Goal: Check status: Check status

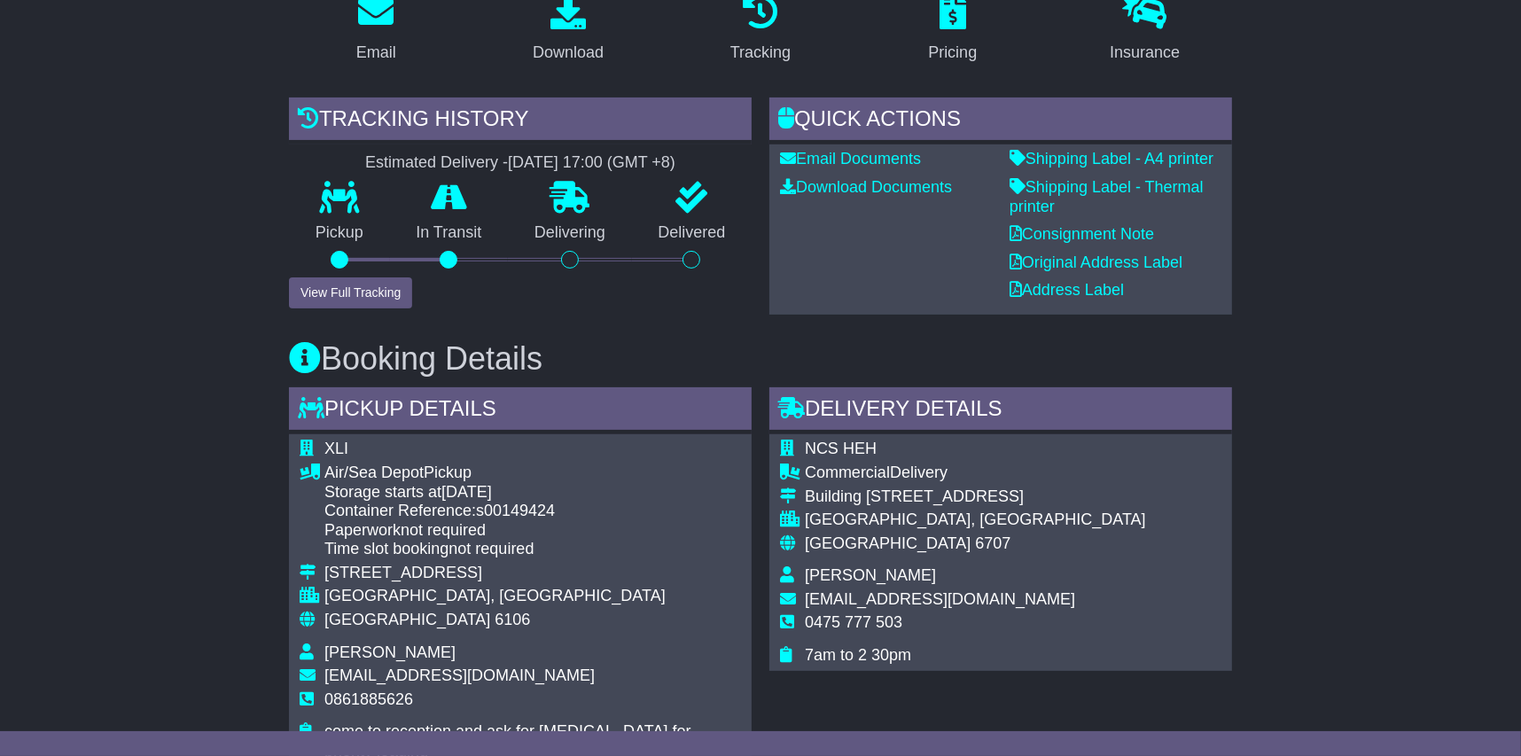
scroll to position [355, 0]
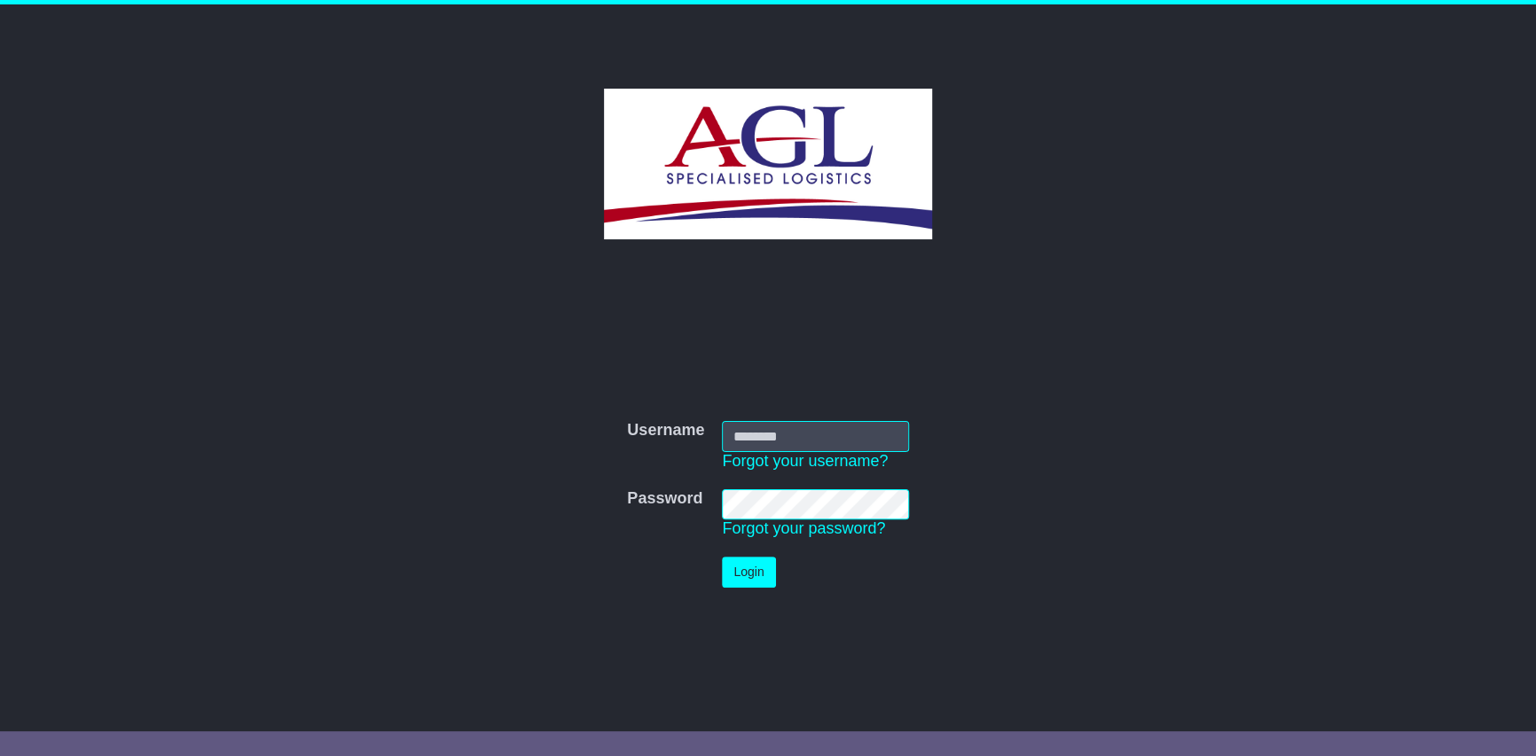
type input "***"
click at [751, 565] on button "Login" at bounding box center [748, 572] width 53 height 31
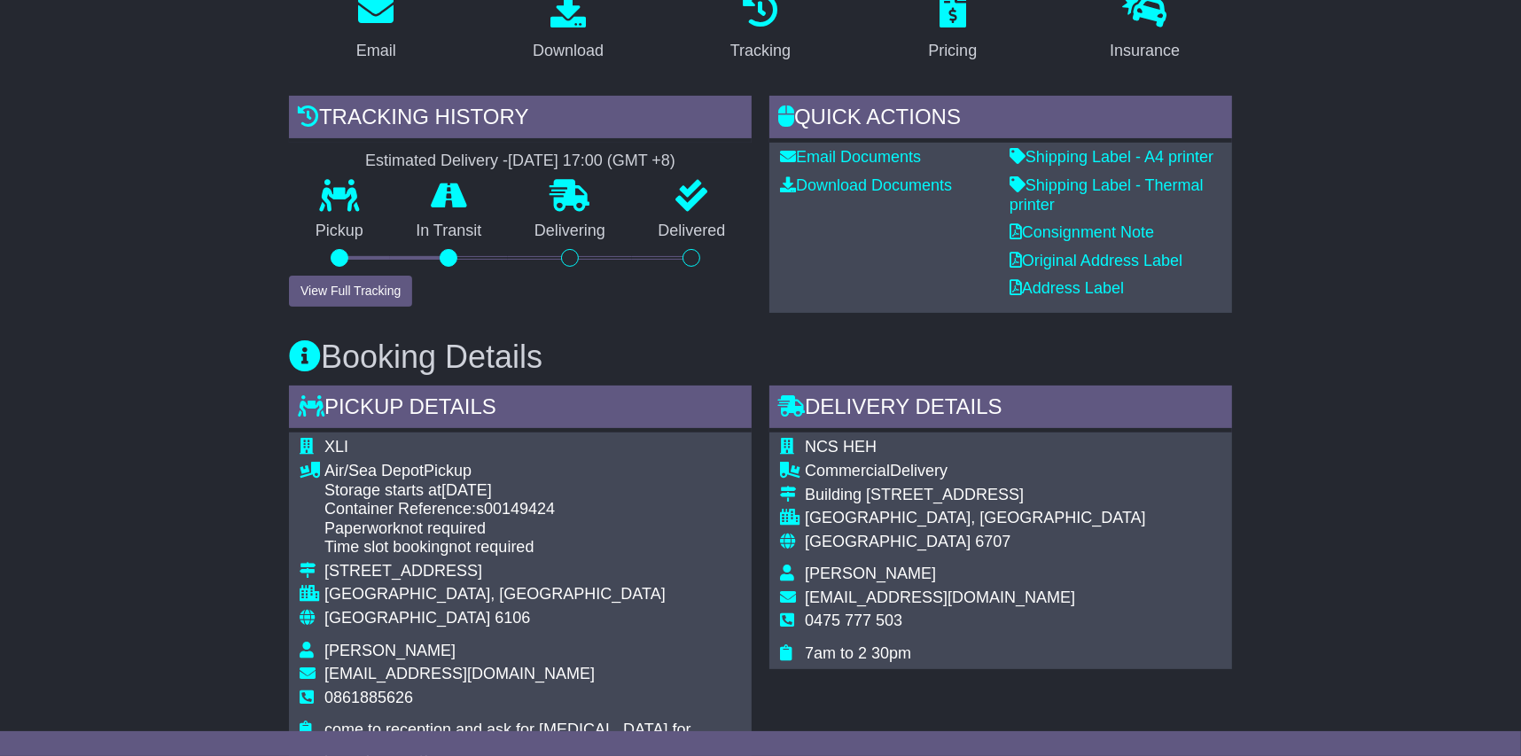
scroll to position [265, 0]
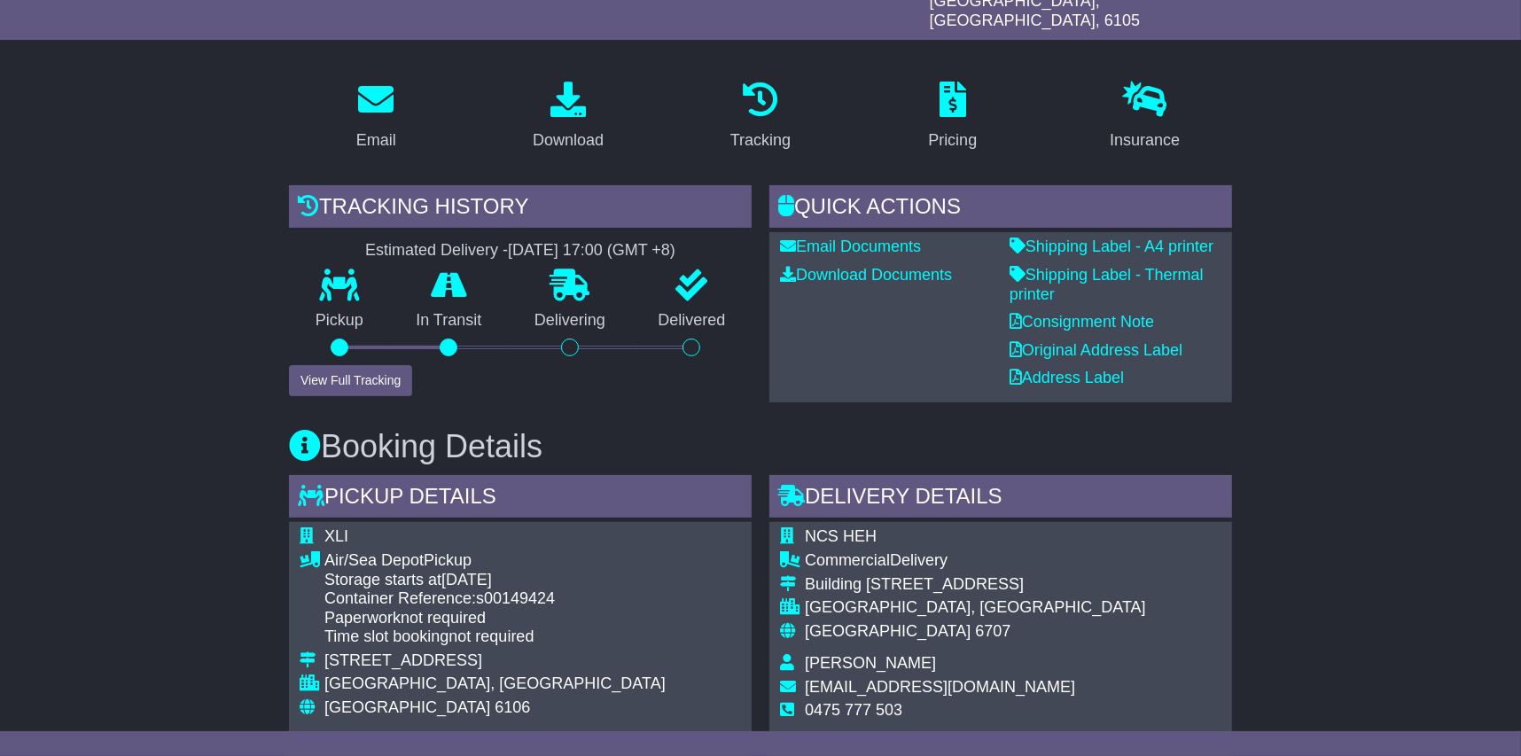
drag, startPoint x: 335, startPoint y: 219, endPoint x: 730, endPoint y: 227, distance: 394.6
click at [730, 241] on div "Estimated Delivery - 16 Sep 2025 - 17:00 (GMT +8)" at bounding box center [520, 251] width 463 height 20
drag, startPoint x: 730, startPoint y: 227, endPoint x: 708, endPoint y: 226, distance: 21.3
click at [708, 241] on div "Estimated Delivery - 16 Sep 2025 - 17:00 (GMT +8)" at bounding box center [520, 251] width 463 height 20
drag, startPoint x: 745, startPoint y: 334, endPoint x: 336, endPoint y: 223, distance: 423.7
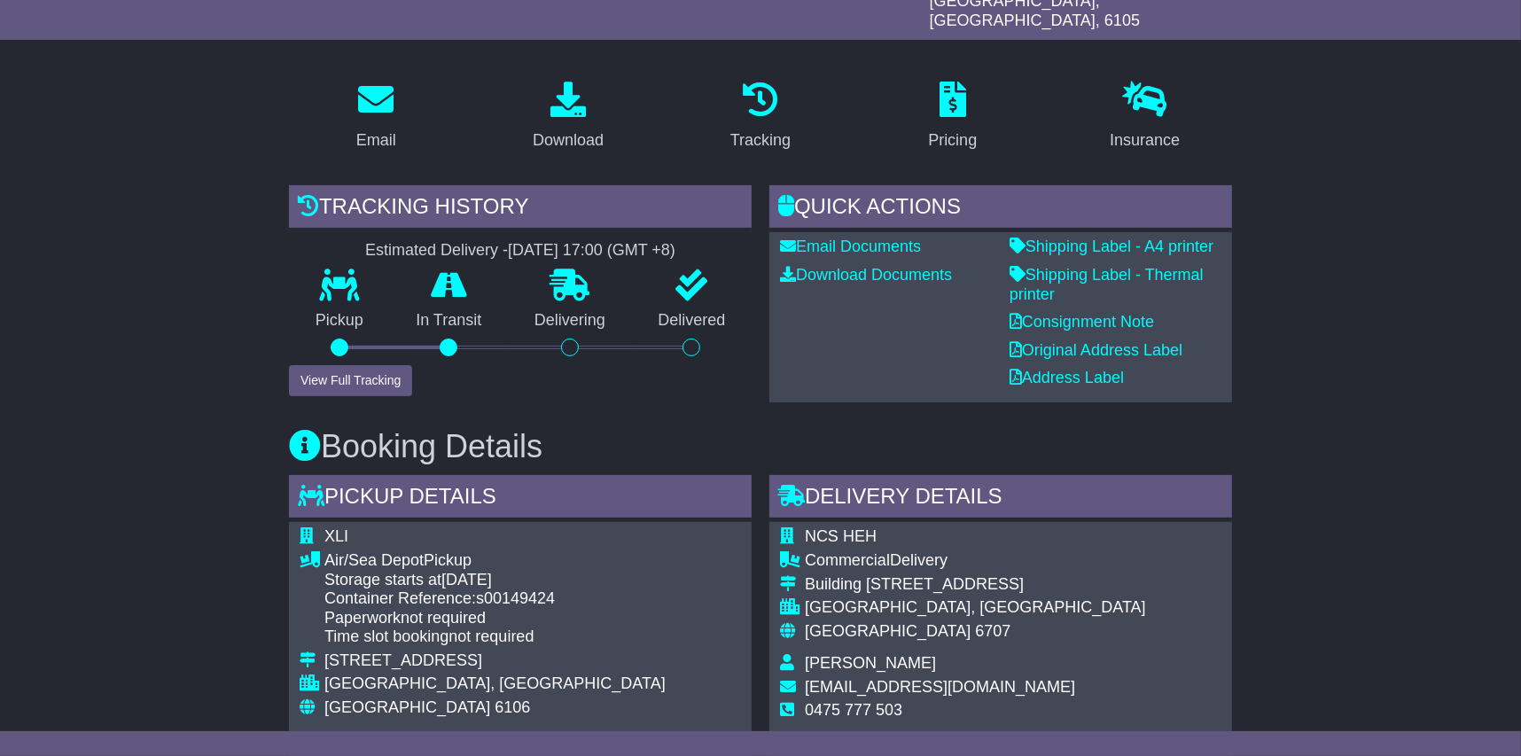
click at [336, 223] on div "Tracking history Estimated Delivery - 16 Sep 2025 - 17:00 (GMT +8) Pickup In Tr…" at bounding box center [520, 291] width 463 height 212
drag, startPoint x: 336, startPoint y: 223, endPoint x: 294, endPoint y: 227, distance: 41.9
click at [294, 241] on div "Estimated Delivery - 16 Sep 2025 - 17:00 (GMT +8)" at bounding box center [520, 251] width 463 height 20
click at [334, 241] on div "Estimated Delivery - 16 Sep 2025 - 17:00 (GMT +8)" at bounding box center [520, 251] width 463 height 20
drag, startPoint x: 328, startPoint y: 216, endPoint x: 728, endPoint y: 300, distance: 408.5
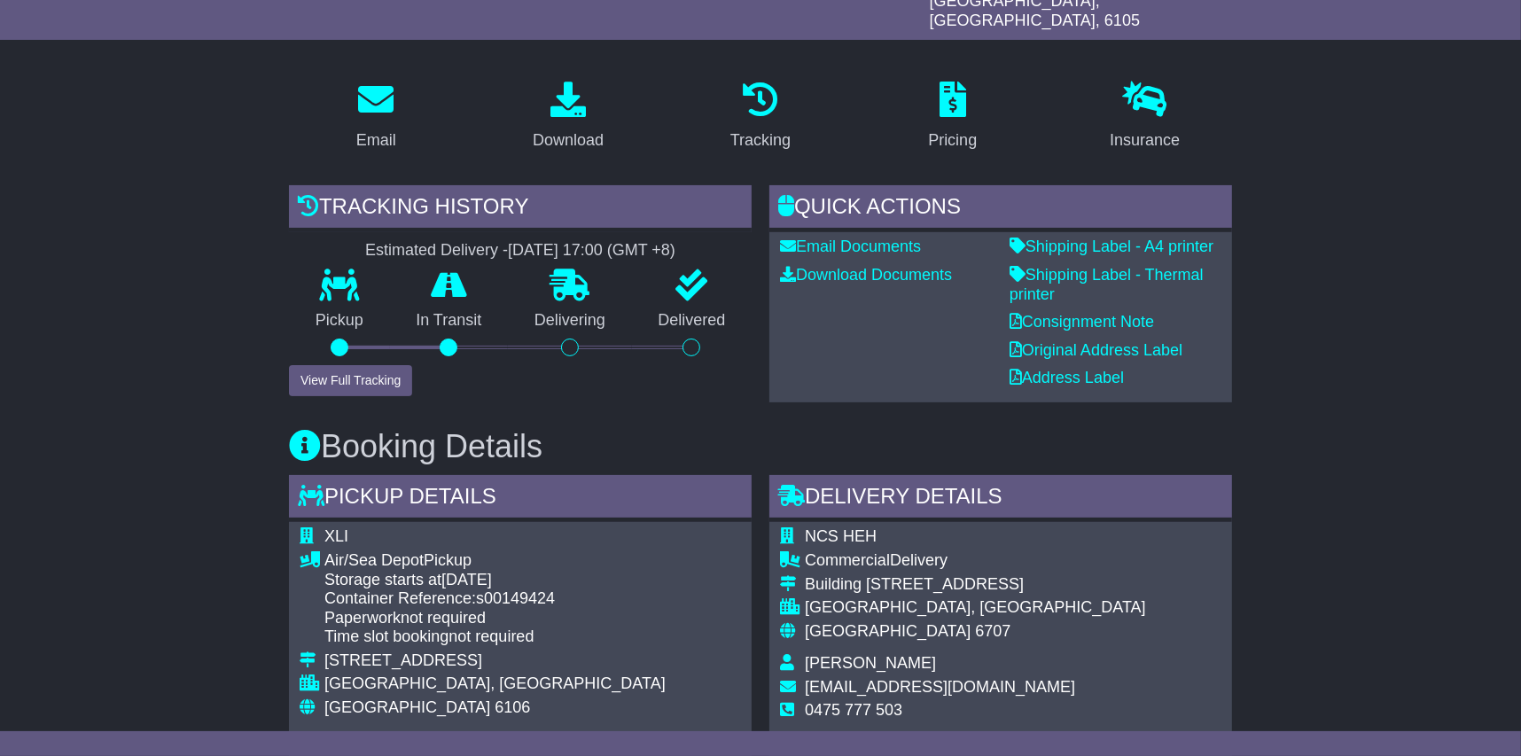
click at [728, 300] on div "Tracking history Estimated Delivery - 16 Sep 2025 - 17:00 (GMT +8) Pickup In Tr…" at bounding box center [520, 291] width 463 height 212
click at [728, 311] on p "Delivered" at bounding box center [692, 321] width 121 height 20
click at [715, 311] on p "Delivered" at bounding box center [692, 321] width 121 height 20
drag, startPoint x: 732, startPoint y: 299, endPoint x: 337, endPoint y: 215, distance: 404.1
click at [337, 215] on div "Tracking history Estimated Delivery - 16 Sep 2025 - 17:00 (GMT +8) Pickup In Tr…" at bounding box center [520, 291] width 463 height 212
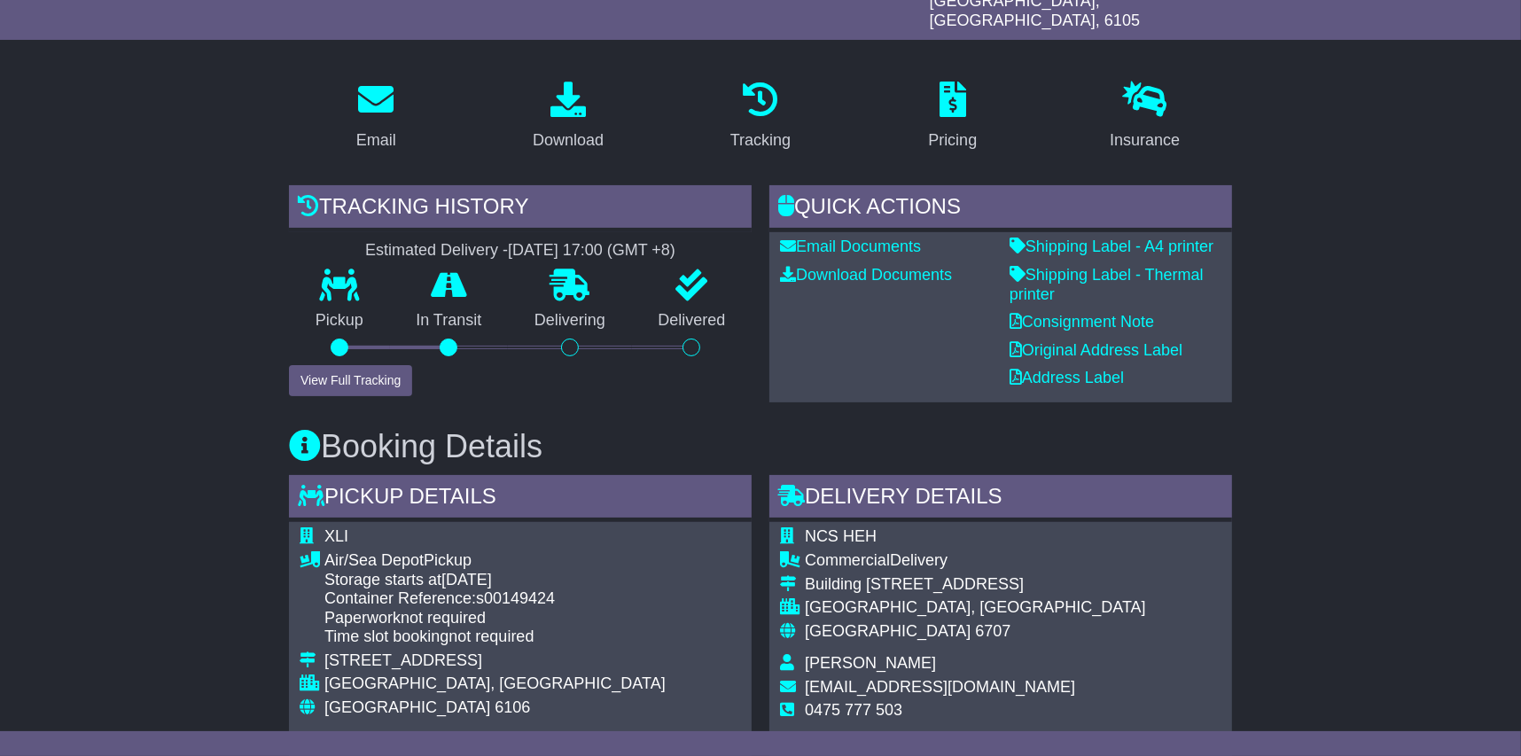
drag, startPoint x: 337, startPoint y: 215, endPoint x: 355, endPoint y: 228, distance: 21.6
click at [355, 241] on div "Estimated Delivery - 16 Sep 2025 - 17:00 (GMT +8)" at bounding box center [520, 251] width 463 height 20
click at [350, 241] on div "Estimated Delivery - 16 Sep 2025 - 17:00 (GMT +8)" at bounding box center [520, 251] width 463 height 20
drag, startPoint x: 343, startPoint y: 225, endPoint x: 723, endPoint y: 295, distance: 386.8
click at [723, 295] on div "Tracking history Estimated Delivery - 16 Sep 2025 - 17:00 (GMT +8) Pickup In Tr…" at bounding box center [520, 291] width 463 height 212
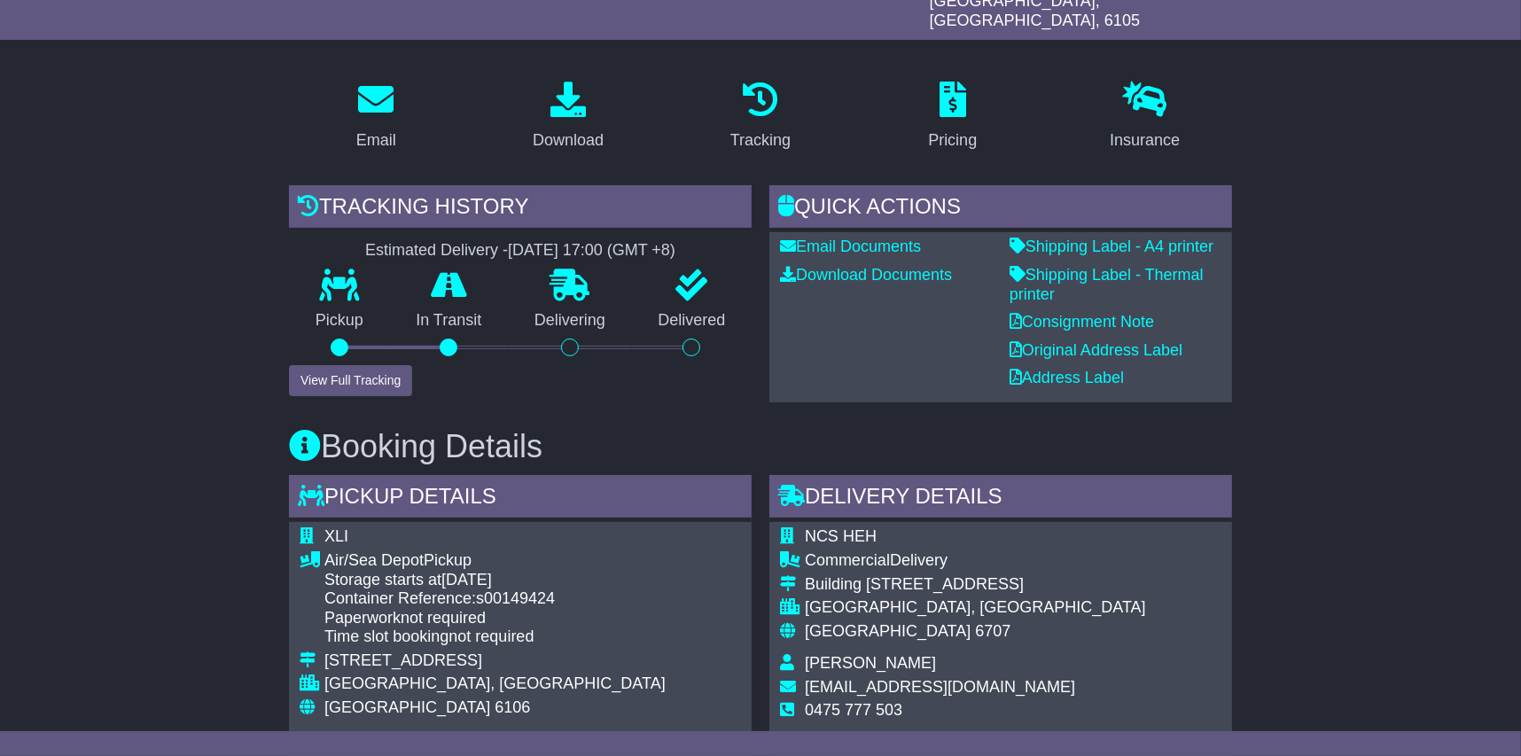
click at [718, 311] on p "Delivered" at bounding box center [692, 321] width 121 height 20
click at [722, 311] on p "Delivered" at bounding box center [692, 321] width 121 height 20
drag, startPoint x: 723, startPoint y: 301, endPoint x: 343, endPoint y: 227, distance: 386.7
click at [343, 227] on div "Tracking history Estimated Delivery - 16 Sep 2025 - 17:00 (GMT +8) Pickup In Tr…" at bounding box center [520, 291] width 463 height 212
drag, startPoint x: 343, startPoint y: 227, endPoint x: 360, endPoint y: 231, distance: 17.4
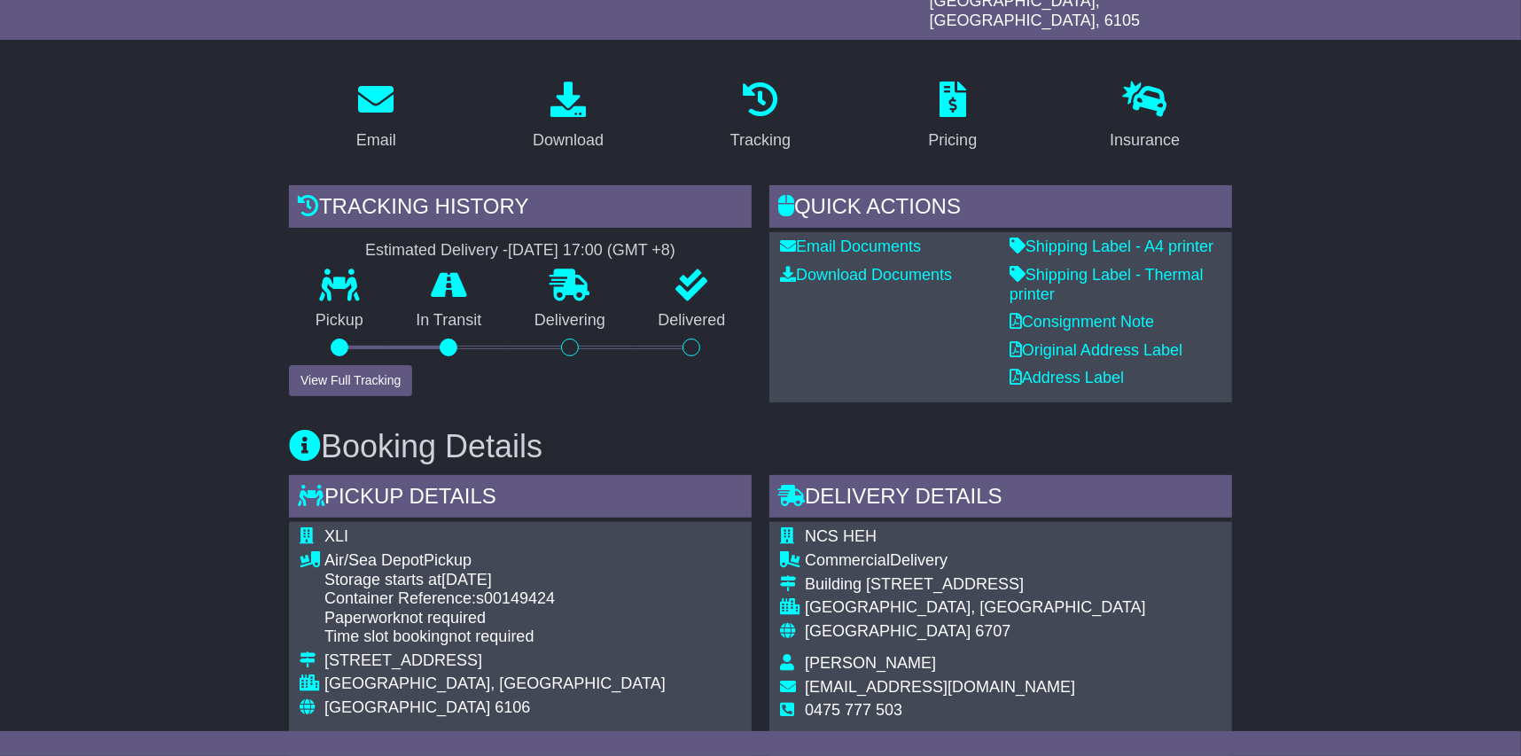
click at [360, 241] on div "Estimated Delivery - 16 Sep 2025 - 17:00 (GMT +8)" at bounding box center [520, 251] width 463 height 20
click at [345, 241] on div "Estimated Delivery - 16 Sep 2025 - 17:00 (GMT +8)" at bounding box center [520, 251] width 463 height 20
drag, startPoint x: 343, startPoint y: 223, endPoint x: 727, endPoint y: 291, distance: 389.8
click at [727, 291] on div "Tracking history Estimated Delivery - 16 Sep 2025 - 17:00 (GMT +8) Pickup In Tr…" at bounding box center [520, 291] width 463 height 212
click at [721, 311] on p "Delivered" at bounding box center [692, 321] width 121 height 20
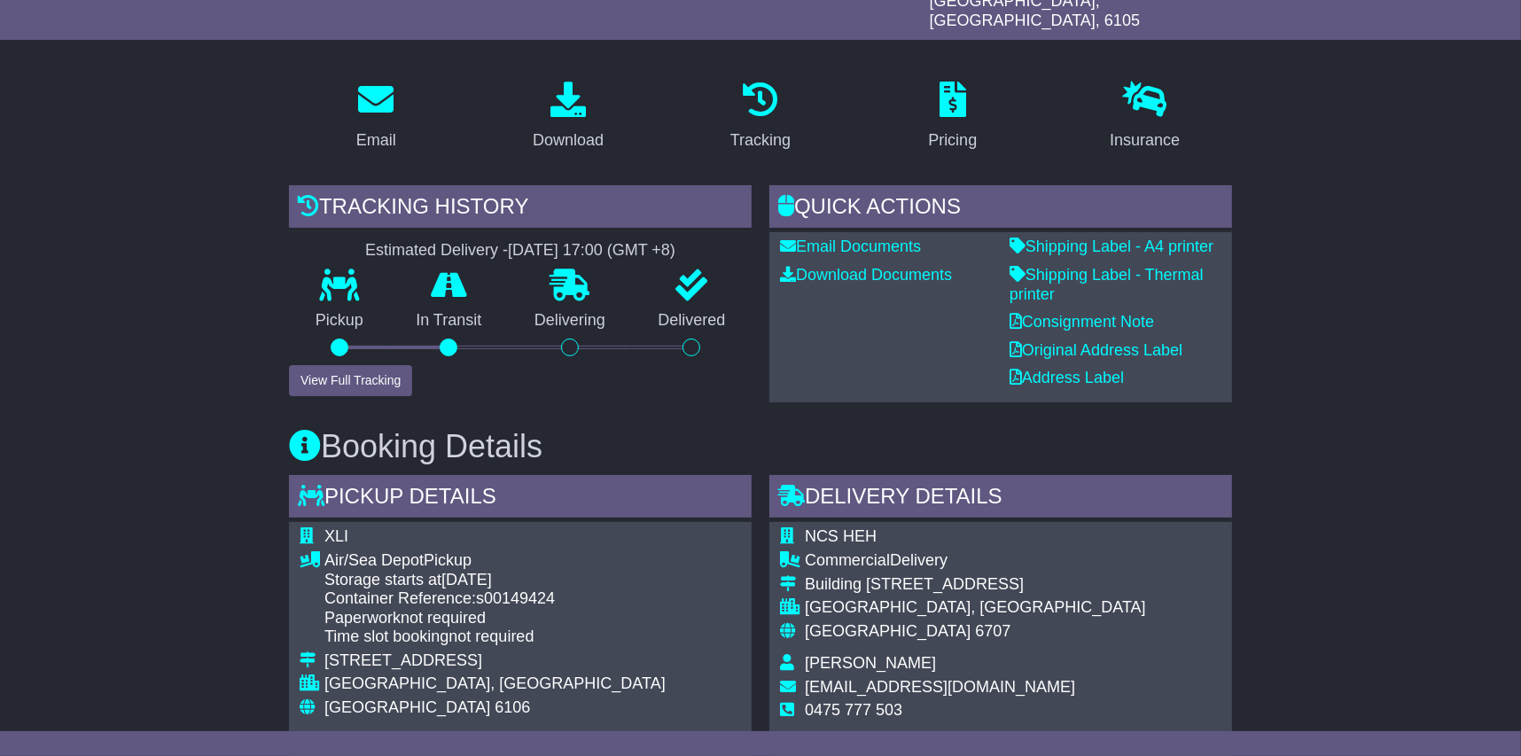
click at [722, 311] on p "Delivered" at bounding box center [692, 321] width 121 height 20
drag, startPoint x: 724, startPoint y: 296, endPoint x: 334, endPoint y: 222, distance: 397.2
click at [334, 222] on div "Tracking history Estimated Delivery - 16 Sep 2025 - 17:00 (GMT +8) Pickup In Tr…" at bounding box center [520, 291] width 463 height 212
drag, startPoint x: 334, startPoint y: 222, endPoint x: 361, endPoint y: 228, distance: 27.3
click at [361, 241] on div "Estimated Delivery - 16 Sep 2025 - 17:00 (GMT +8)" at bounding box center [520, 251] width 463 height 20
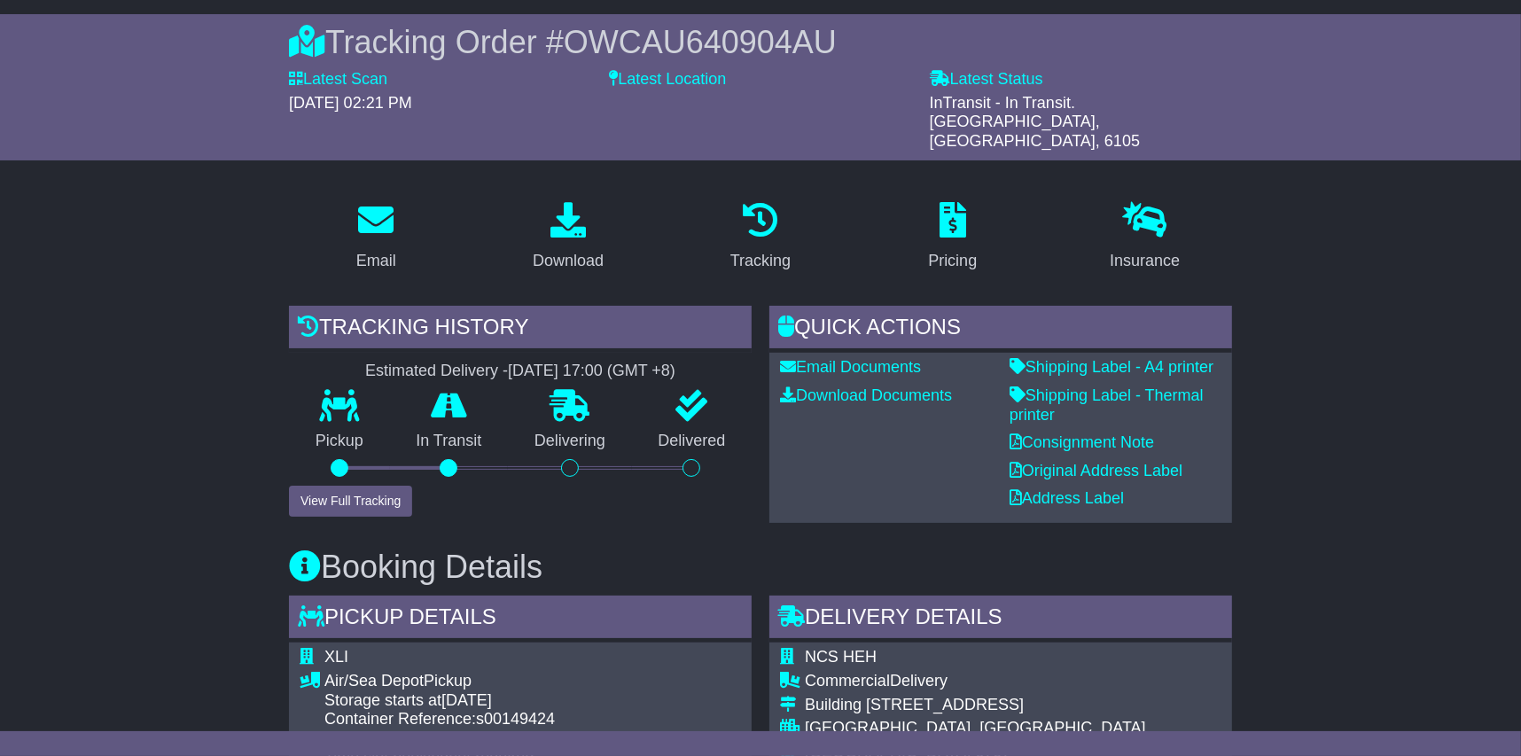
scroll to position [0, 0]
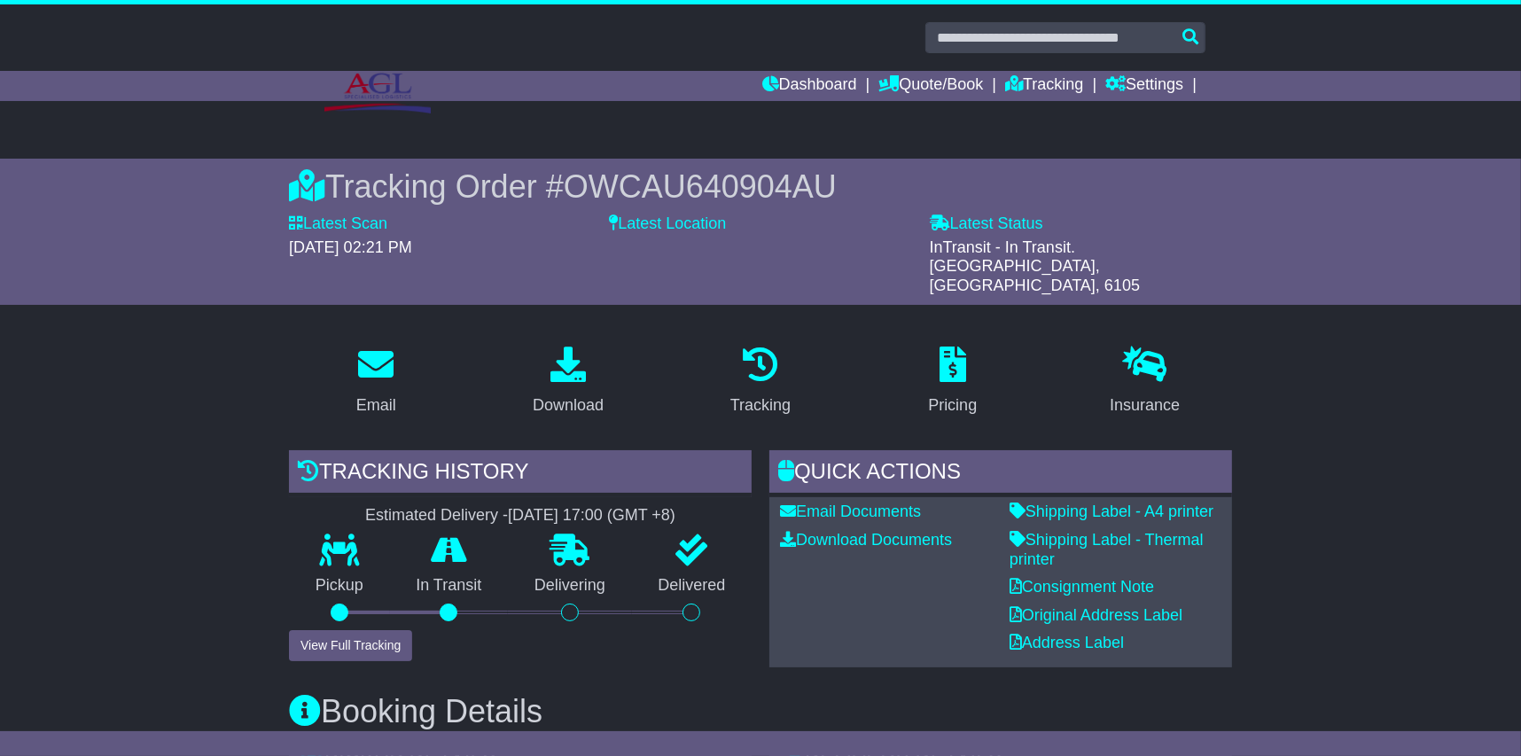
click at [733, 192] on span "OWCAU640904AU" at bounding box center [700, 186] width 273 height 36
drag, startPoint x: 685, startPoint y: 190, endPoint x: 757, endPoint y: 192, distance: 71.9
click at [757, 192] on span "OWCAU640904AU" at bounding box center [700, 186] width 273 height 36
click at [765, 190] on span "OWCAU640904AU" at bounding box center [700, 186] width 273 height 36
drag, startPoint x: 754, startPoint y: 190, endPoint x: 832, endPoint y: 189, distance: 78.0
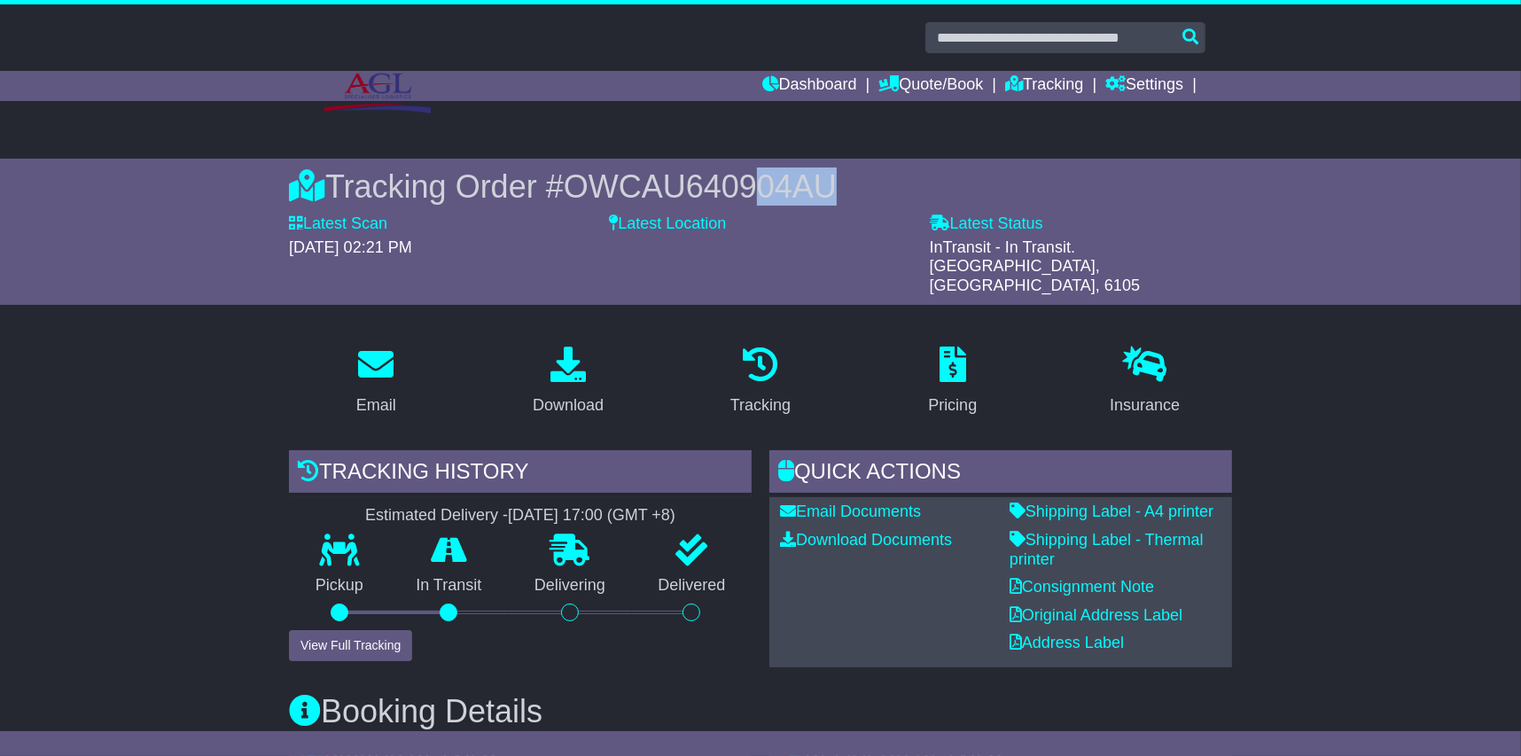
click at [832, 189] on div "Tracking Order # OWCAU640904AU" at bounding box center [760, 187] width 943 height 38
drag, startPoint x: 832, startPoint y: 189, endPoint x: 801, endPoint y: 186, distance: 31.1
click at [801, 186] on span "OWCAU640904AU" at bounding box center [700, 186] width 273 height 36
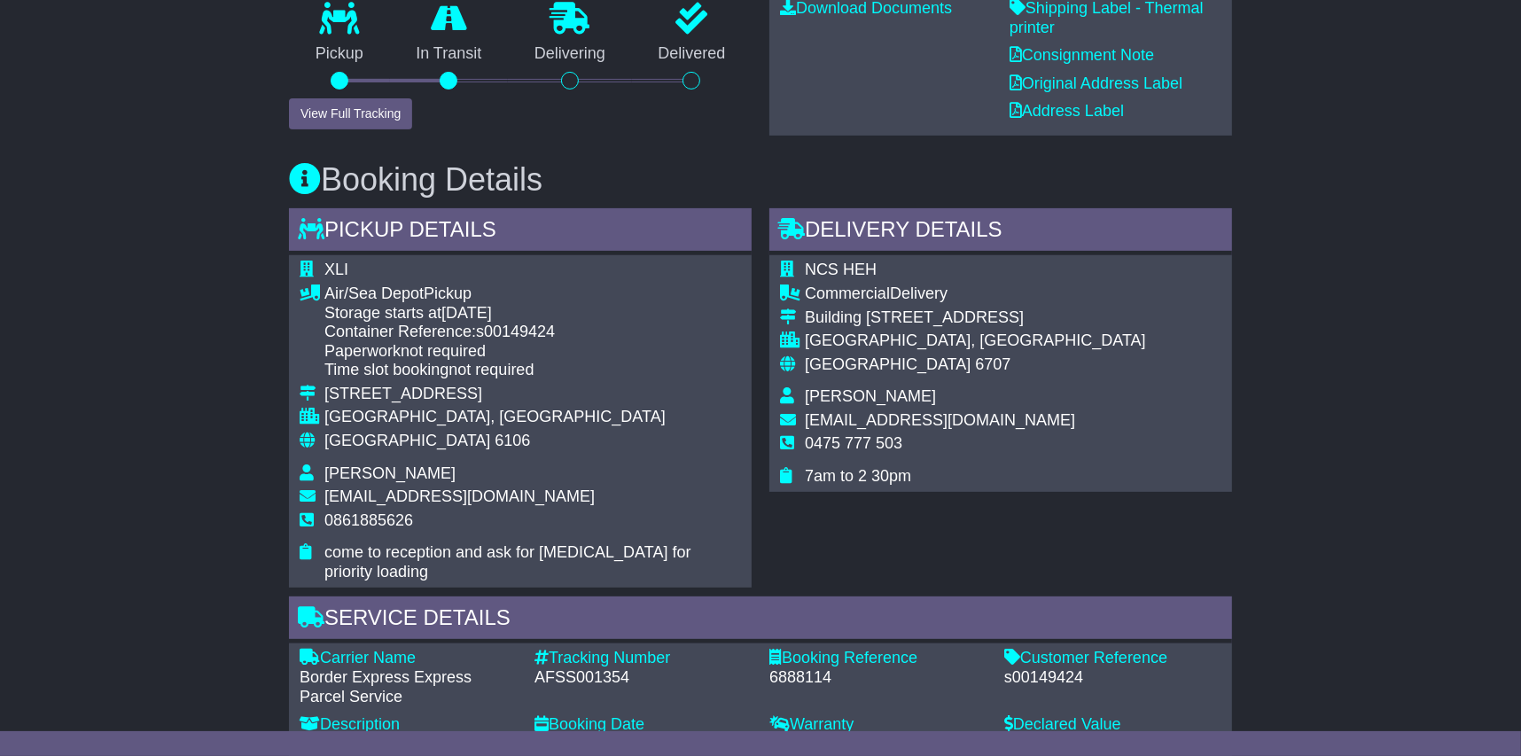
scroll to position [88, 0]
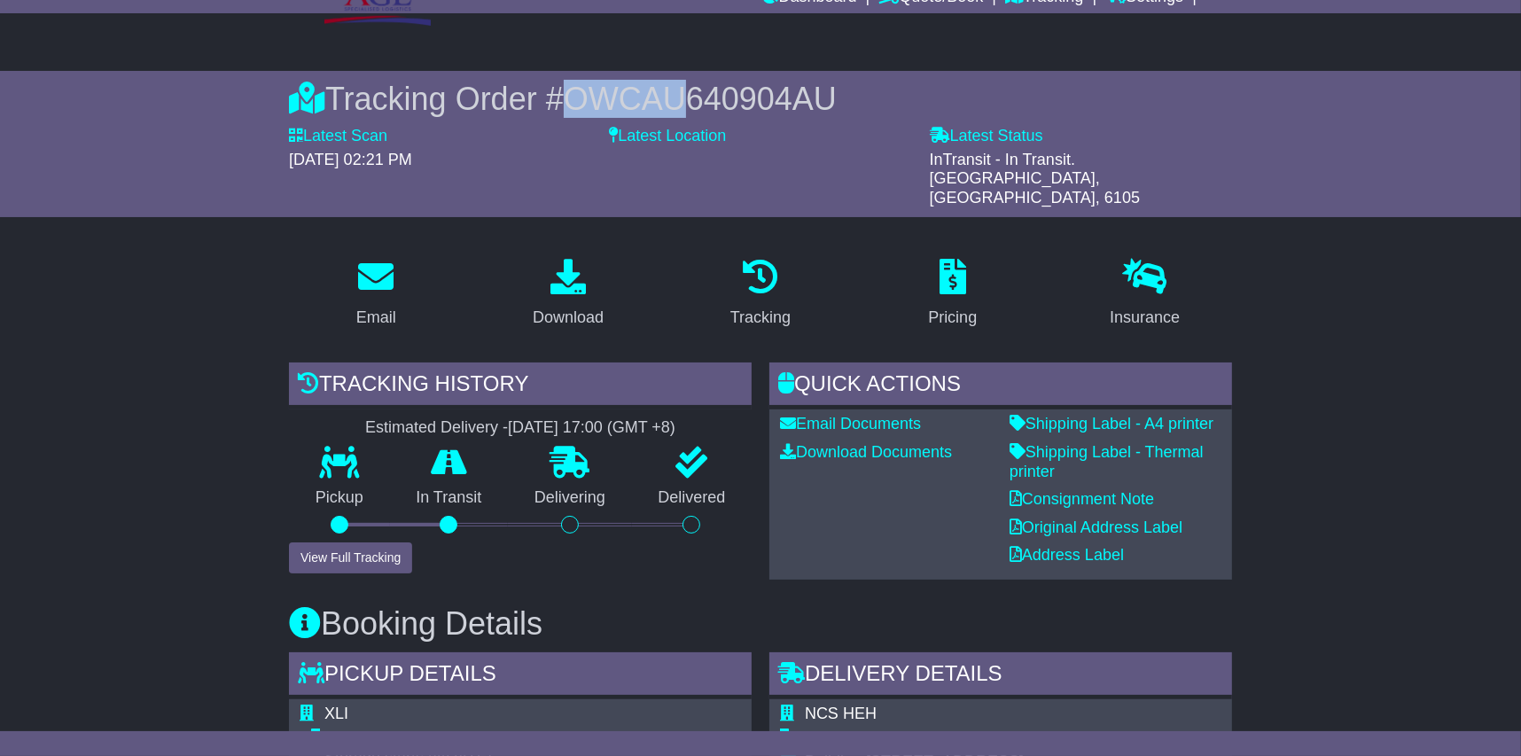
drag, startPoint x: 575, startPoint y: 97, endPoint x: 682, endPoint y: 100, distance: 107.3
click at [682, 100] on span "OWCAU640904AU" at bounding box center [700, 99] width 273 height 36
drag, startPoint x: 682, startPoint y: 100, endPoint x: 639, endPoint y: 93, distance: 43.1
click at [639, 93] on span "OWCAU640904AU" at bounding box center [700, 99] width 273 height 36
click at [639, 94] on span "OWCAU640904AU" at bounding box center [700, 99] width 273 height 36
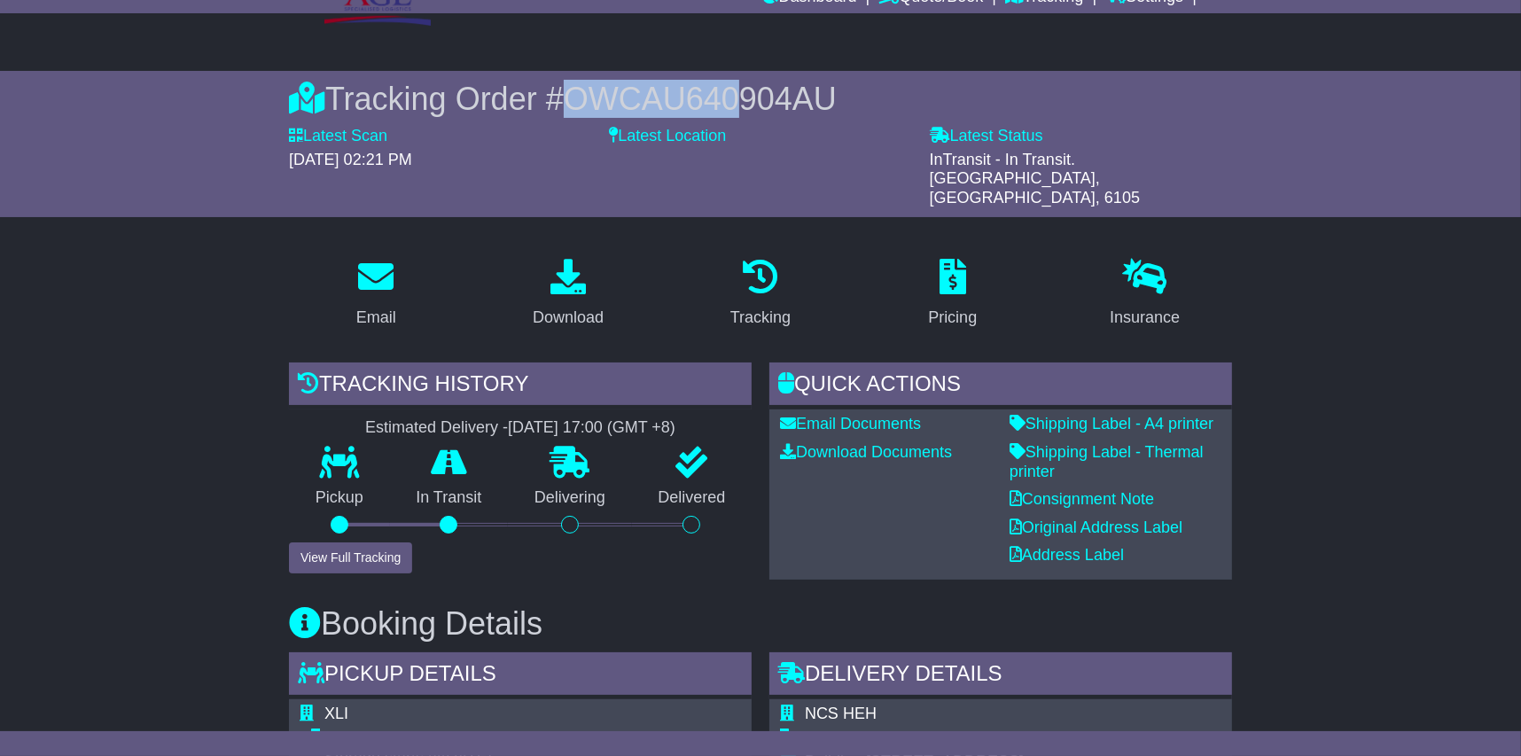
drag, startPoint x: 571, startPoint y: 96, endPoint x: 730, endPoint y: 95, distance: 158.7
click at [730, 95] on span "OWCAU640904AU" at bounding box center [700, 99] width 273 height 36
drag, startPoint x: 730, startPoint y: 95, endPoint x: 675, endPoint y: 93, distance: 55.0
click at [670, 94] on span "OWCAU640904AU" at bounding box center [700, 99] width 273 height 36
click at [676, 95] on span "OWCAU640904AU" at bounding box center [700, 99] width 273 height 36
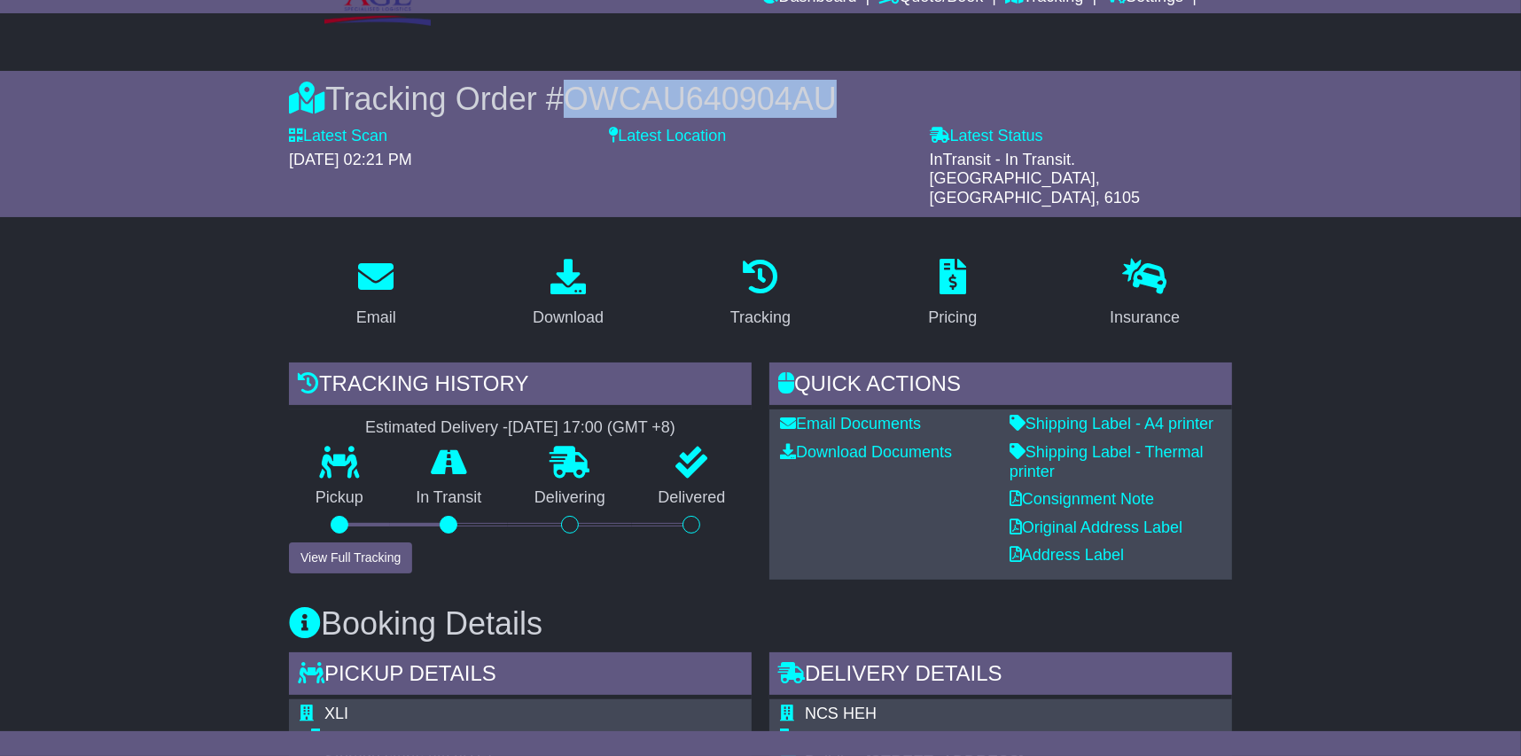
drag, startPoint x: 570, startPoint y: 101, endPoint x: 848, endPoint y: 96, distance: 278.4
click at [848, 96] on div "Tracking Order # OWCAU640904AU" at bounding box center [760, 99] width 943 height 38
drag, startPoint x: 848, startPoint y: 96, endPoint x: 717, endPoint y: 95, distance: 131.2
click at [717, 95] on span "OWCAU640904AU" at bounding box center [700, 99] width 273 height 36
click at [598, 94] on span "OWCAU640904AU" at bounding box center [700, 99] width 273 height 36
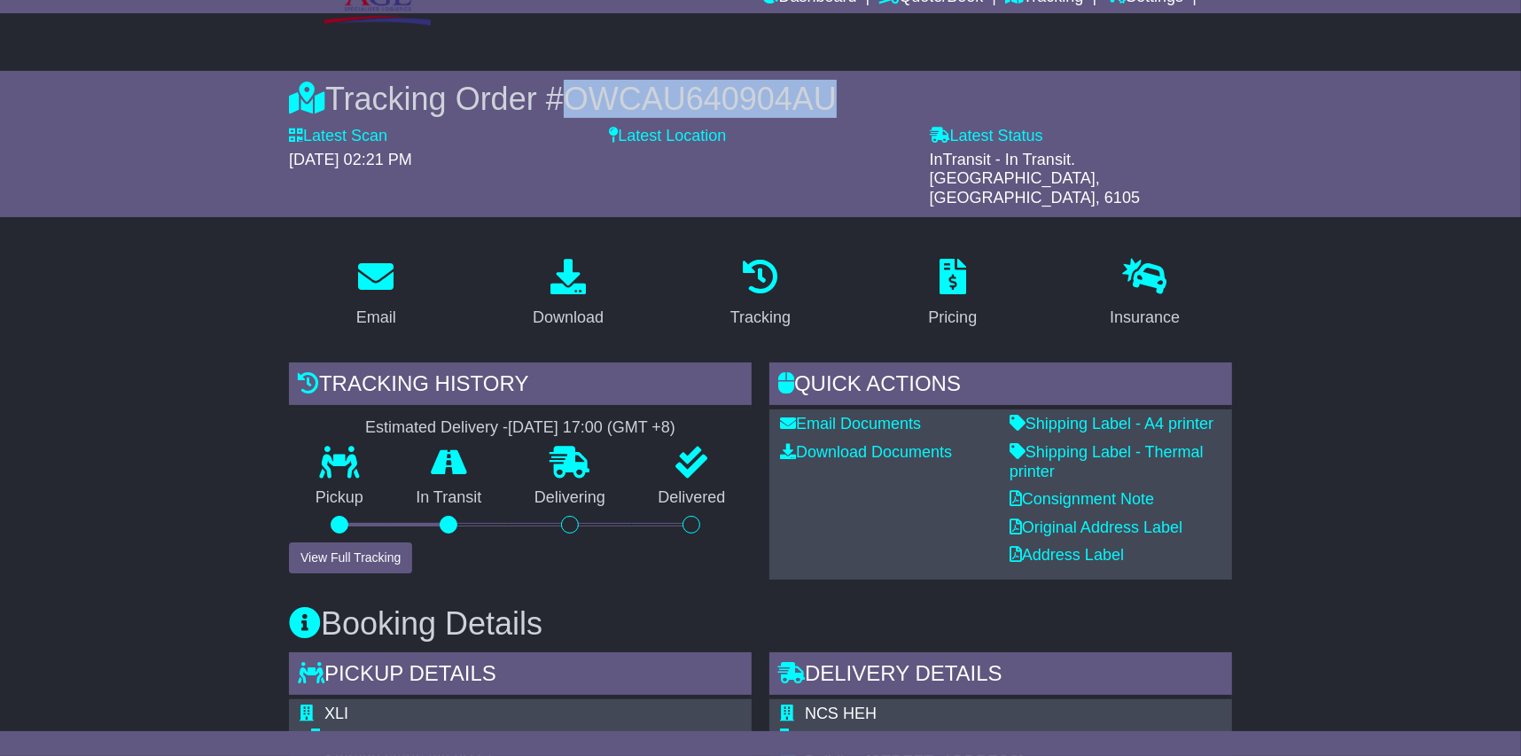
drag, startPoint x: 572, startPoint y: 100, endPoint x: 829, endPoint y: 100, distance: 257.1
click at [829, 100] on span "OWCAU640904AU" at bounding box center [700, 99] width 273 height 36
drag, startPoint x: 829, startPoint y: 100, endPoint x: 801, endPoint y: 100, distance: 28.4
click at [798, 100] on span "OWCAU640904AU" at bounding box center [700, 99] width 273 height 36
click at [674, 98] on span "OWCAU640904AU" at bounding box center [700, 99] width 273 height 36
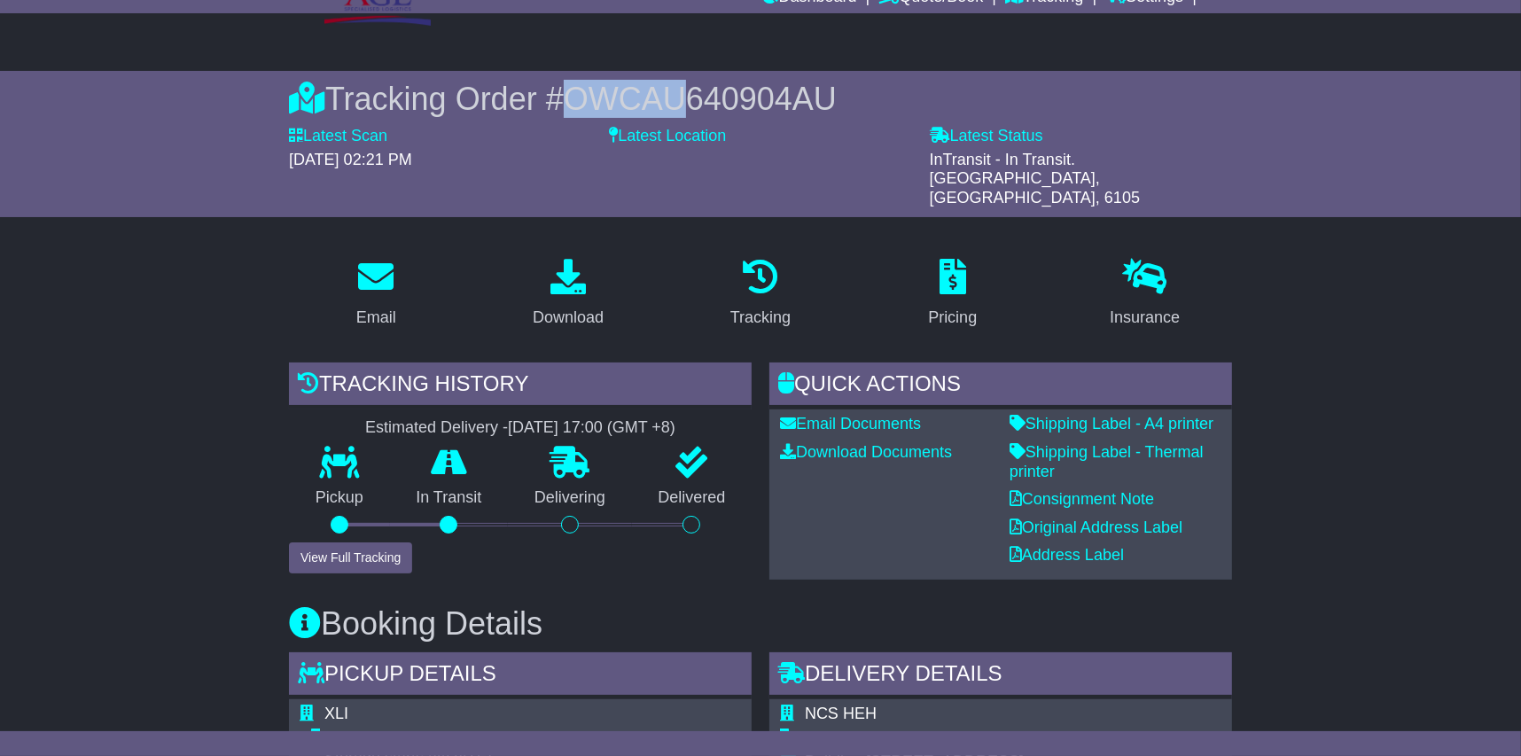
drag, startPoint x: 566, startPoint y: 101, endPoint x: 682, endPoint y: 96, distance: 116.3
click at [682, 96] on div "Tracking Order # OWCAU640904AU" at bounding box center [760, 99] width 943 height 38
click at [675, 92] on span "OWCAU640904AU" at bounding box center [700, 99] width 273 height 36
drag, startPoint x: 844, startPoint y: 90, endPoint x: 575, endPoint y: 94, distance: 269.6
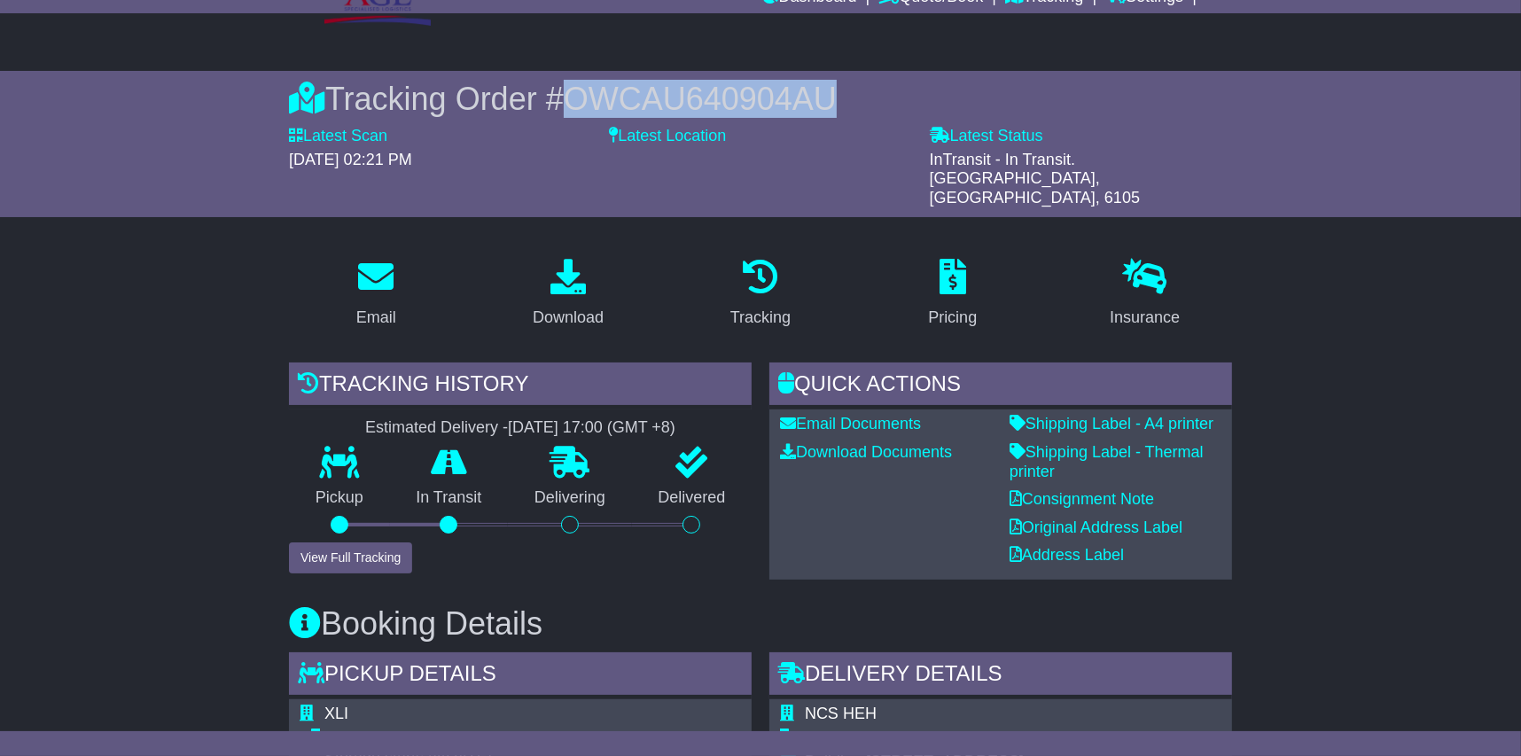
click at [575, 94] on div "Tracking Order # OWCAU640904AU" at bounding box center [760, 99] width 943 height 38
drag, startPoint x: 575, startPoint y: 94, endPoint x: 784, endPoint y: 84, distance: 209.5
click at [784, 84] on span "OWCAU640904AU" at bounding box center [700, 99] width 273 height 36
click at [823, 102] on span "OWCAU640904AU" at bounding box center [700, 99] width 273 height 36
drag, startPoint x: 830, startPoint y: 101, endPoint x: 571, endPoint y: 98, distance: 258.9
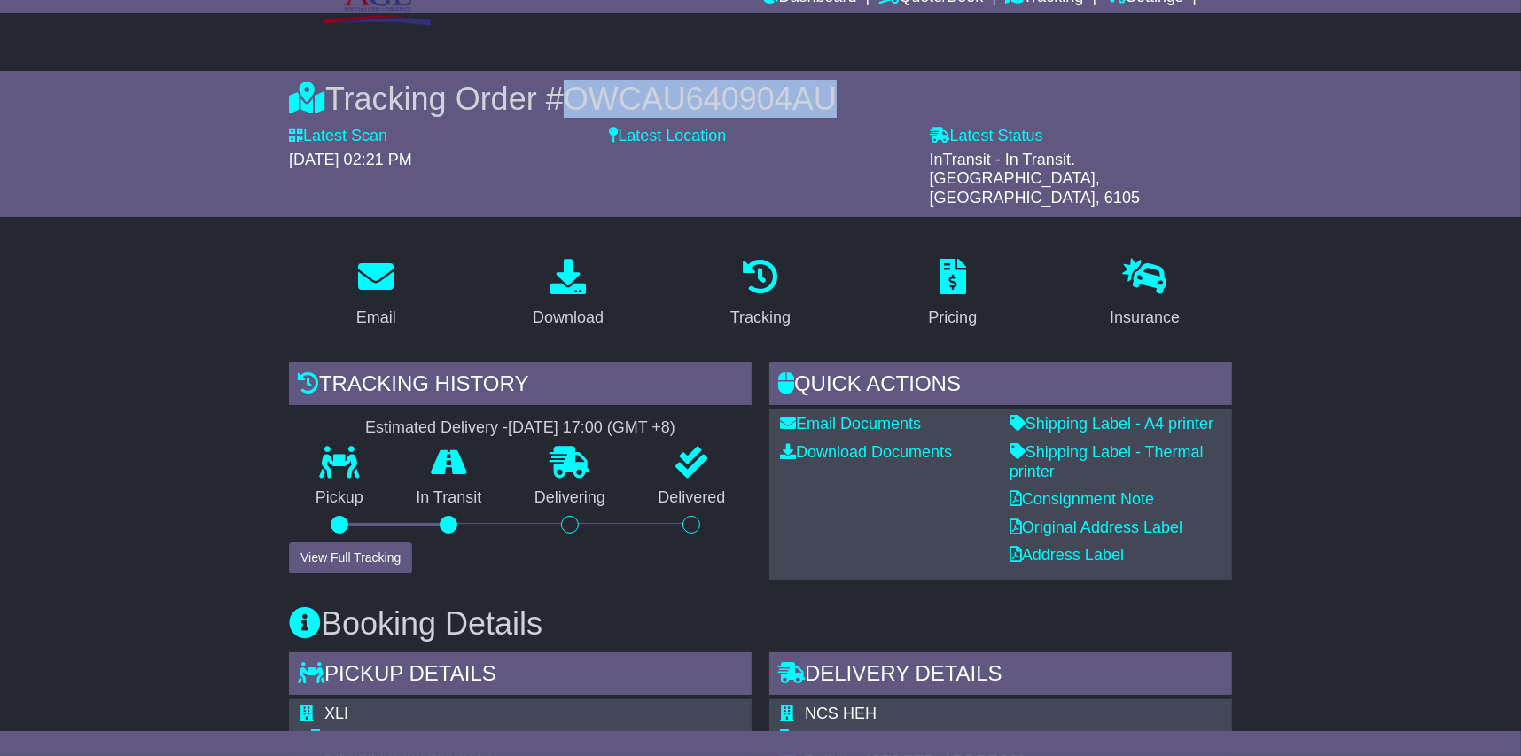
click at [571, 98] on div "Tracking Order # OWCAU640904AU" at bounding box center [760, 99] width 943 height 38
click at [575, 98] on span "OWCAU640904AU" at bounding box center [700, 99] width 273 height 36
click at [742, 102] on span "OWCAU640904AU" at bounding box center [700, 99] width 273 height 36
drag, startPoint x: 854, startPoint y: 100, endPoint x: 554, endPoint y: 95, distance: 299.7
click at [554, 95] on div "Tracking Order # OWCAU640904AU" at bounding box center [760, 99] width 943 height 38
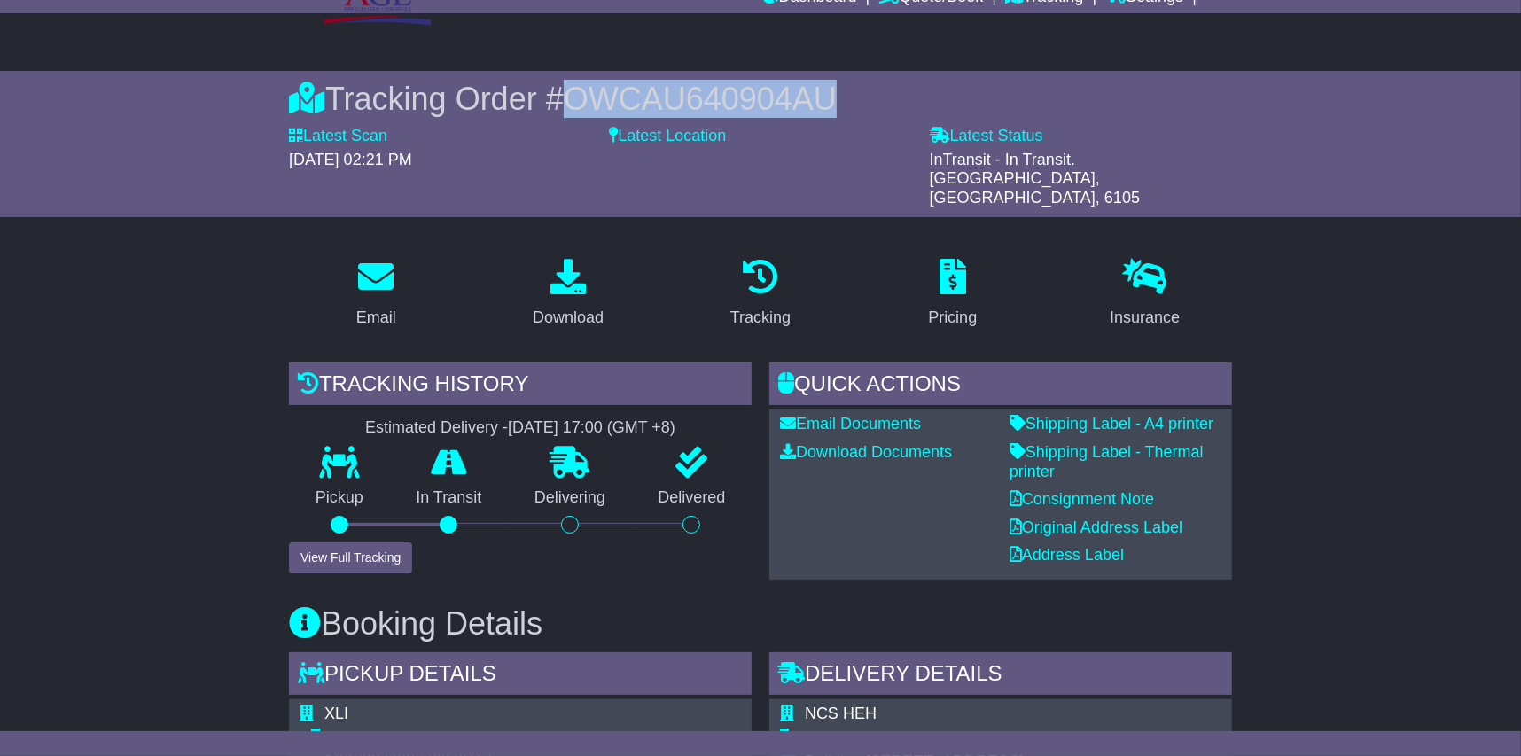
drag, startPoint x: 554, startPoint y: 95, endPoint x: 734, endPoint y: 96, distance: 180.0
click at [734, 96] on span "OWCAU640904AU" at bounding box center [700, 99] width 273 height 36
click at [808, 98] on span "OWCAU640904AU" at bounding box center [700, 99] width 273 height 36
drag, startPoint x: 867, startPoint y: 99, endPoint x: 335, endPoint y: 99, distance: 532.0
click at [335, 99] on div "Tracking Order # OWCAU640904AU" at bounding box center [760, 99] width 943 height 38
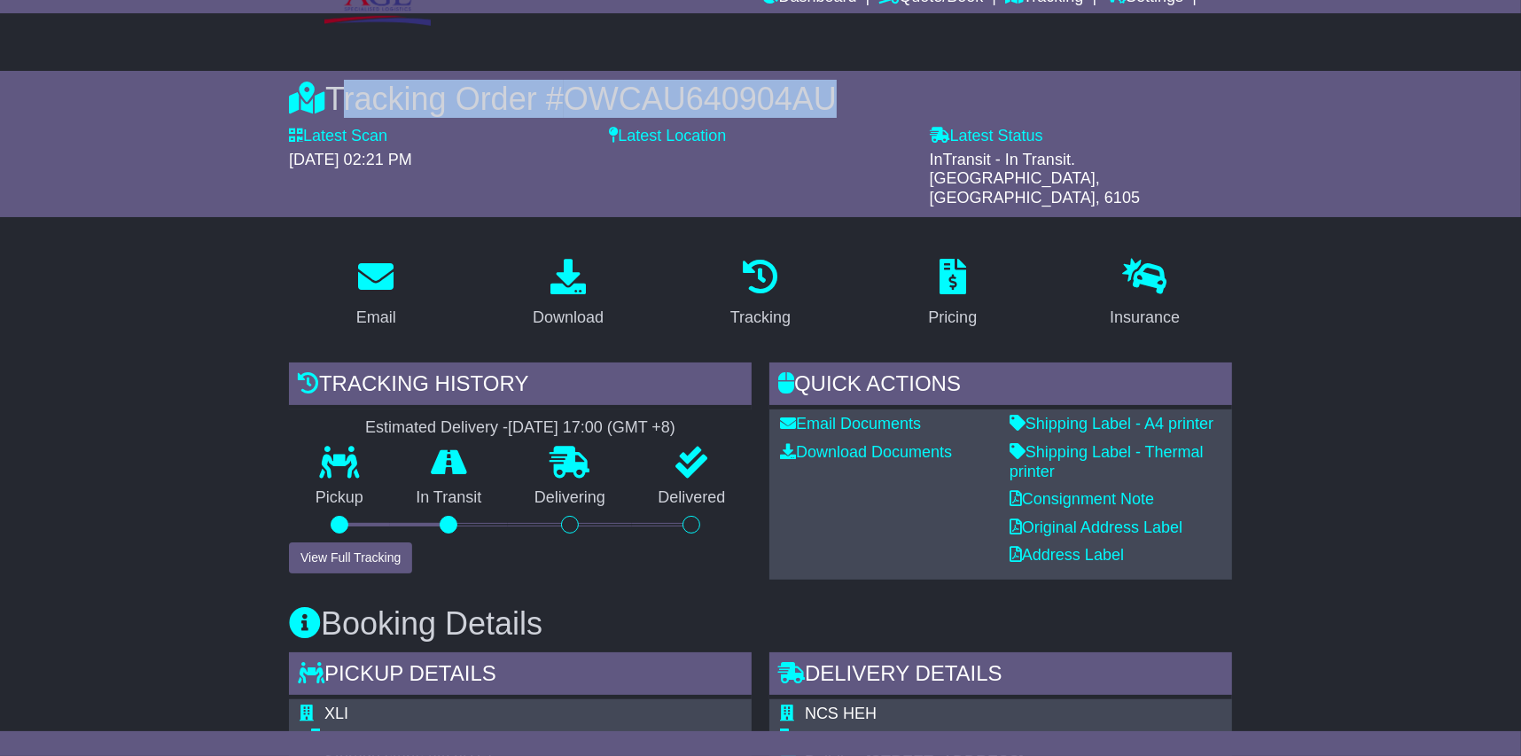
drag, startPoint x: 335, startPoint y: 99, endPoint x: 734, endPoint y: 90, distance: 399.1
click at [734, 90] on span "OWCAU640904AU" at bounding box center [700, 99] width 273 height 36
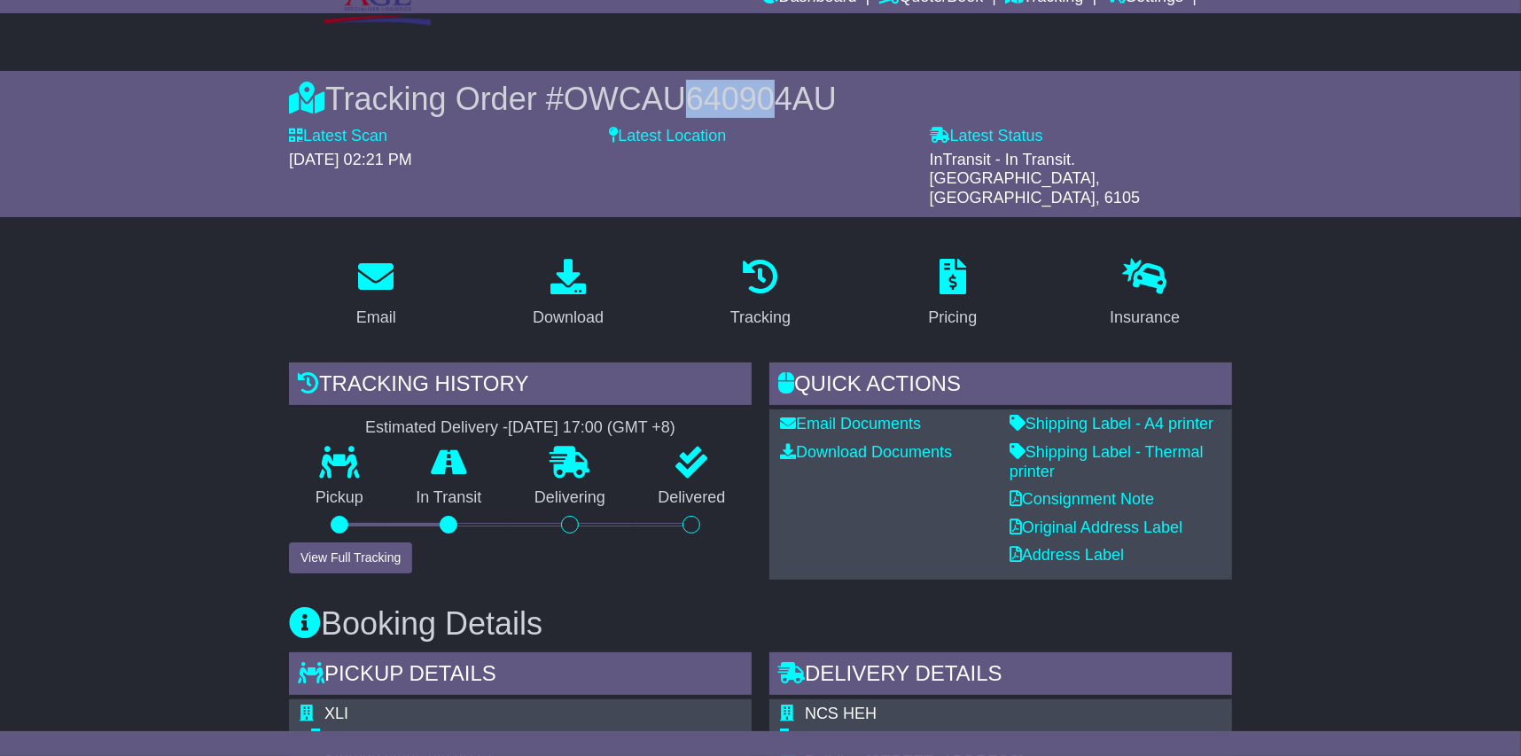
drag, startPoint x: 680, startPoint y: 103, endPoint x: 769, endPoint y: 98, distance: 88.8
click at [769, 98] on span "OWCAU640904AU" at bounding box center [700, 99] width 273 height 36
drag, startPoint x: 769, startPoint y: 98, endPoint x: 731, endPoint y: 96, distance: 38.2
click at [731, 96] on span "OWCAU640904AU" at bounding box center [700, 99] width 273 height 36
click at [730, 96] on span "OWCAU640904AU" at bounding box center [700, 99] width 273 height 36
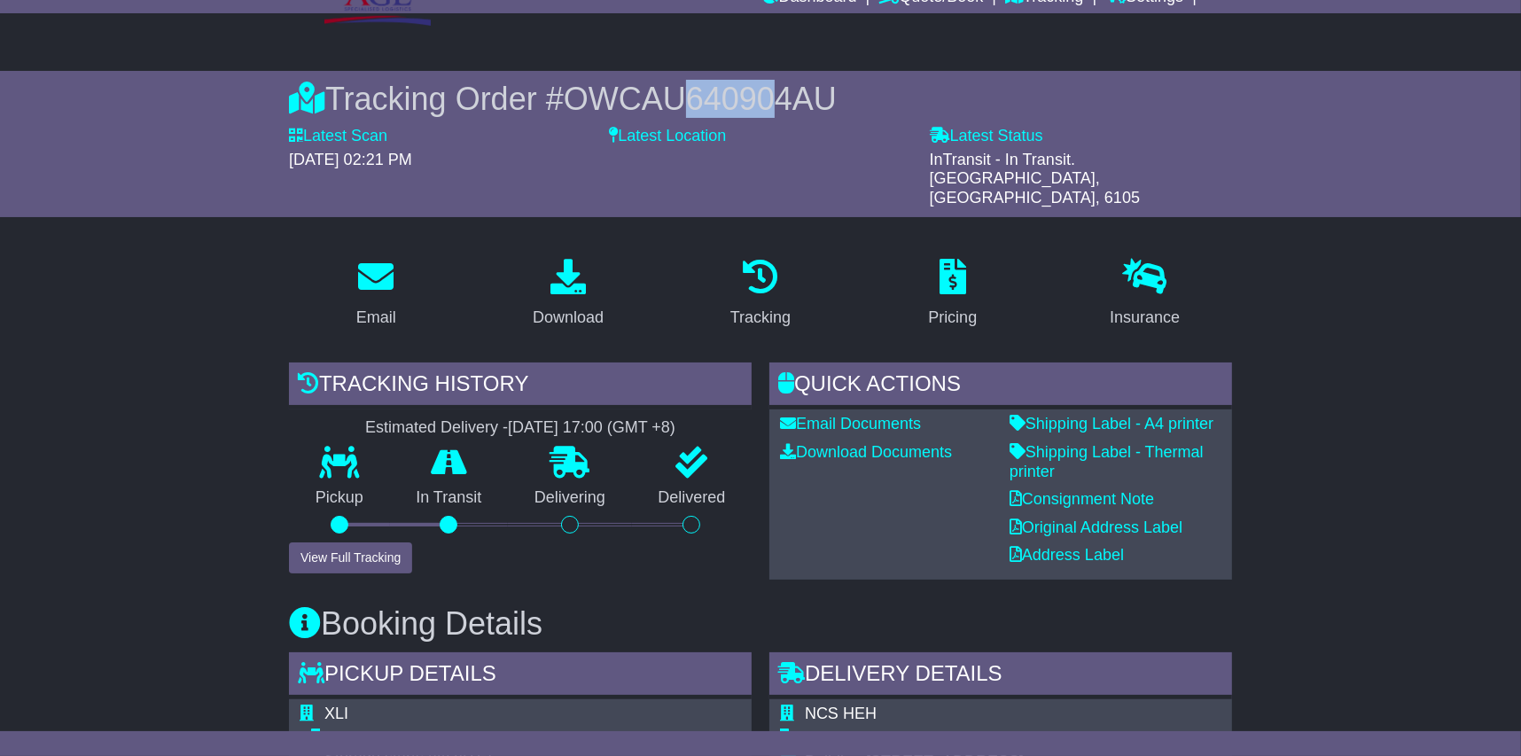
click at [730, 96] on span "OWCAU640904AU" at bounding box center [700, 99] width 273 height 36
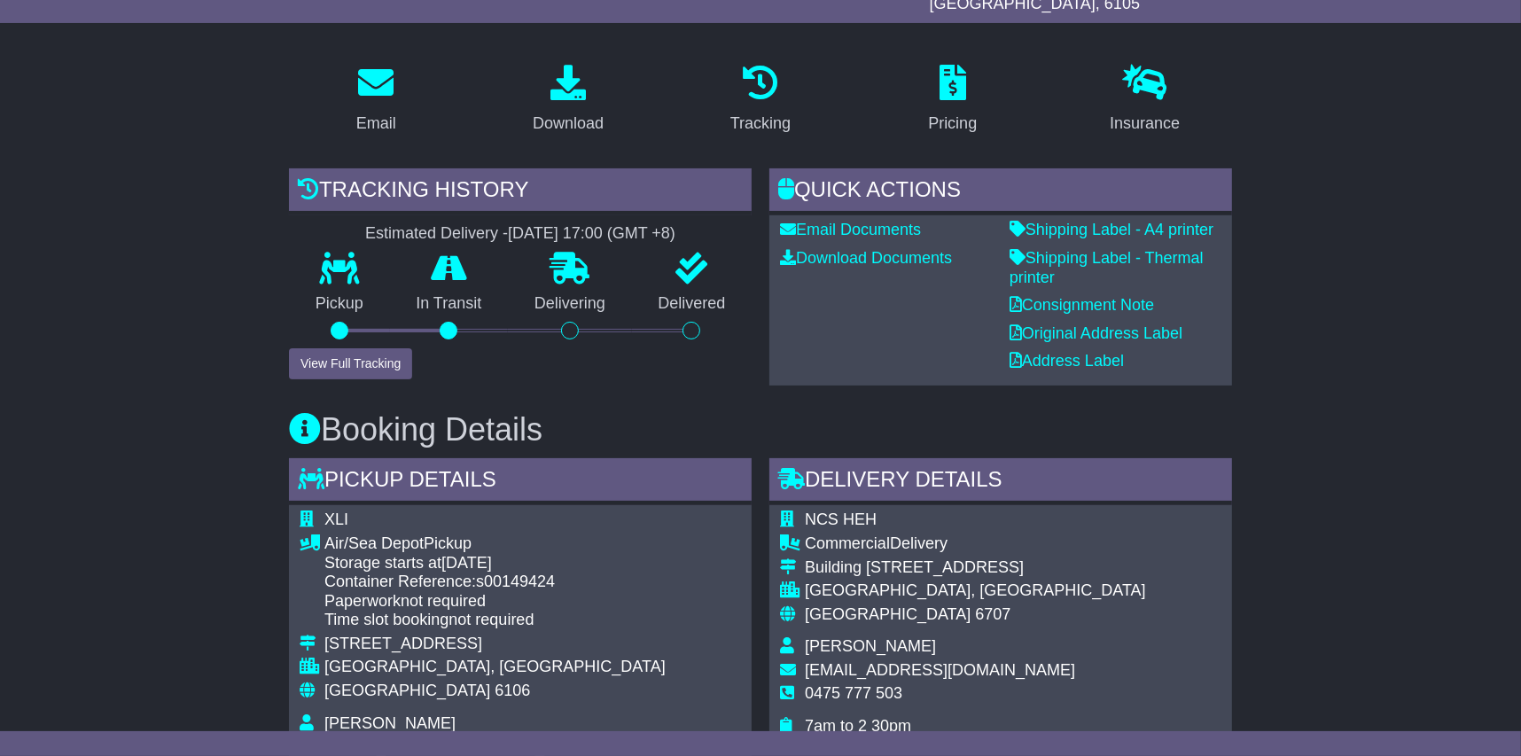
scroll to position [708, 0]
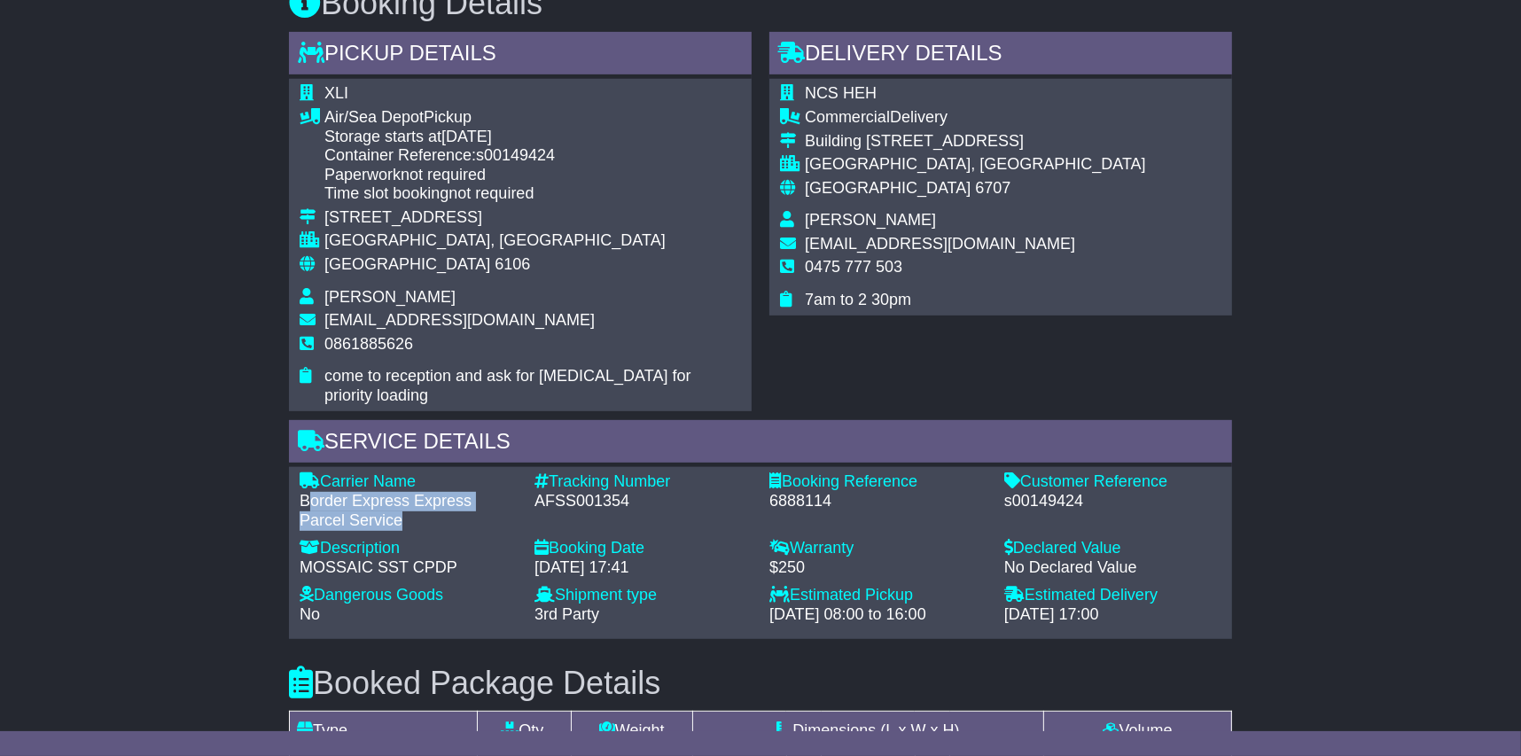
drag, startPoint x: 379, startPoint y: 474, endPoint x: 309, endPoint y: 460, distance: 72.3
click at [309, 492] on div "Border Express Express Parcel Service" at bounding box center [408, 511] width 217 height 38
drag, startPoint x: 309, startPoint y: 460, endPoint x: 354, endPoint y: 468, distance: 45.9
click at [354, 492] on div "Border Express Express Parcel Service" at bounding box center [408, 511] width 217 height 38
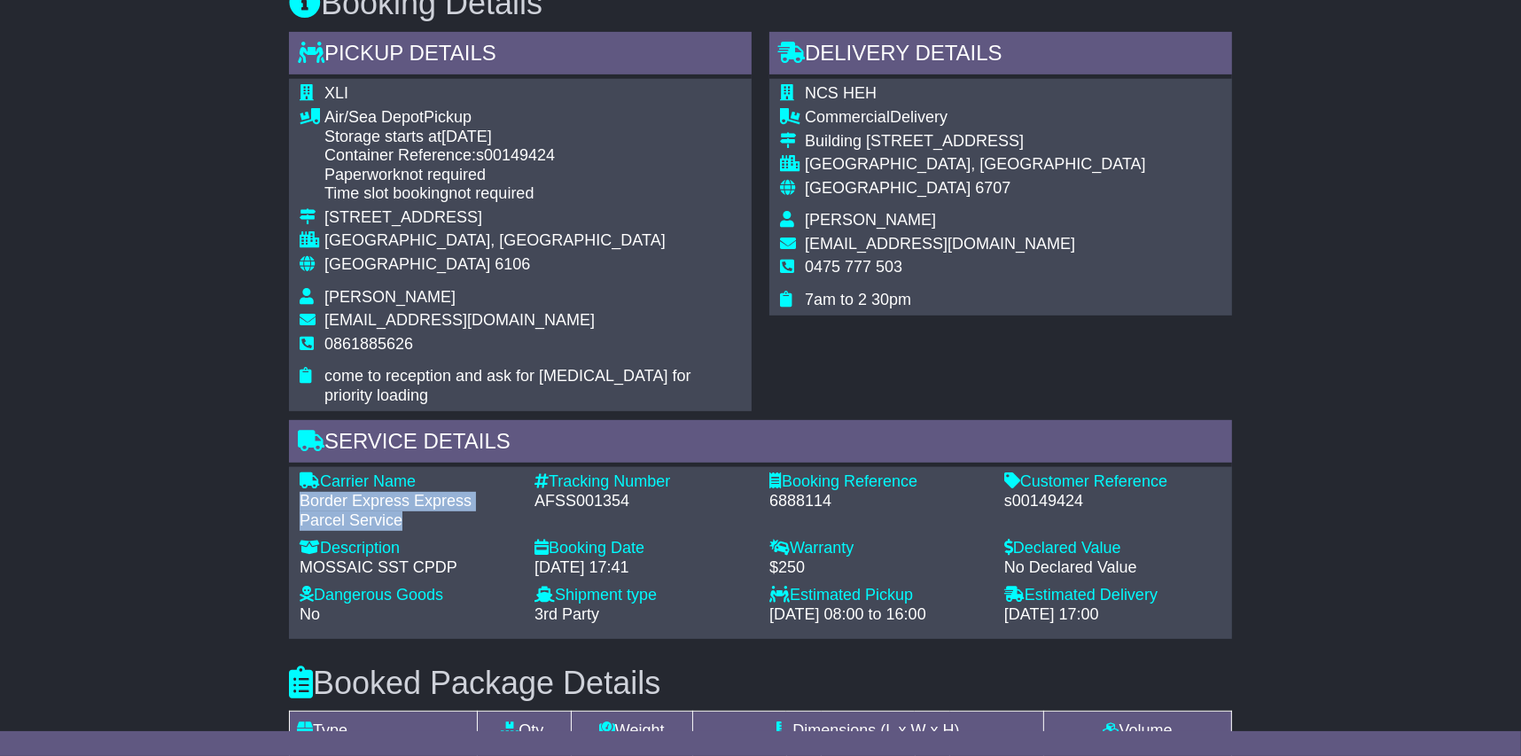
drag, startPoint x: 352, startPoint y: 473, endPoint x: 284, endPoint y: 458, distance: 69.9
click at [284, 458] on div "Service Details Carrier Name - Border Express Express Parcel Service Descriptio…" at bounding box center [760, 529] width 961 height 219
drag, startPoint x: 284, startPoint y: 458, endPoint x: 338, endPoint y: 459, distance: 54.1
click at [338, 492] on div "Border Express Express Parcel Service" at bounding box center [408, 511] width 217 height 38
click at [359, 492] on div "Border Express Express Parcel Service" at bounding box center [408, 511] width 217 height 38
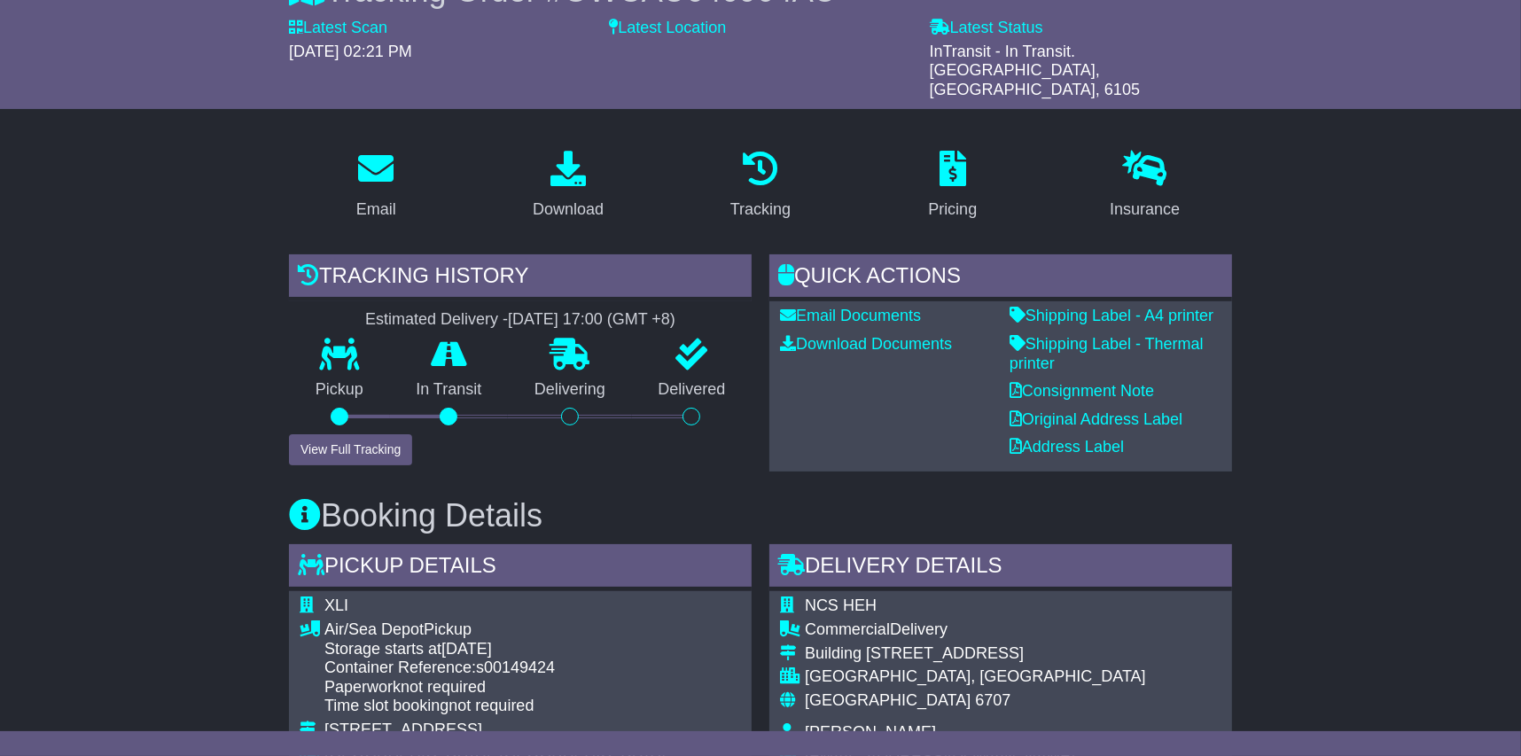
scroll to position [88, 0]
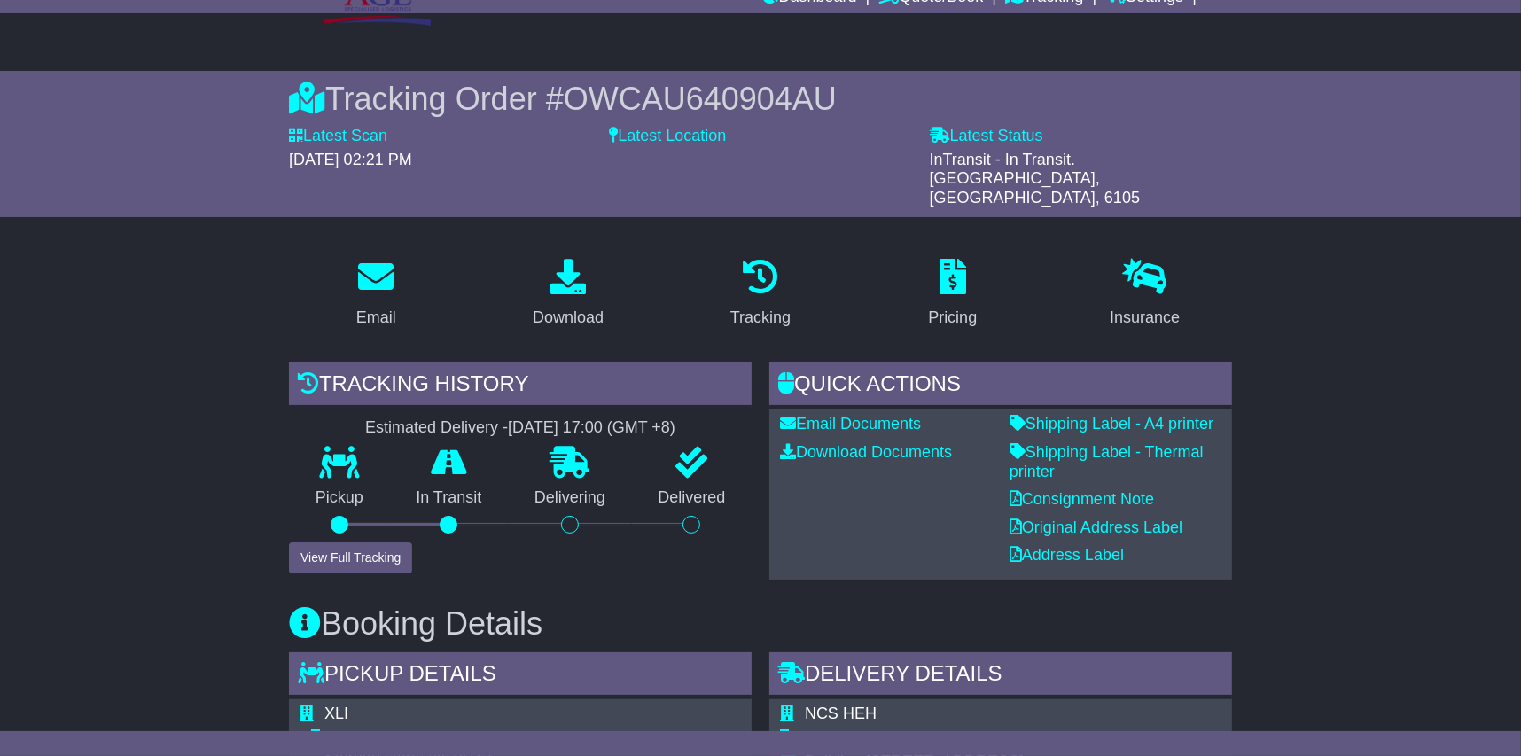
drag, startPoint x: 552, startPoint y: 164, endPoint x: 295, endPoint y: 160, distance: 257.2
click at [295, 160] on div "03 September 2025 - 02:21 PM" at bounding box center [440, 161] width 302 height 20
drag, startPoint x: 295, startPoint y: 160, endPoint x: 430, endPoint y: 196, distance: 139.6
click at [430, 196] on div "Tracking Order # OWCAU640904AU Latest Scan 03 September 2025 - 02:21 PM Latest …" at bounding box center [761, 144] width 908 height 146
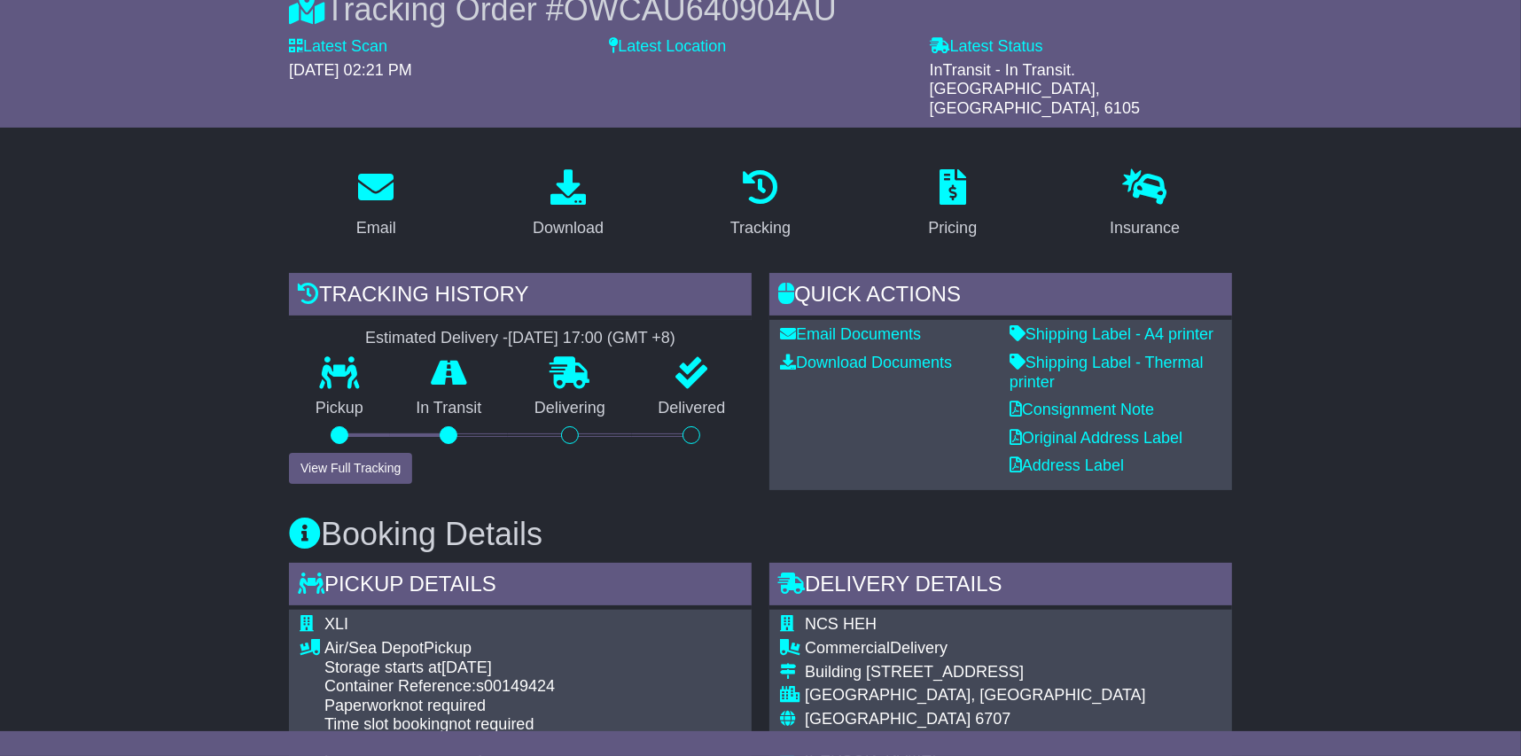
click at [354, 460] on button "View Full Tracking" at bounding box center [350, 468] width 123 height 31
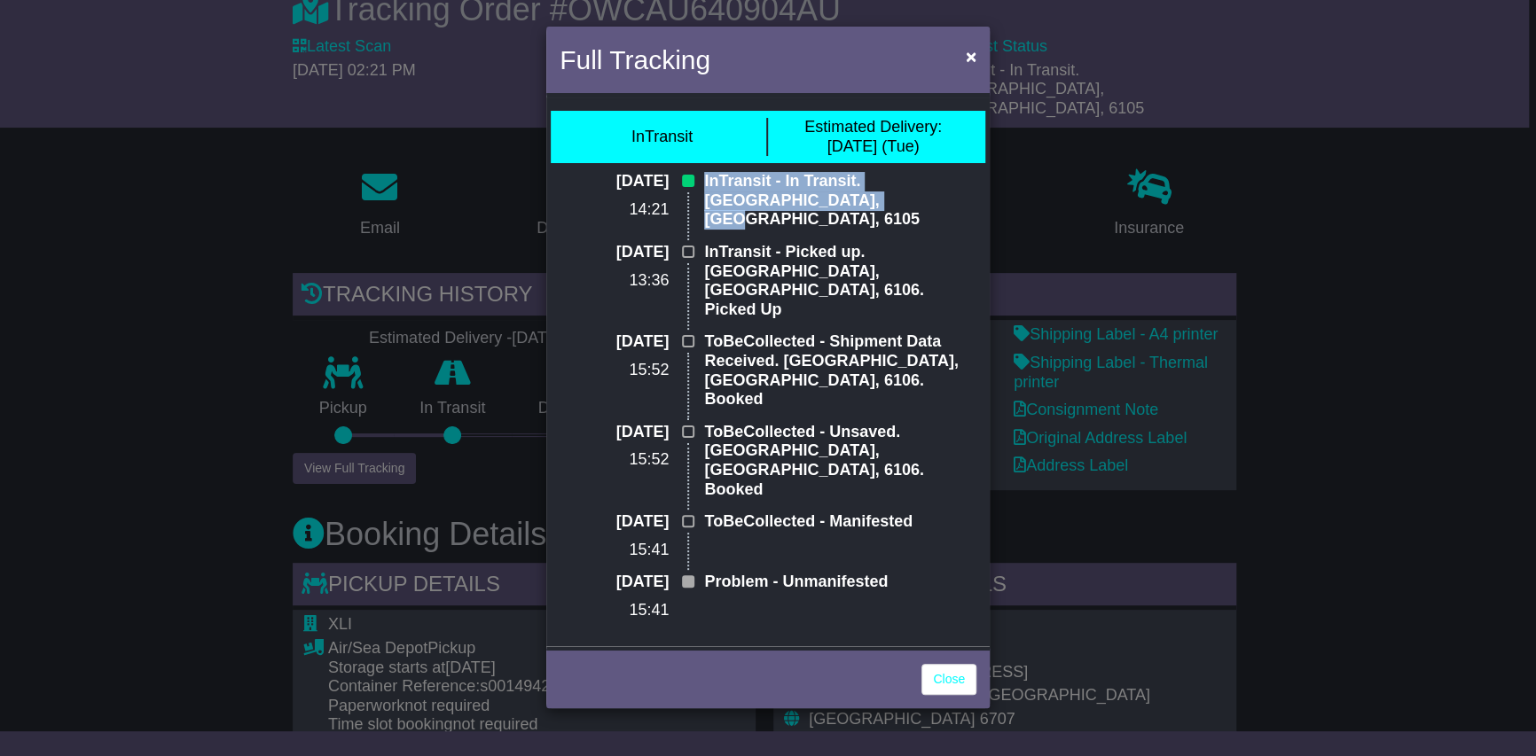
drag, startPoint x: 770, startPoint y: 201, endPoint x: 703, endPoint y: 181, distance: 70.4
click at [704, 181] on p "InTransit - In Transit. Perth Airport, WA, 6105" at bounding box center [840, 201] width 272 height 58
drag, startPoint x: 703, startPoint y: 181, endPoint x: 778, endPoint y: 198, distance: 77.2
click at [778, 198] on p "InTransit - In Transit. Perth Airport, WA, 6105" at bounding box center [840, 201] width 272 height 58
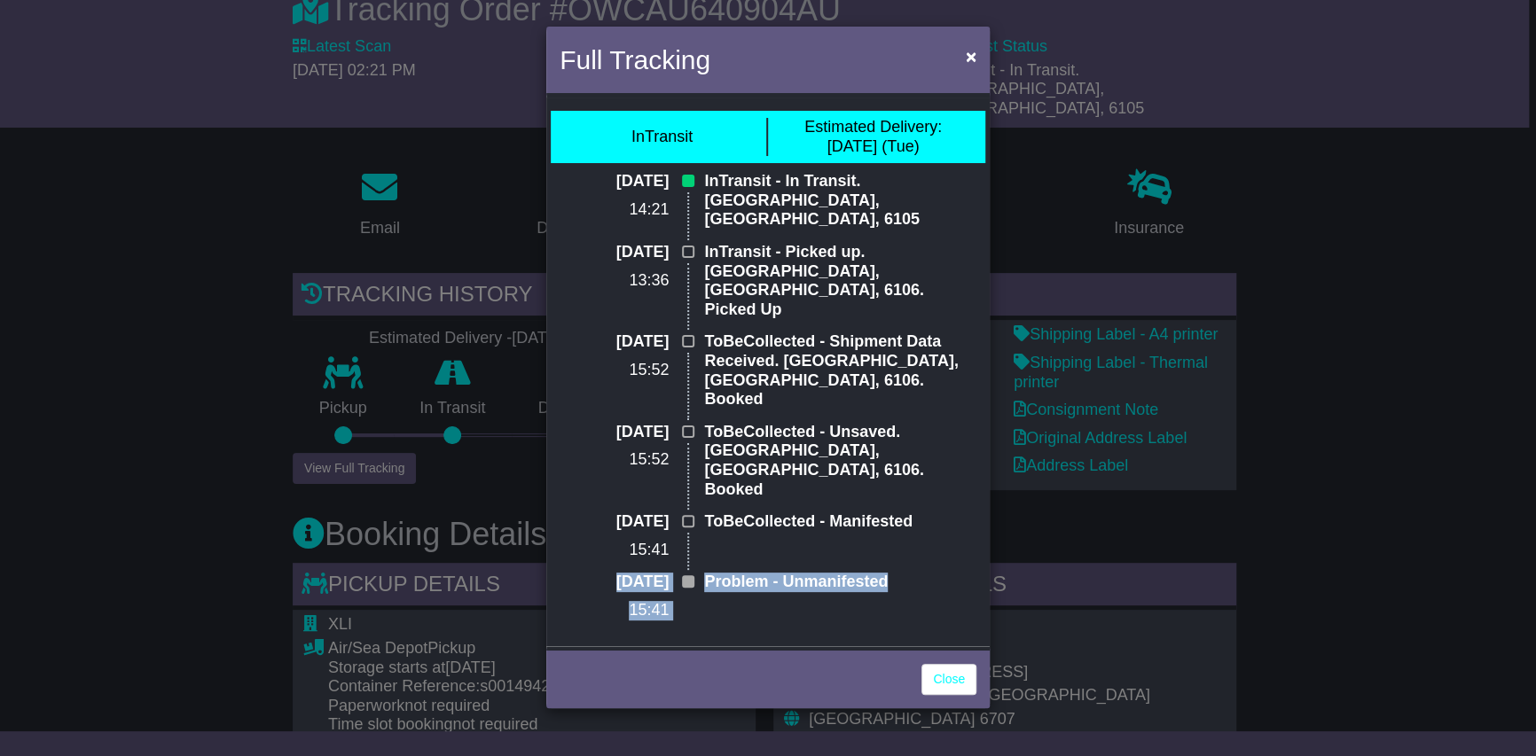
drag, startPoint x: 904, startPoint y: 500, endPoint x: 690, endPoint y: 496, distance: 214.6
click at [690, 573] on div "01 Sep 2025 15:41 Problem - Unmanifested" at bounding box center [768, 603] width 434 height 60
click at [960, 664] on link "Close" at bounding box center [948, 679] width 55 height 31
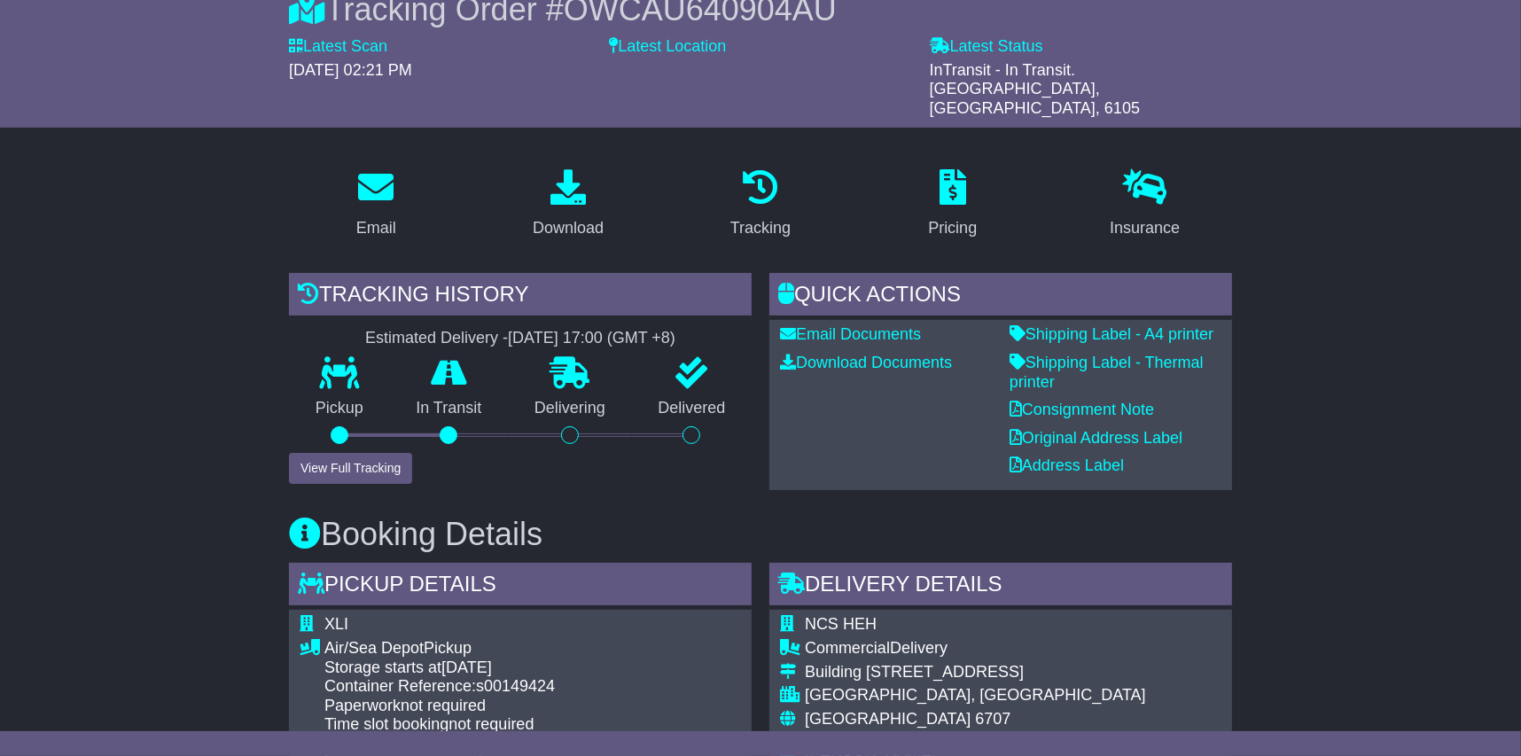
click at [1133, 522] on h3 "Booking Details" at bounding box center [760, 534] width 943 height 35
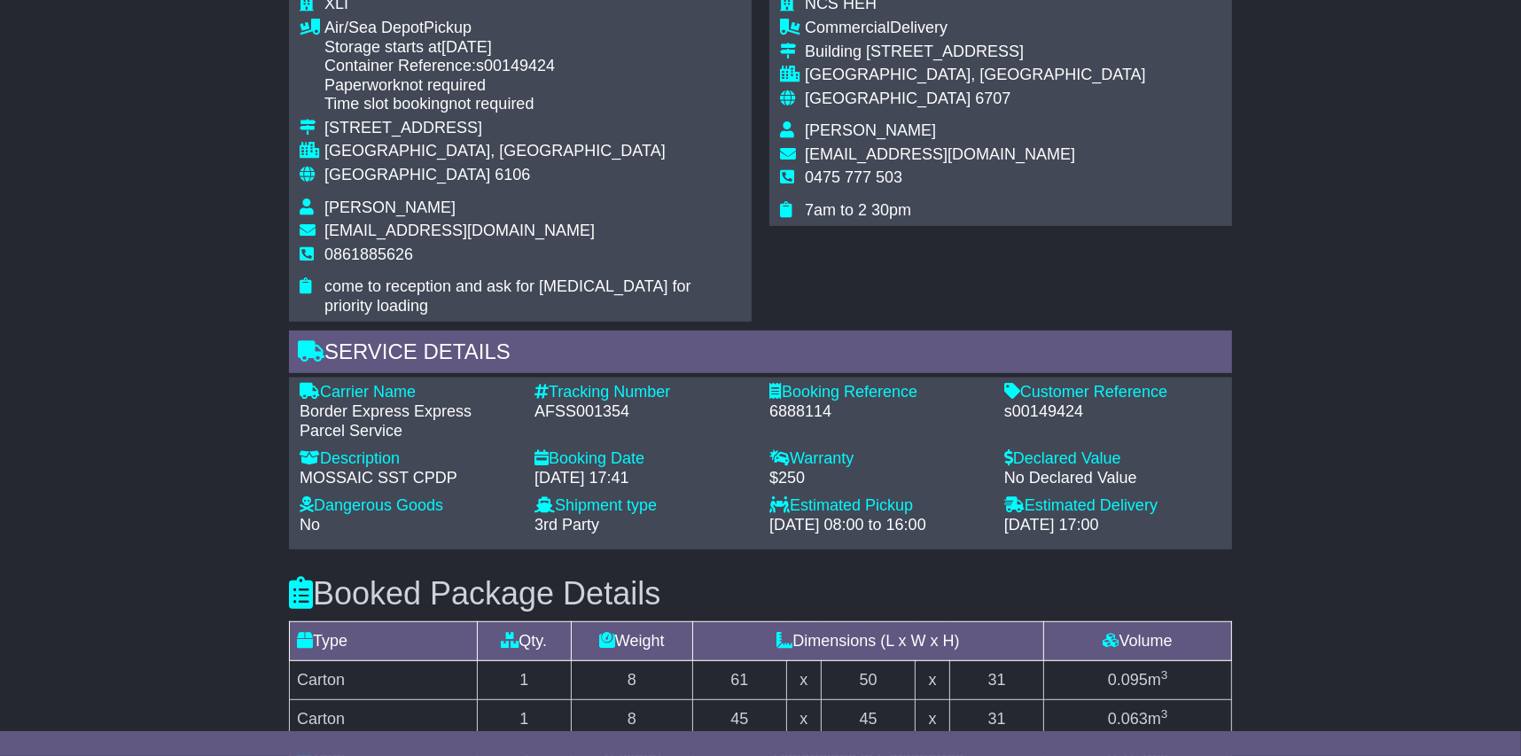
drag, startPoint x: 635, startPoint y: 495, endPoint x: 292, endPoint y: 353, distance: 371.3
click at [292, 383] on div "Carrier Name - Border Express Express Parcel Service Description - MOSSAIC SST …" at bounding box center [761, 463] width 940 height 160
click at [898, 450] on div "Warranty" at bounding box center [878, 460] width 217 height 20
drag, startPoint x: 1179, startPoint y: 488, endPoint x: 309, endPoint y: 349, distance: 880.7
click at [309, 383] on div "Carrier Name - Border Express Express Parcel Service Description - MOSSAIC SST …" at bounding box center [761, 463] width 940 height 160
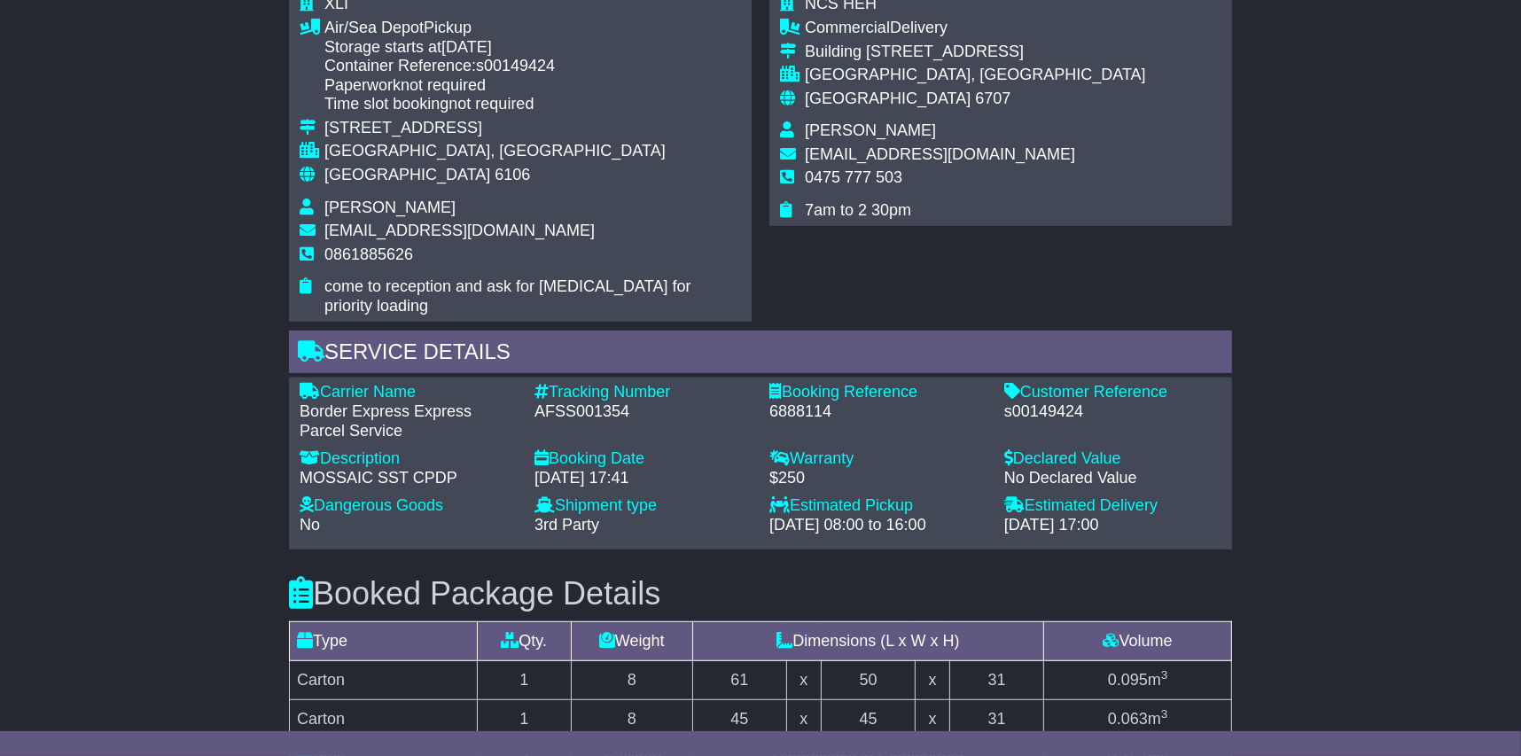
drag, startPoint x: 309, startPoint y: 349, endPoint x: 267, endPoint y: 403, distance: 68.1
click at [267, 403] on div "Email Download Tracking Pricing Insurance" at bounding box center [760, 360] width 1521 height 1652
click at [746, 450] on div "Booking Date" at bounding box center [643, 460] width 217 height 20
click at [1061, 516] on div "16 Sep 2025 - 17:00" at bounding box center [1113, 526] width 217 height 20
drag, startPoint x: 1154, startPoint y: 492, endPoint x: 298, endPoint y: 354, distance: 867.6
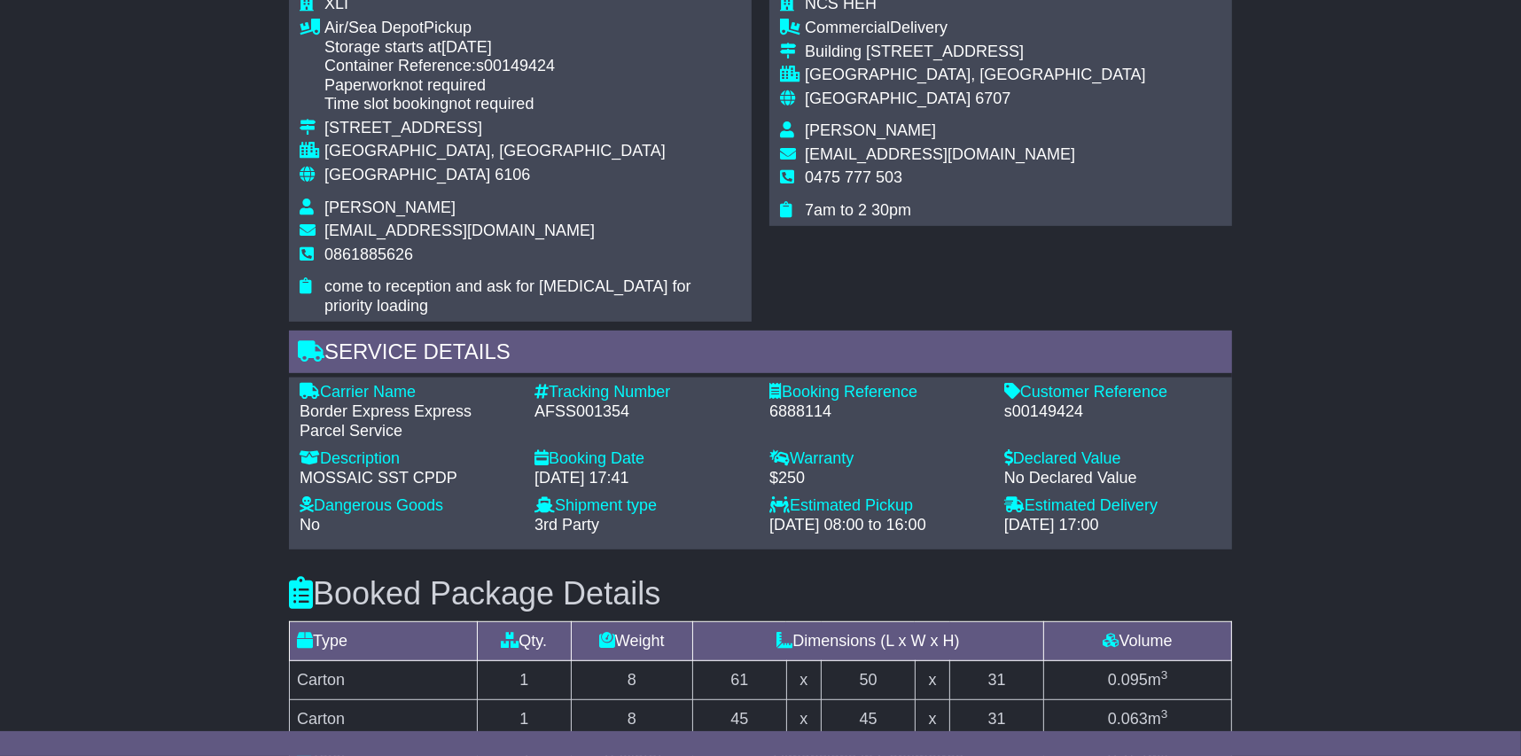
click at [298, 383] on div "Carrier Name - Border Express Express Parcel Service Description - MOSSAIC SST …" at bounding box center [761, 463] width 940 height 160
drag, startPoint x: 298, startPoint y: 354, endPoint x: 283, endPoint y: 418, distance: 65.6
click at [283, 418] on div "Service Details Carrier Name - Border Express Express Parcel Service Descriptio…" at bounding box center [760, 440] width 961 height 219
click at [319, 403] on div "Border Express Express Parcel Service" at bounding box center [408, 422] width 217 height 38
drag, startPoint x: 1144, startPoint y: 479, endPoint x: 317, endPoint y: 357, distance: 836.1
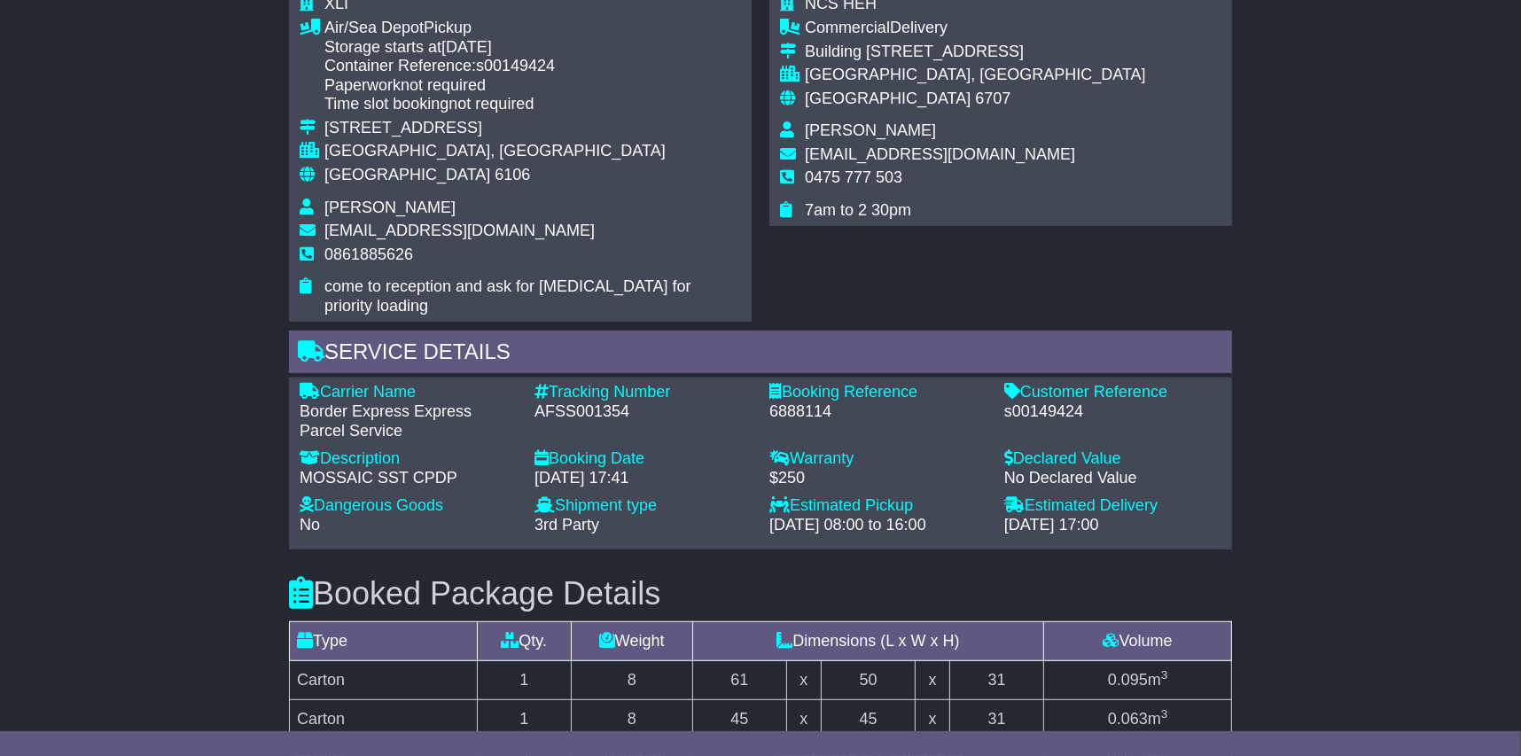
click at [317, 383] on div "Carrier Name - Border Express Express Parcel Service Description - MOSSAIC SST …" at bounding box center [761, 463] width 940 height 160
drag, startPoint x: 317, startPoint y: 357, endPoint x: 335, endPoint y: 363, distance: 19.4
click at [335, 403] on div "Border Express Express Parcel Service" at bounding box center [408, 422] width 217 height 38
click at [332, 403] on div "Border Express Express Parcel Service" at bounding box center [408, 422] width 217 height 38
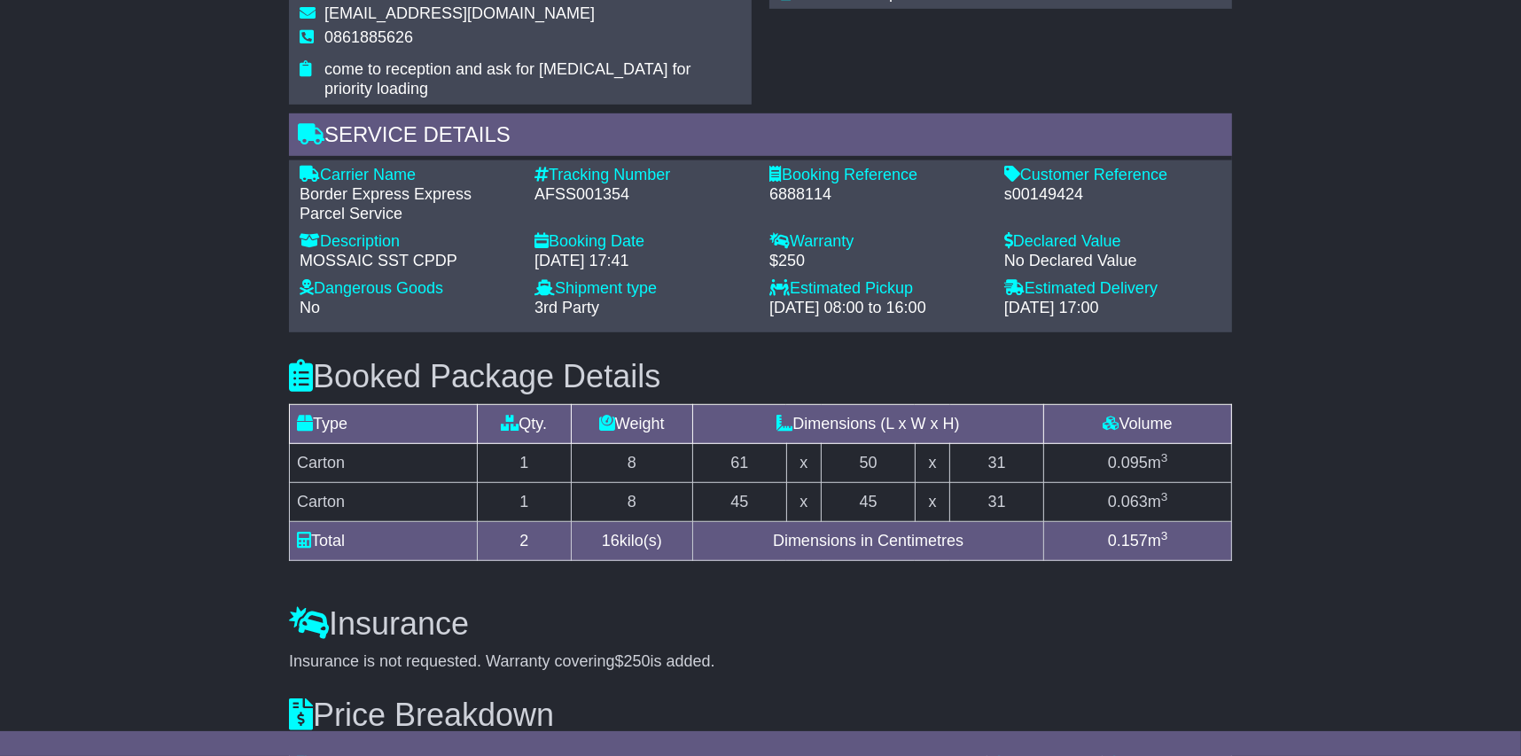
scroll to position [689, 0]
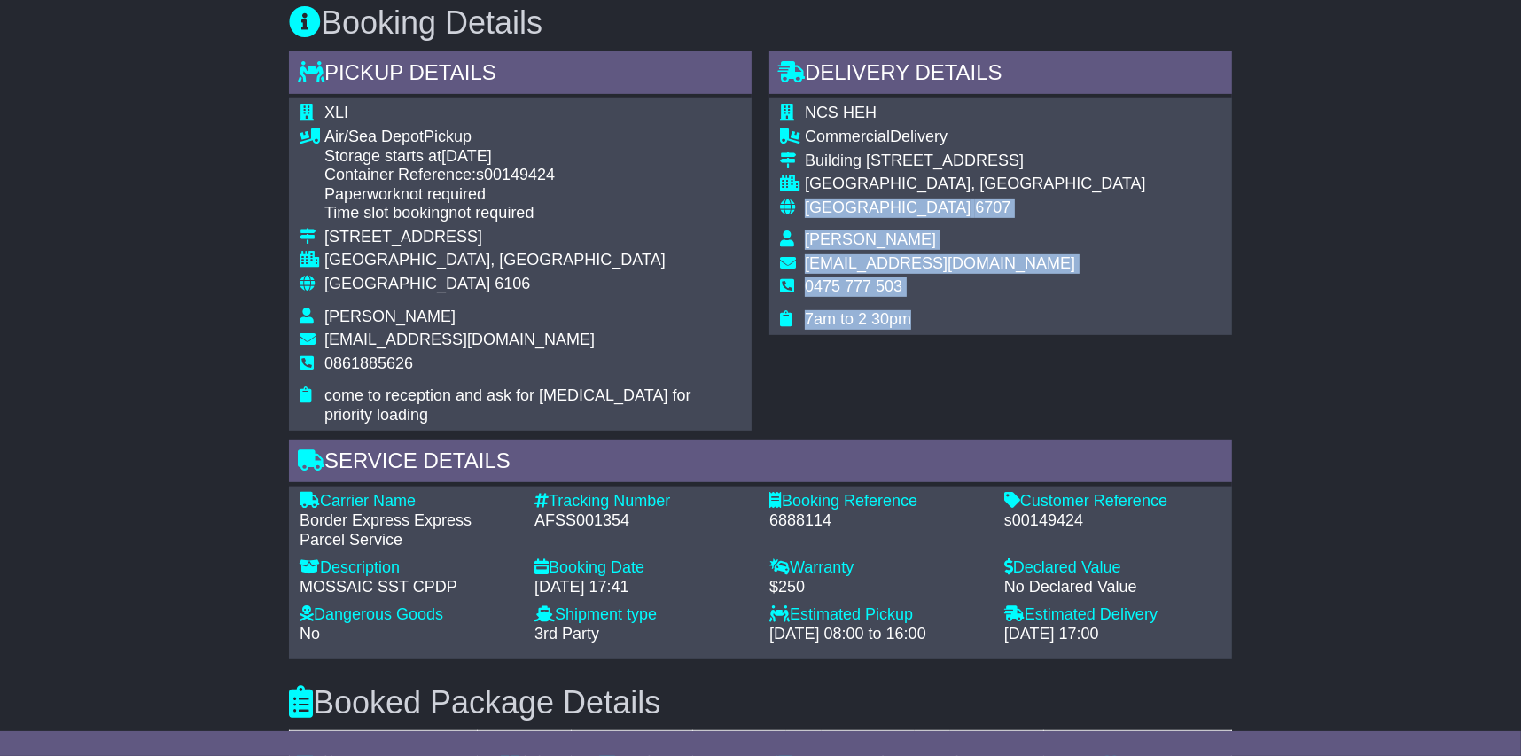
drag, startPoint x: 917, startPoint y: 299, endPoint x: 789, endPoint y: 204, distance: 159.1
click at [789, 204] on tbody "NCS HEH Commercial Delivery Building 157 Murat Road, Exmouth WA 6707 EXMOUTH, W…" at bounding box center [963, 216] width 366 height 225
drag, startPoint x: 789, startPoint y: 204, endPoint x: 989, endPoint y: 262, distance: 207.9
click at [989, 278] on td "0475 777 503" at bounding box center [975, 294] width 341 height 33
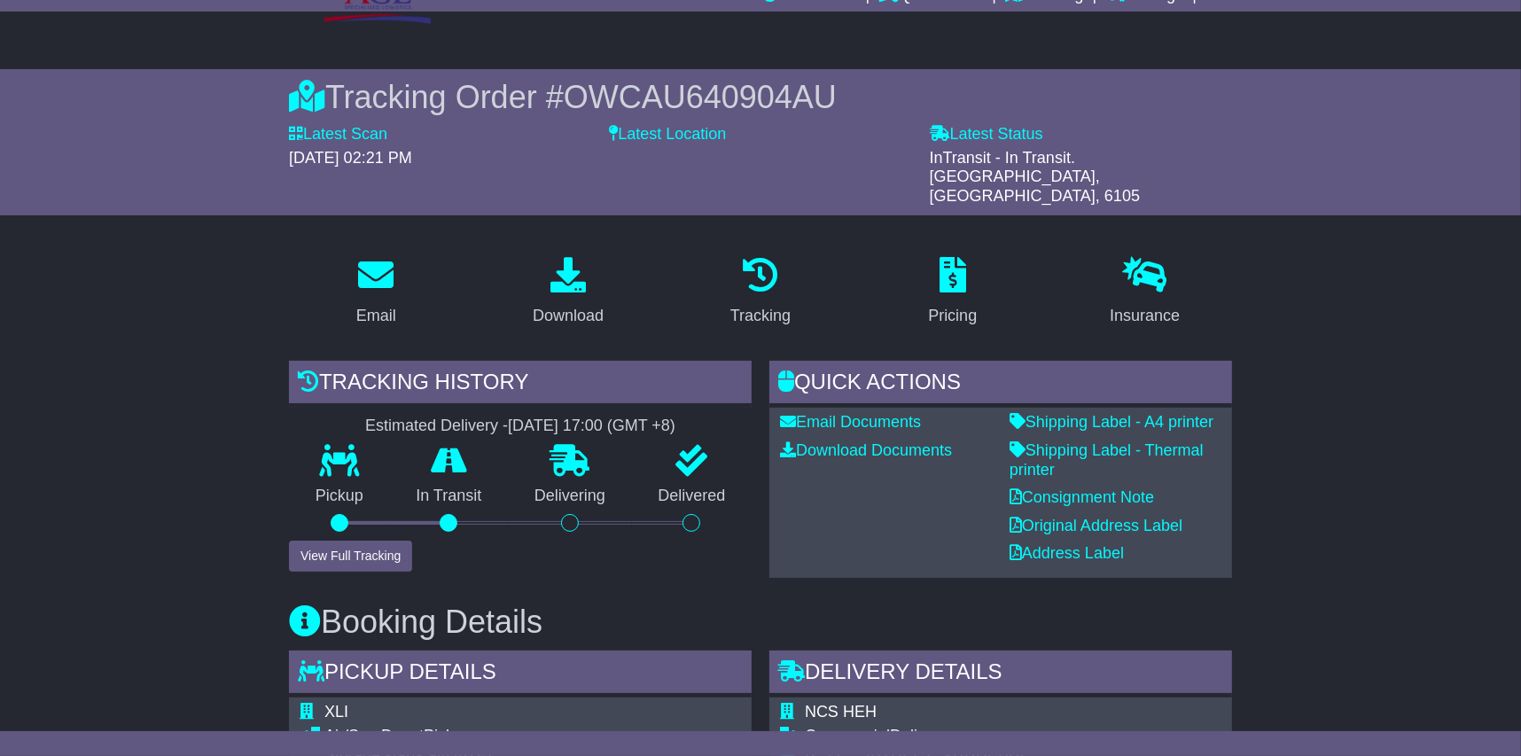
scroll to position [88, 0]
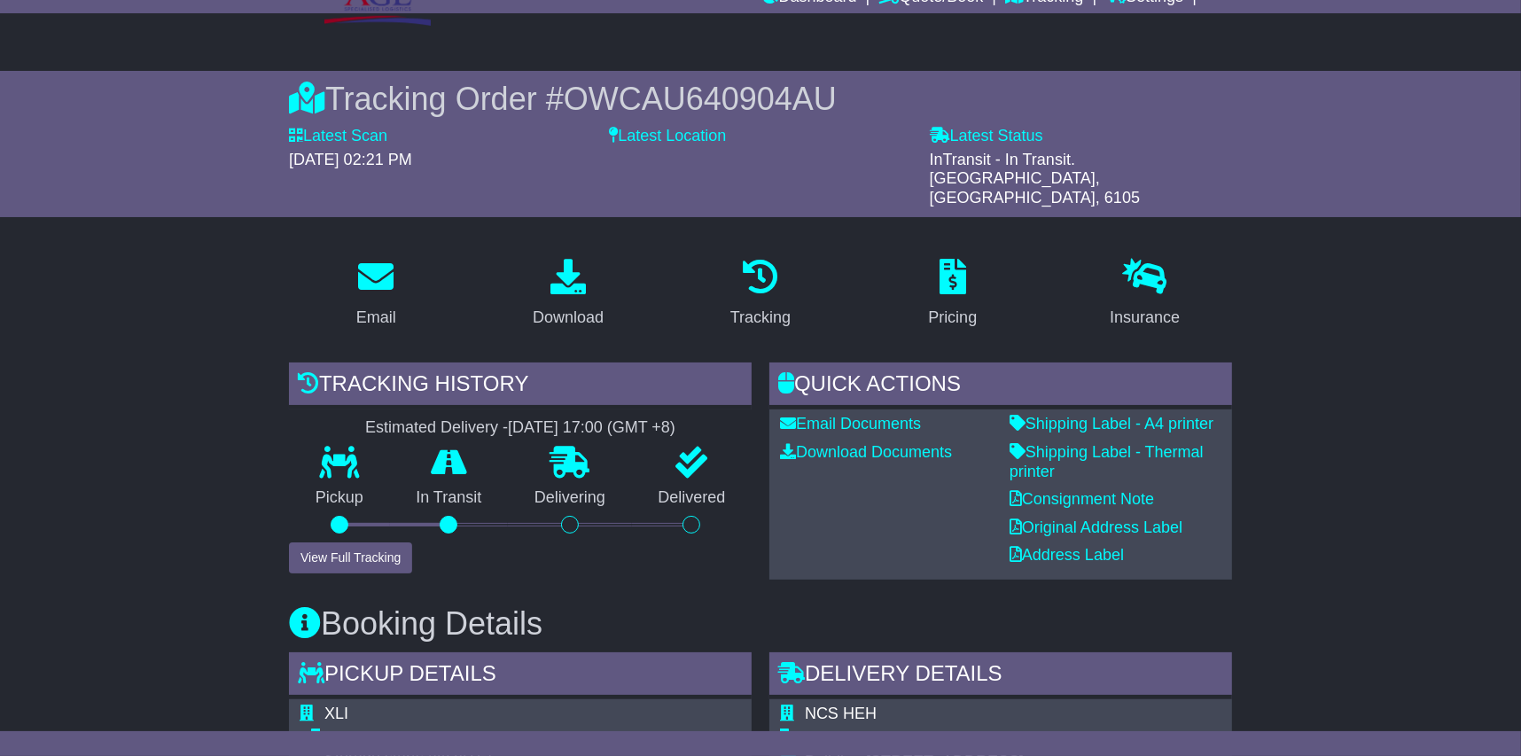
drag, startPoint x: 582, startPoint y: 404, endPoint x: 342, endPoint y: 411, distance: 239.5
click at [342, 418] on div "Estimated Delivery - 16 Sep 2025 - 17:00 (GMT +8)" at bounding box center [520, 428] width 463 height 20
drag, startPoint x: 342, startPoint y: 411, endPoint x: 332, endPoint y: 406, distance: 10.7
click at [332, 418] on div "Estimated Delivery - 16 Sep 2025 - 17:00 (GMT +8)" at bounding box center [520, 428] width 463 height 20
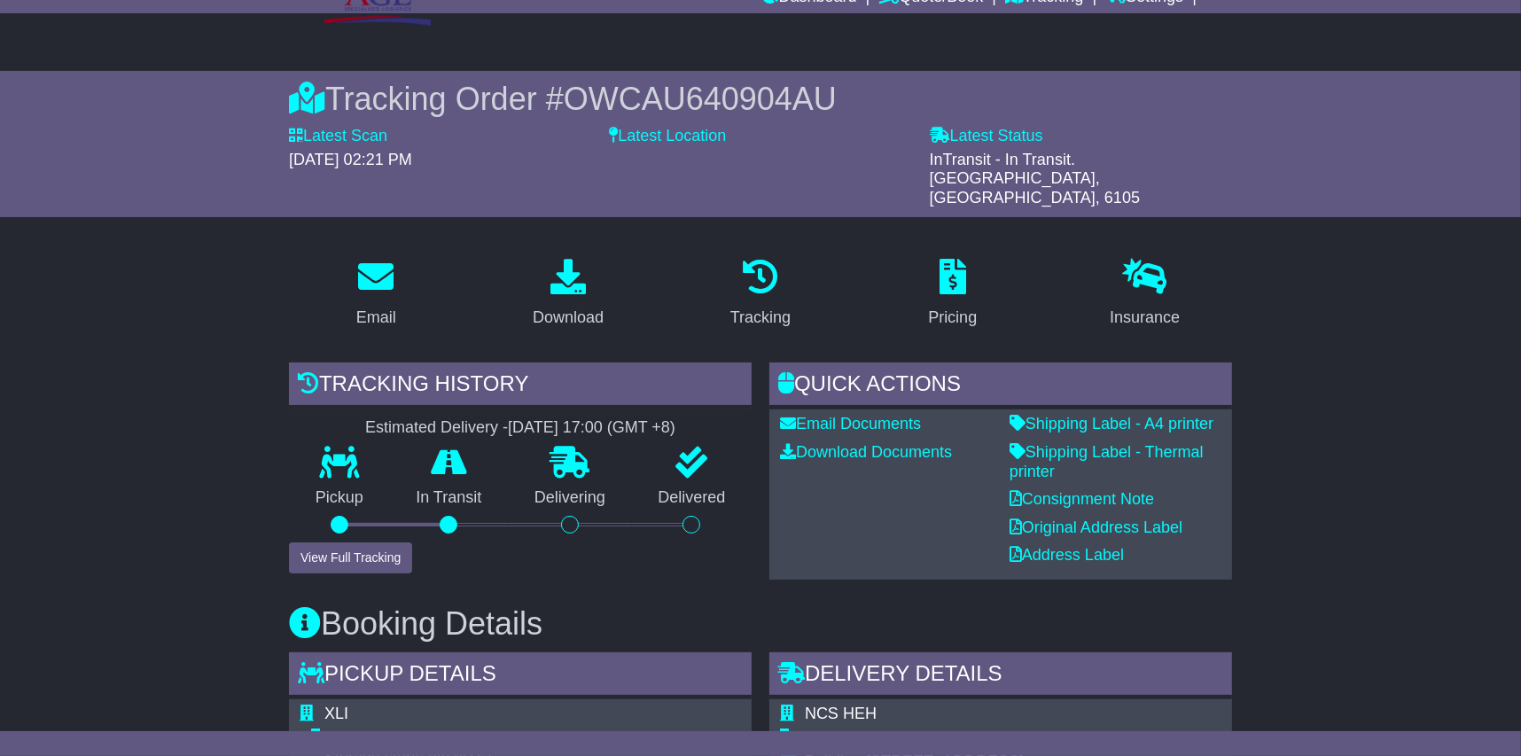
drag, startPoint x: 332, startPoint y: 406, endPoint x: 438, endPoint y: 411, distance: 105.6
click at [438, 418] on div "Estimated Delivery - 16 Sep 2025 - 17:00 (GMT +8)" at bounding box center [520, 428] width 463 height 20
click at [433, 418] on div "Estimated Delivery - 16 Sep 2025 - 17:00 (GMT +8)" at bounding box center [520, 428] width 463 height 20
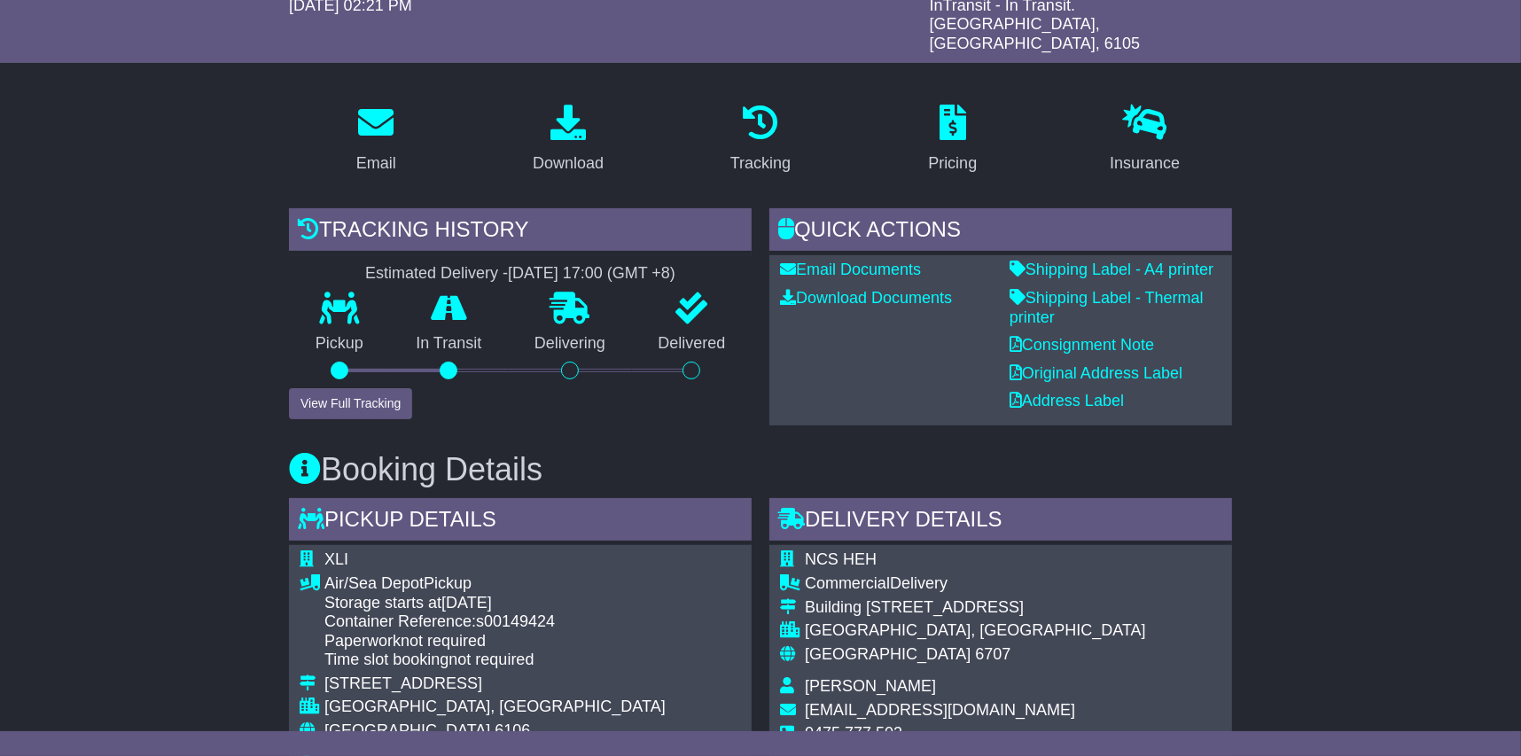
scroll to position [355, 0]
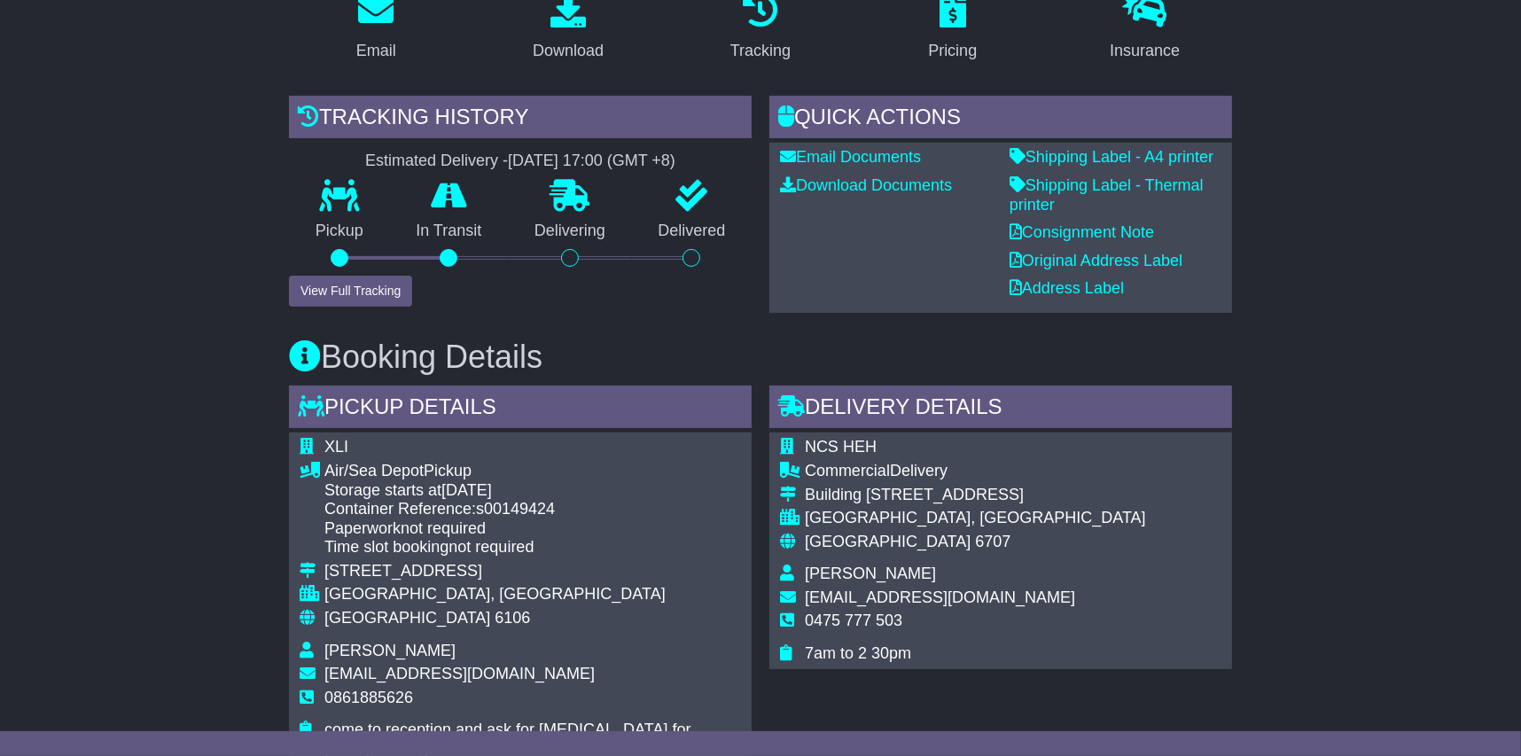
drag, startPoint x: 653, startPoint y: 133, endPoint x: 352, endPoint y: 135, distance: 301.5
click at [352, 152] on div "Estimated Delivery - 16 Sep 2025 - 17:00 (GMT +8)" at bounding box center [520, 162] width 463 height 20
drag, startPoint x: 352, startPoint y: 135, endPoint x: 561, endPoint y: 135, distance: 209.2
click at [561, 152] on div "16 Sep 2025 - 17:00 (GMT +8)" at bounding box center [592, 162] width 168 height 20
click at [391, 152] on div "Estimated Delivery - 16 Sep 2025 - 17:00 (GMT +8)" at bounding box center [520, 162] width 463 height 20
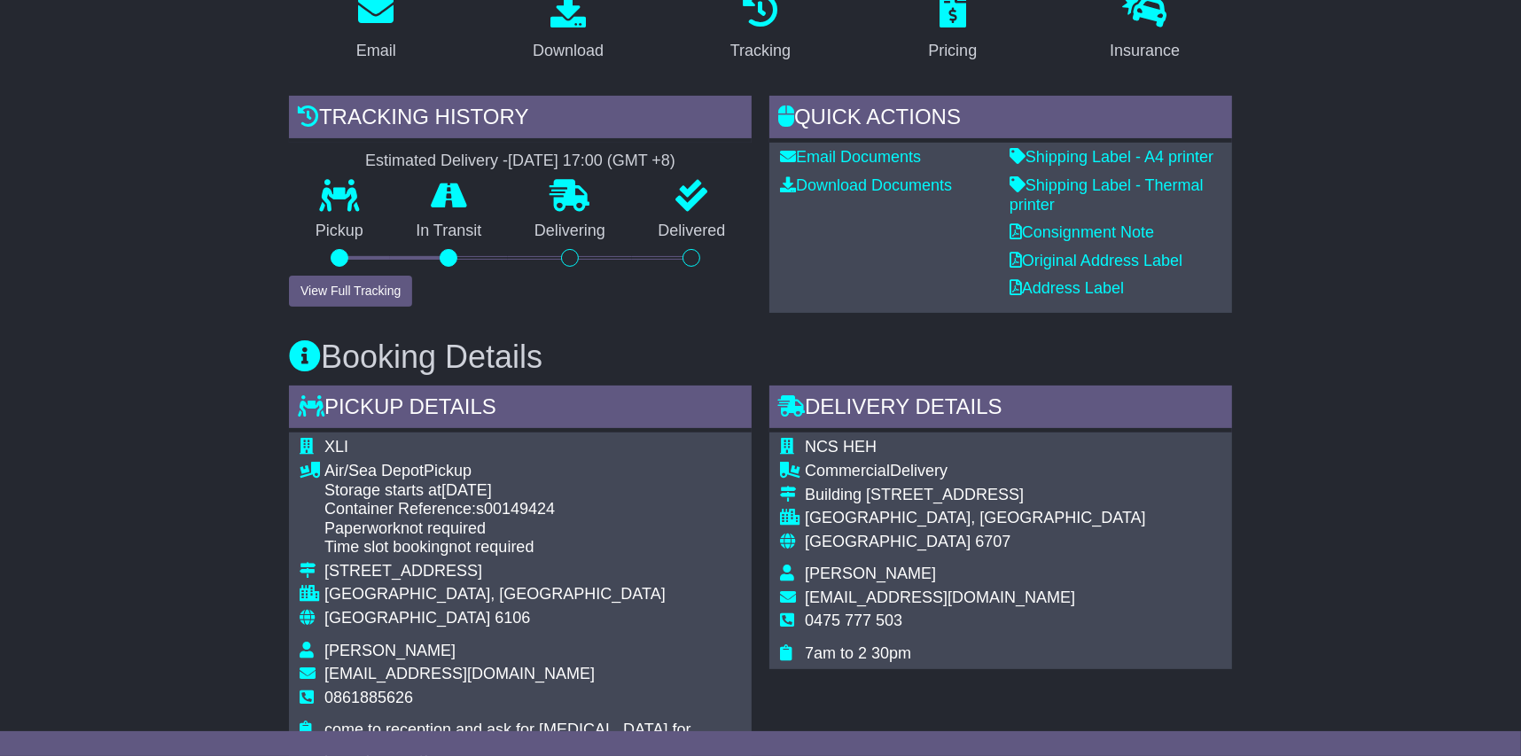
drag, startPoint x: 334, startPoint y: 142, endPoint x: 671, endPoint y: 142, distance: 336.9
click at [671, 152] on div "Estimated Delivery - 16 Sep 2025 - 17:00 (GMT +8)" at bounding box center [520, 162] width 463 height 20
drag, startPoint x: 671, startPoint y: 142, endPoint x: 594, endPoint y: 140, distance: 77.2
click at [594, 152] on div "16 Sep 2025 - 17:00 (GMT +8)" at bounding box center [592, 162] width 168 height 20
click at [613, 152] on div "16 Sep 2025 - 17:00 (GMT +8)" at bounding box center [592, 162] width 168 height 20
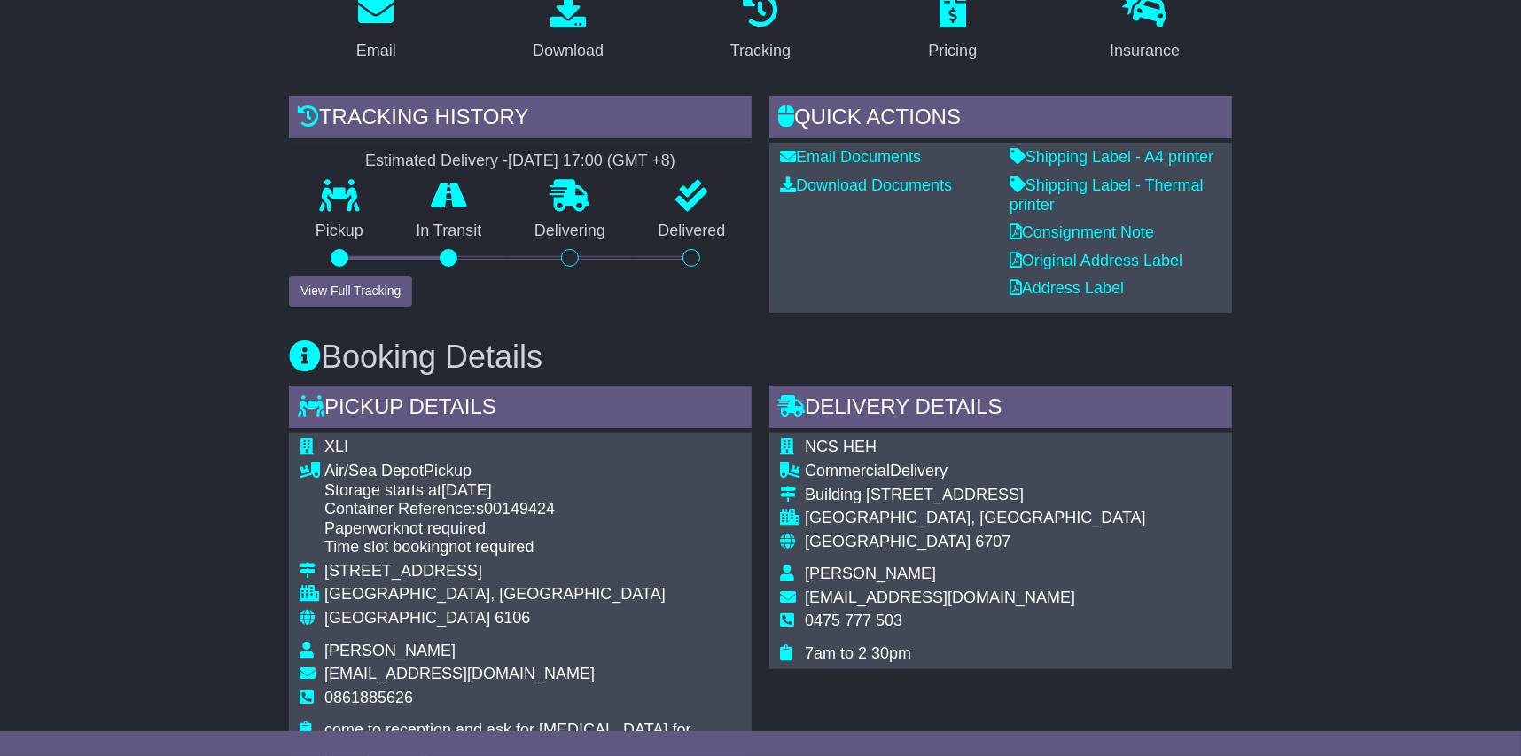
drag, startPoint x: 626, startPoint y: 138, endPoint x: 345, endPoint y: 138, distance: 281.1
click at [345, 152] on div "Estimated Delivery - 16 Sep 2025 - 17:00 (GMT +8)" at bounding box center [520, 162] width 463 height 20
drag, startPoint x: 345, startPoint y: 138, endPoint x: 423, endPoint y: 137, distance: 78.0
click at [423, 152] on div "Estimated Delivery - 16 Sep 2025 - 17:00 (GMT +8)" at bounding box center [520, 162] width 463 height 20
click at [583, 152] on div "16 Sep 2025 - 17:00 (GMT +8)" at bounding box center [592, 162] width 168 height 20
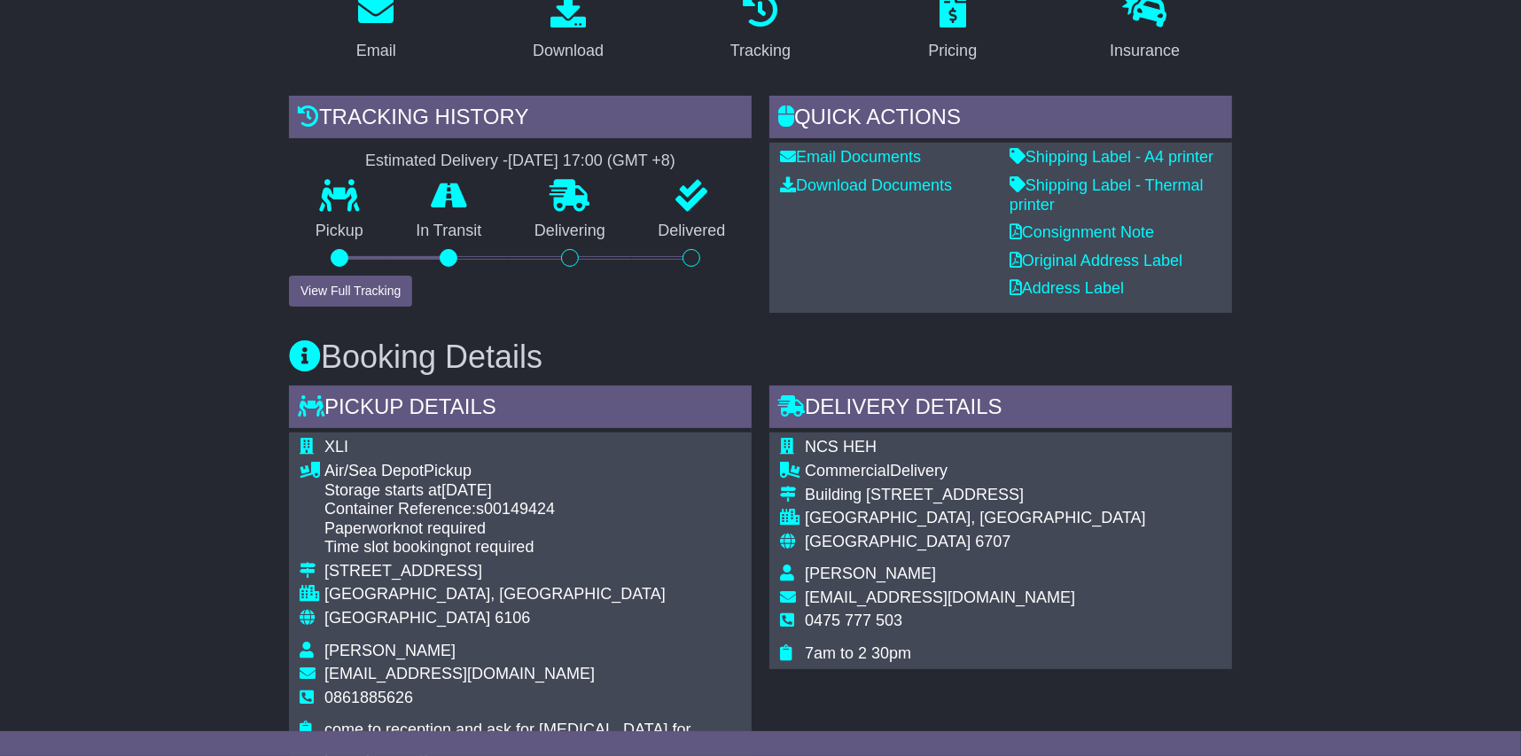
drag, startPoint x: 714, startPoint y: 147, endPoint x: 347, endPoint y: 144, distance: 367.1
click at [347, 152] on div "Estimated Delivery - 16 Sep 2025 - 17:00 (GMT +8)" at bounding box center [520, 162] width 463 height 20
drag, startPoint x: 1292, startPoint y: 570, endPoint x: 1349, endPoint y: 619, distance: 74.8
drag, startPoint x: 706, startPoint y: 128, endPoint x: 328, endPoint y: 131, distance: 377.7
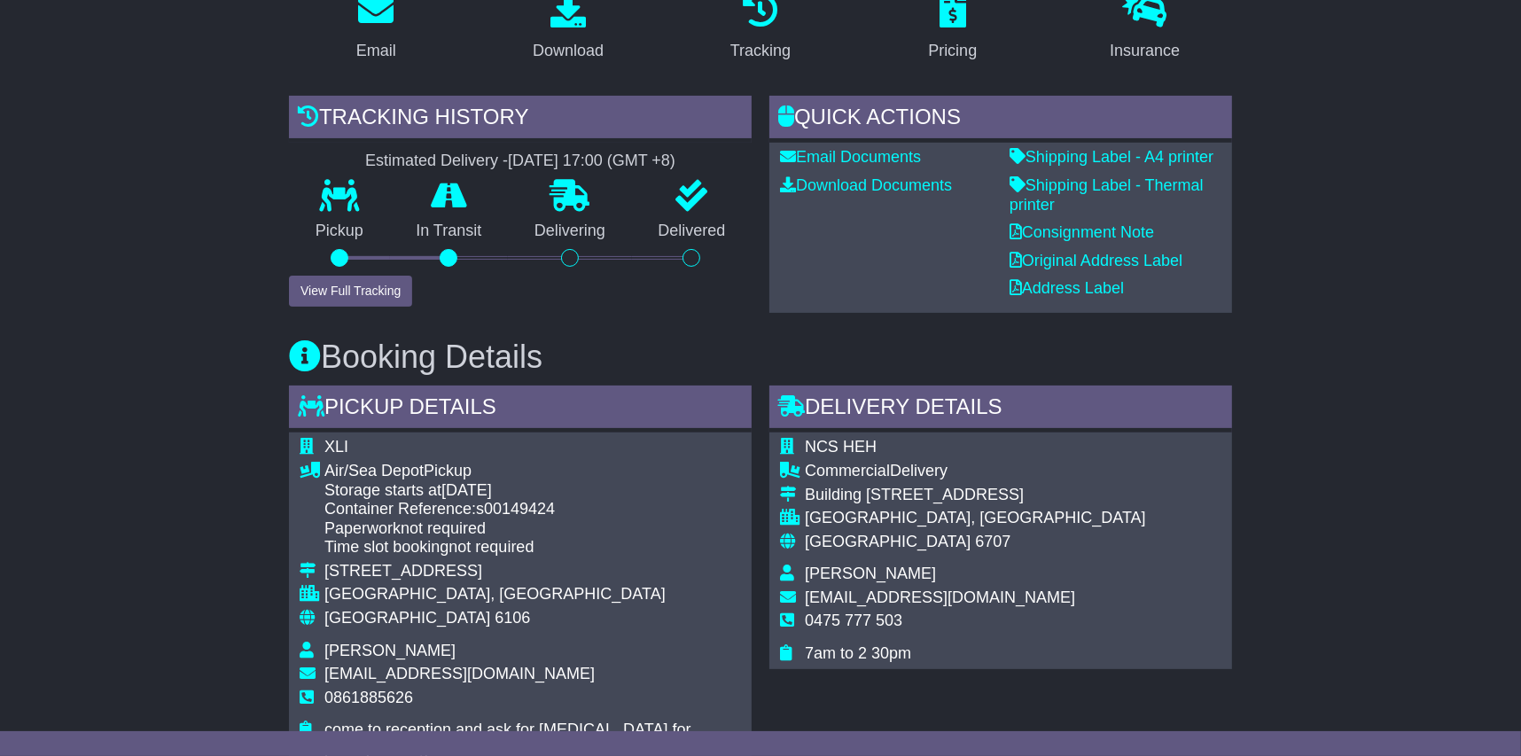
click at [328, 131] on div "Tracking history Estimated Delivery - 16 Sep 2025 - 17:00 (GMT +8) Pickup In Tr…" at bounding box center [520, 202] width 463 height 212
drag, startPoint x: 328, startPoint y: 131, endPoint x: 429, endPoint y: 143, distance: 101.7
click at [429, 152] on div "Estimated Delivery - 16 Sep 2025 - 17:00 (GMT +8)" at bounding box center [520, 162] width 463 height 20
click at [459, 152] on div "Estimated Delivery - 16 Sep 2025 - 17:00 (GMT +8)" at bounding box center [520, 162] width 463 height 20
drag, startPoint x: 661, startPoint y: 140, endPoint x: 337, endPoint y: 144, distance: 323.6
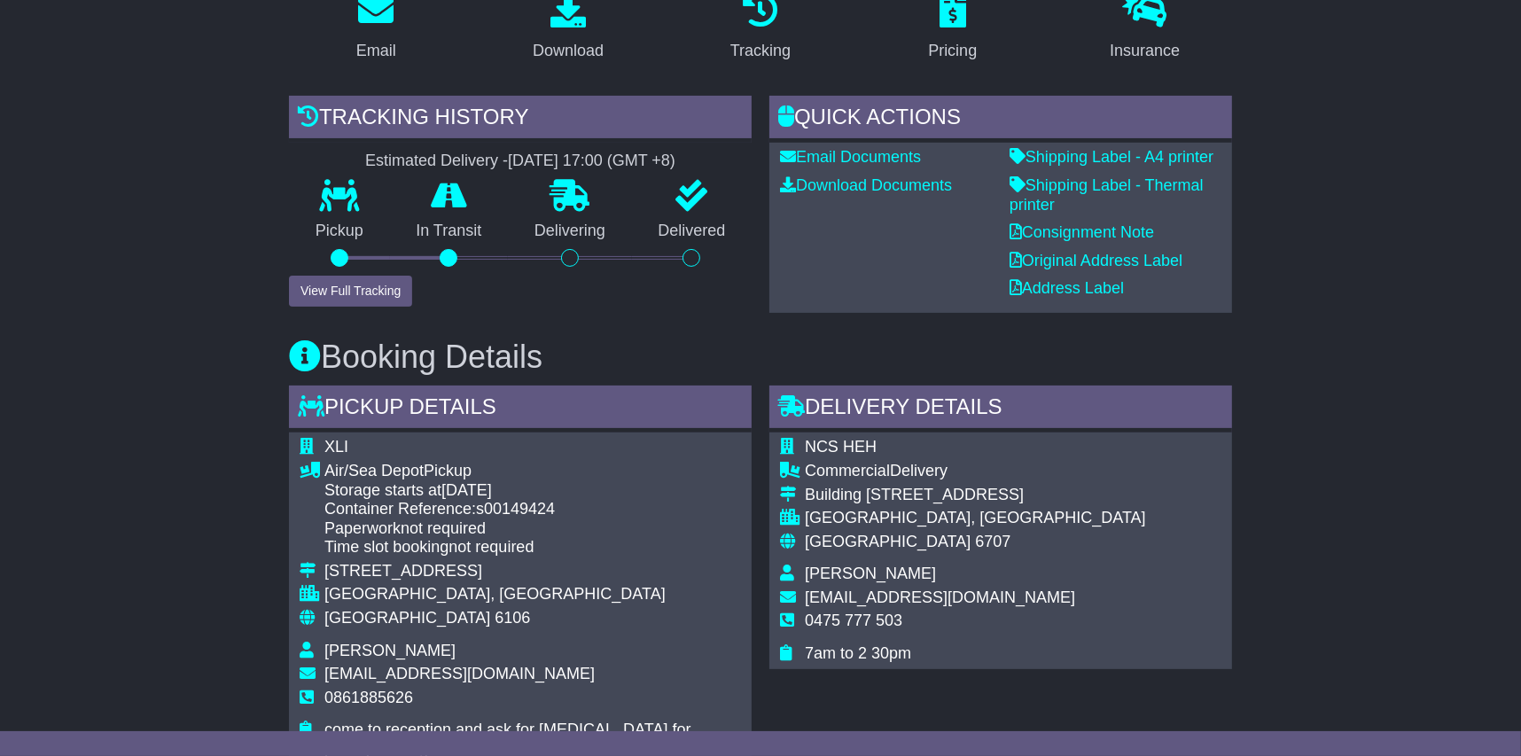
click at [337, 152] on div "Estimated Delivery - 16 Sep 2025 - 17:00 (GMT +8)" at bounding box center [520, 162] width 463 height 20
drag, startPoint x: 337, startPoint y: 144, endPoint x: 436, endPoint y: 143, distance: 99.3
click at [436, 152] on div "Estimated Delivery - 16 Sep 2025 - 17:00 (GMT +8)" at bounding box center [520, 162] width 463 height 20
click at [512, 152] on div "16 Sep 2025 - 17:00 (GMT +8)" at bounding box center [592, 162] width 168 height 20
click at [676, 152] on div "16 Sep 2025 - 17:00 (GMT +8)" at bounding box center [592, 162] width 168 height 20
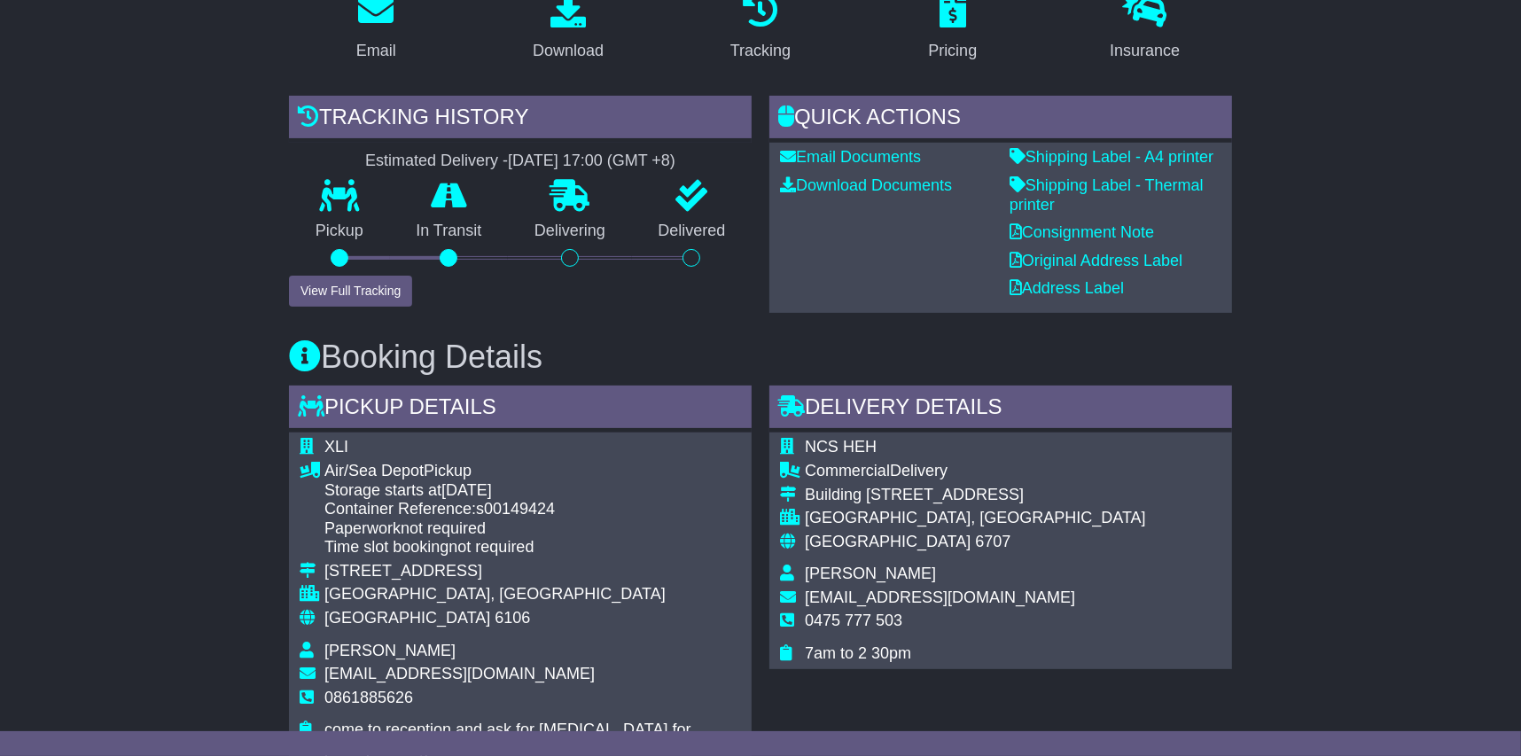
drag, startPoint x: 706, startPoint y: 141, endPoint x: 331, endPoint y: 142, distance: 375.0
click at [331, 152] on div "Estimated Delivery - 16 Sep 2025 - 17:00 (GMT +8)" at bounding box center [520, 162] width 463 height 20
drag, startPoint x: 331, startPoint y: 142, endPoint x: 434, endPoint y: 139, distance: 102.9
click at [434, 152] on div "Estimated Delivery - 16 Sep 2025 - 17:00 (GMT +8)" at bounding box center [520, 162] width 463 height 20
click at [508, 152] on div "16 Sep 2025 - 17:00 (GMT +8)" at bounding box center [592, 162] width 168 height 20
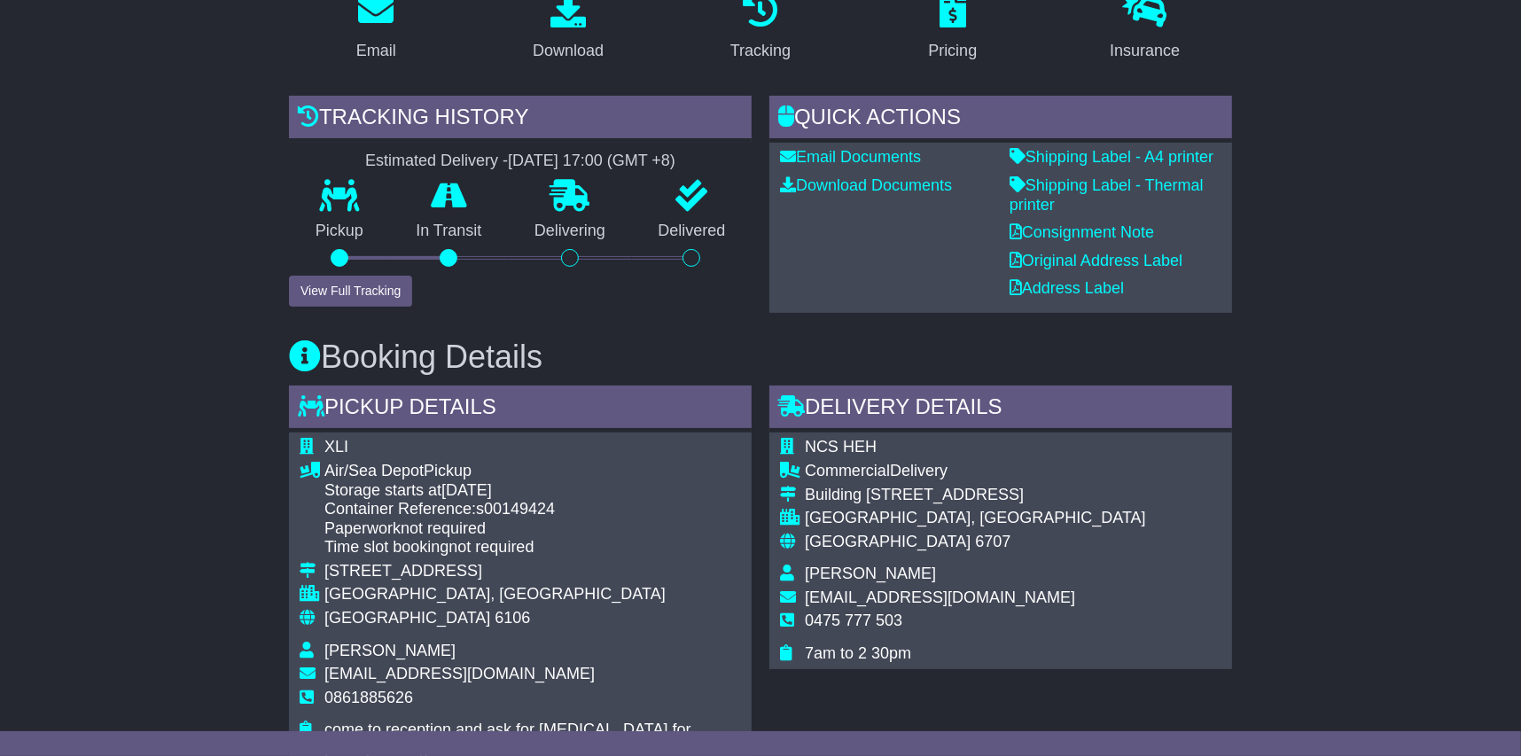
drag, startPoint x: 712, startPoint y: 138, endPoint x: 345, endPoint y: 141, distance: 367.1
click at [345, 152] on div "Estimated Delivery - 16 Sep 2025 - 17:00 (GMT +8)" at bounding box center [520, 162] width 463 height 20
drag, startPoint x: 345, startPoint y: 141, endPoint x: 463, endPoint y: 142, distance: 117.9
click at [463, 152] on div "Estimated Delivery - 16 Sep 2025 - 17:00 (GMT +8)" at bounding box center [520, 162] width 463 height 20
click at [572, 152] on div "16 Sep 2025 - 17:00 (GMT +8)" at bounding box center [592, 162] width 168 height 20
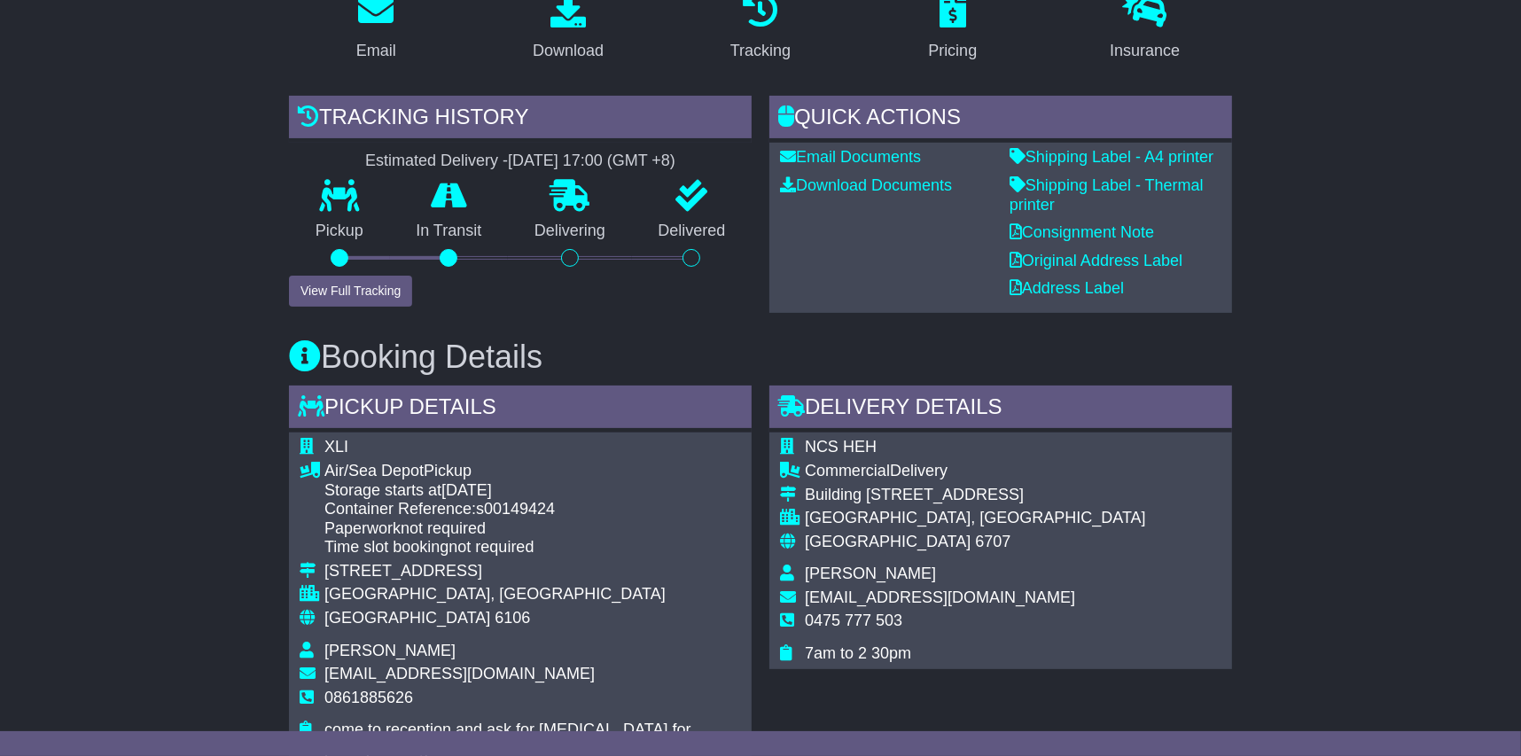
drag, startPoint x: 737, startPoint y: 138, endPoint x: 342, endPoint y: 138, distance: 394.5
click at [342, 152] on div "Estimated Delivery - 16 Sep 2025 - 17:00 (GMT +8)" at bounding box center [520, 162] width 463 height 20
drag, startPoint x: 342, startPoint y: 138, endPoint x: 602, endPoint y: 145, distance: 259.9
click at [602, 152] on div "16 Sep 2025 - 17:00 (GMT +8)" at bounding box center [592, 162] width 168 height 20
click at [575, 152] on div "16 Sep 2025 - 17:00 (GMT +8)" at bounding box center [592, 162] width 168 height 20
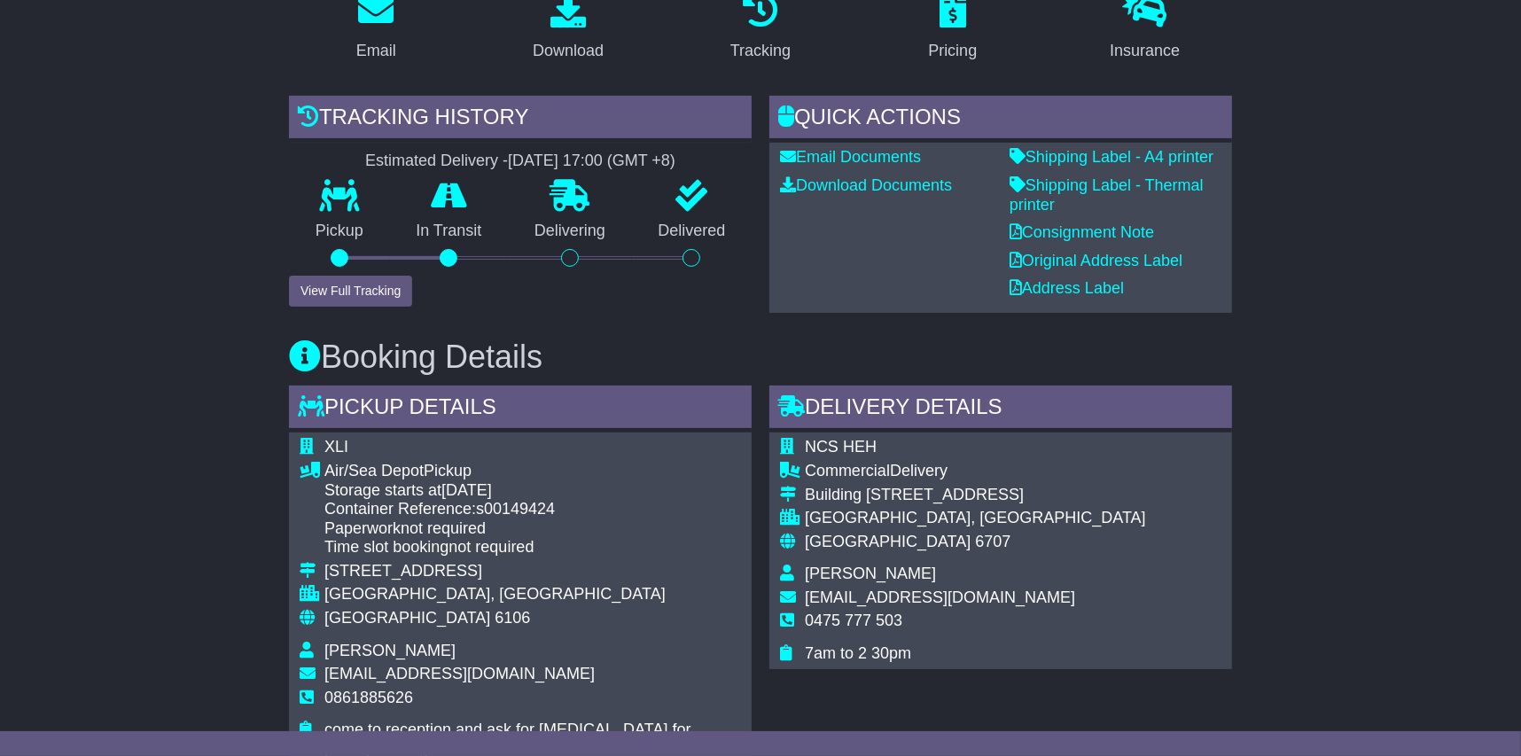
drag, startPoint x: 711, startPoint y: 144, endPoint x: 348, endPoint y: 137, distance: 363.6
click at [348, 152] on div "Estimated Delivery - 16 Sep 2025 - 17:00 (GMT +8)" at bounding box center [520, 162] width 463 height 20
drag, startPoint x: 348, startPoint y: 137, endPoint x: 464, endPoint y: 137, distance: 116.2
click at [464, 152] on div "Estimated Delivery - 16 Sep 2025 - 17:00 (GMT +8)" at bounding box center [520, 162] width 463 height 20
click at [553, 152] on div "16 Sep 2025 - 17:00 (GMT +8)" at bounding box center [592, 162] width 168 height 20
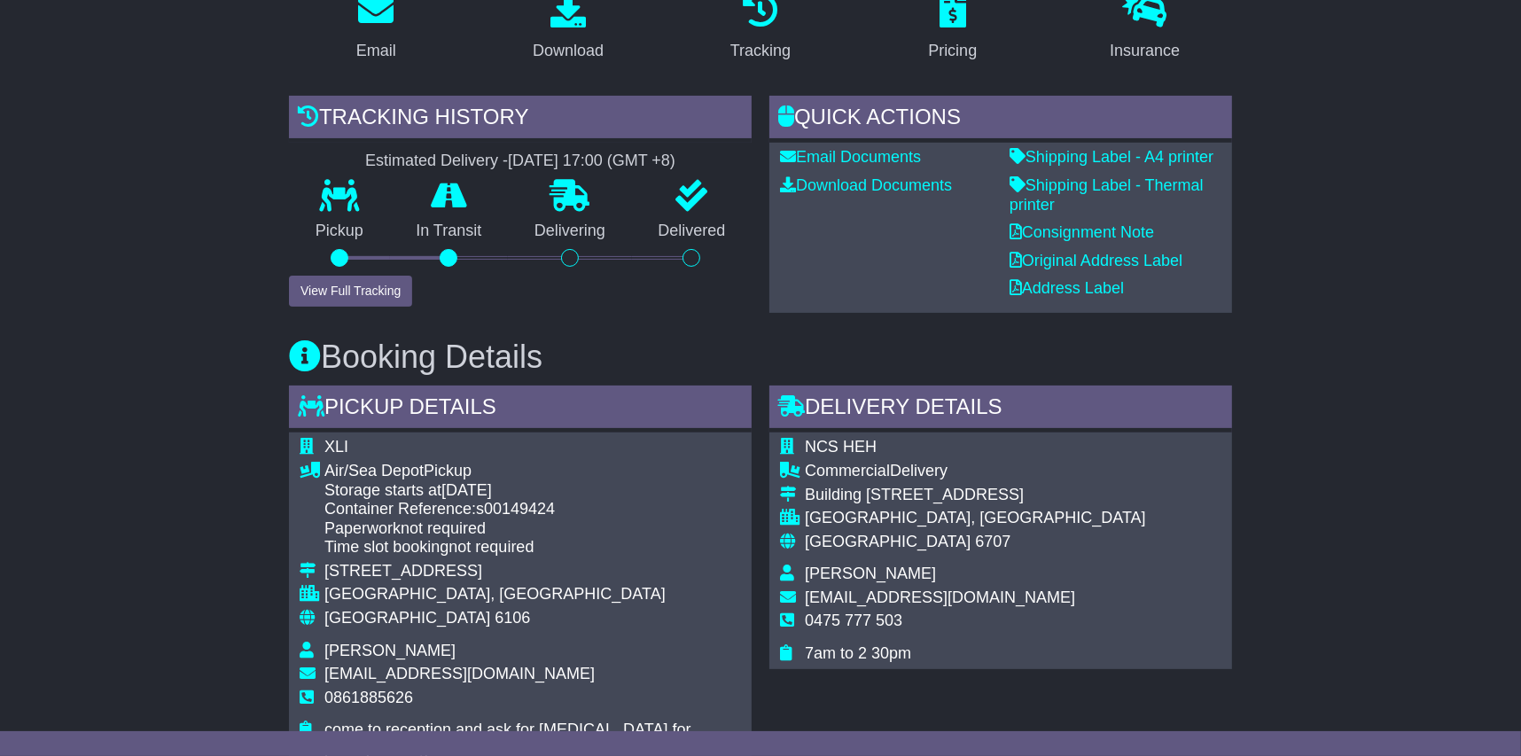
click at [676, 152] on div "16 Sep 2025 - 17:00 (GMT +8)" at bounding box center [592, 162] width 168 height 20
drag, startPoint x: 706, startPoint y: 142, endPoint x: 340, endPoint y: 142, distance: 366.2
click at [340, 152] on div "Estimated Delivery - 16 Sep 2025 - 17:00 (GMT +8)" at bounding box center [520, 162] width 463 height 20
drag, startPoint x: 340, startPoint y: 142, endPoint x: 476, endPoint y: 138, distance: 136.6
click at [476, 152] on div "Estimated Delivery - 16 Sep 2025 - 17:00 (GMT +8)" at bounding box center [520, 162] width 463 height 20
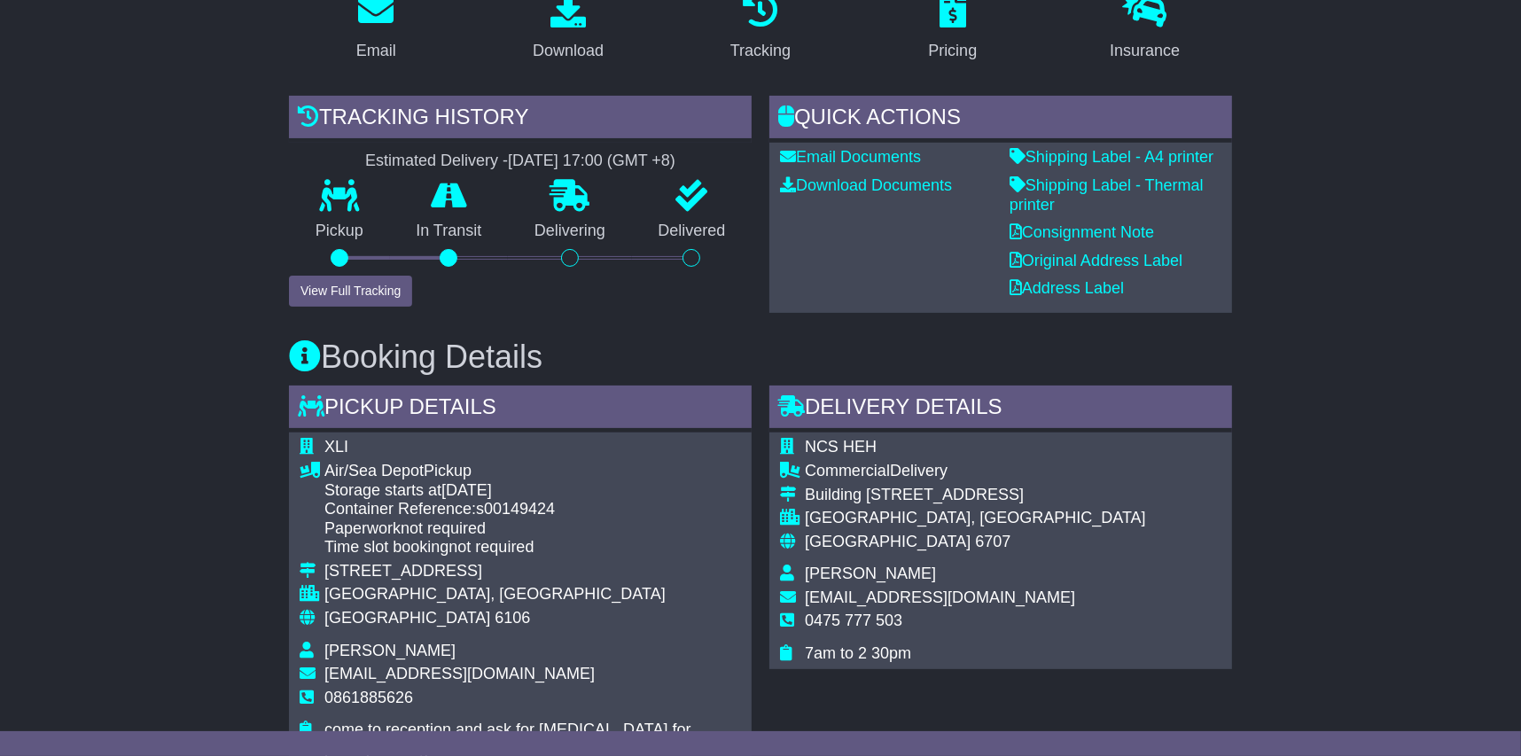
click at [530, 152] on div "16 Sep 2025 - 17:00 (GMT +8)" at bounding box center [592, 162] width 168 height 20
drag, startPoint x: 704, startPoint y: 146, endPoint x: 337, endPoint y: 137, distance: 367.2
click at [337, 152] on div "Estimated Delivery - 16 Sep 2025 - 17:00 (GMT +8)" at bounding box center [520, 162] width 463 height 20
drag, startPoint x: 337, startPoint y: 137, endPoint x: 447, endPoint y: 139, distance: 110.0
click at [447, 152] on div "Estimated Delivery - 16 Sep 2025 - 17:00 (GMT +8)" at bounding box center [520, 162] width 463 height 20
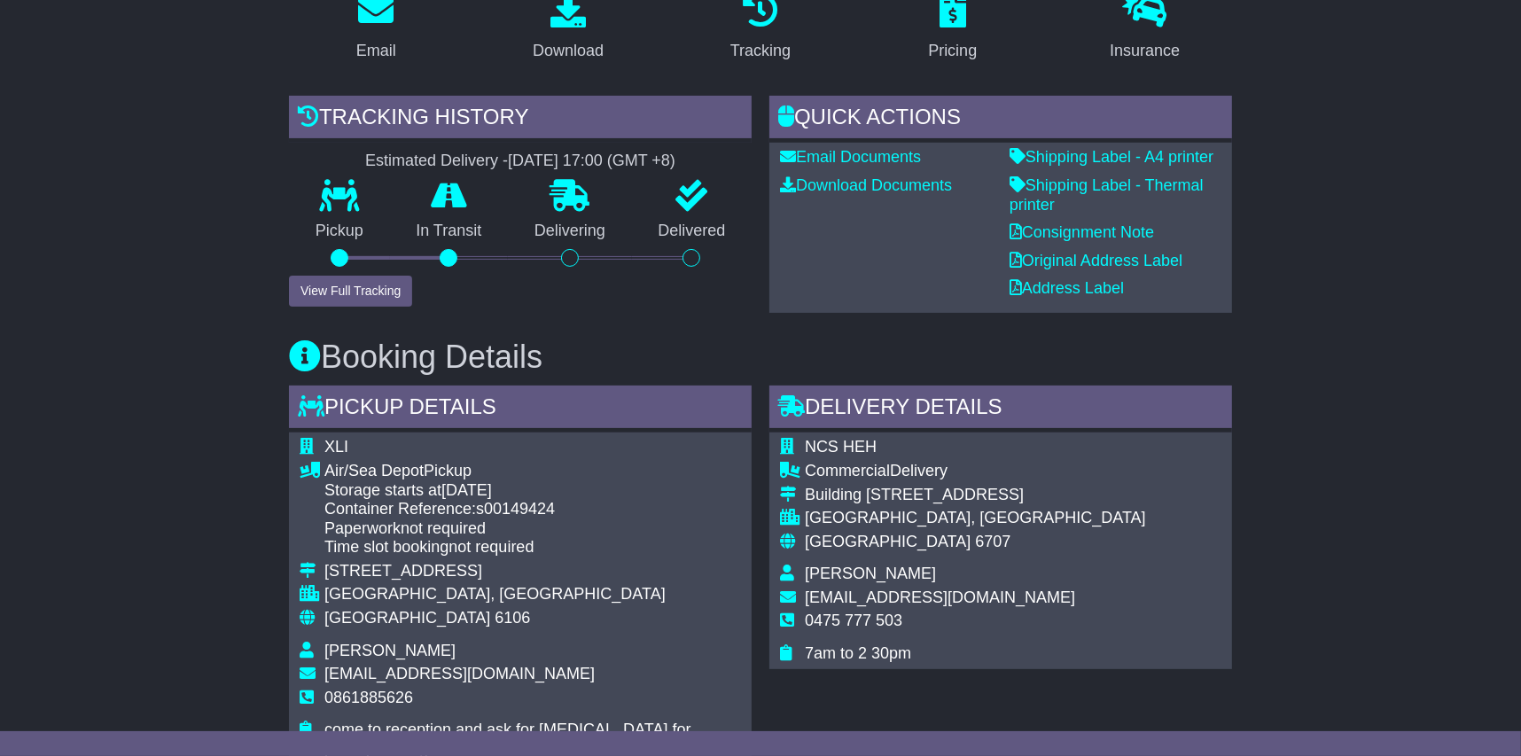
click at [543, 152] on div "16 Sep 2025 - 17:00 (GMT +8)" at bounding box center [592, 162] width 168 height 20
drag, startPoint x: 708, startPoint y: 138, endPoint x: 342, endPoint y: 138, distance: 365.3
click at [342, 152] on div "Estimated Delivery - 16 Sep 2025 - 17:00 (GMT +8)" at bounding box center [520, 162] width 463 height 20
drag, startPoint x: 342, startPoint y: 138, endPoint x: 463, endPoint y: 142, distance: 120.6
click at [463, 152] on div "Estimated Delivery - 16 Sep 2025 - 17:00 (GMT +8)" at bounding box center [520, 162] width 463 height 20
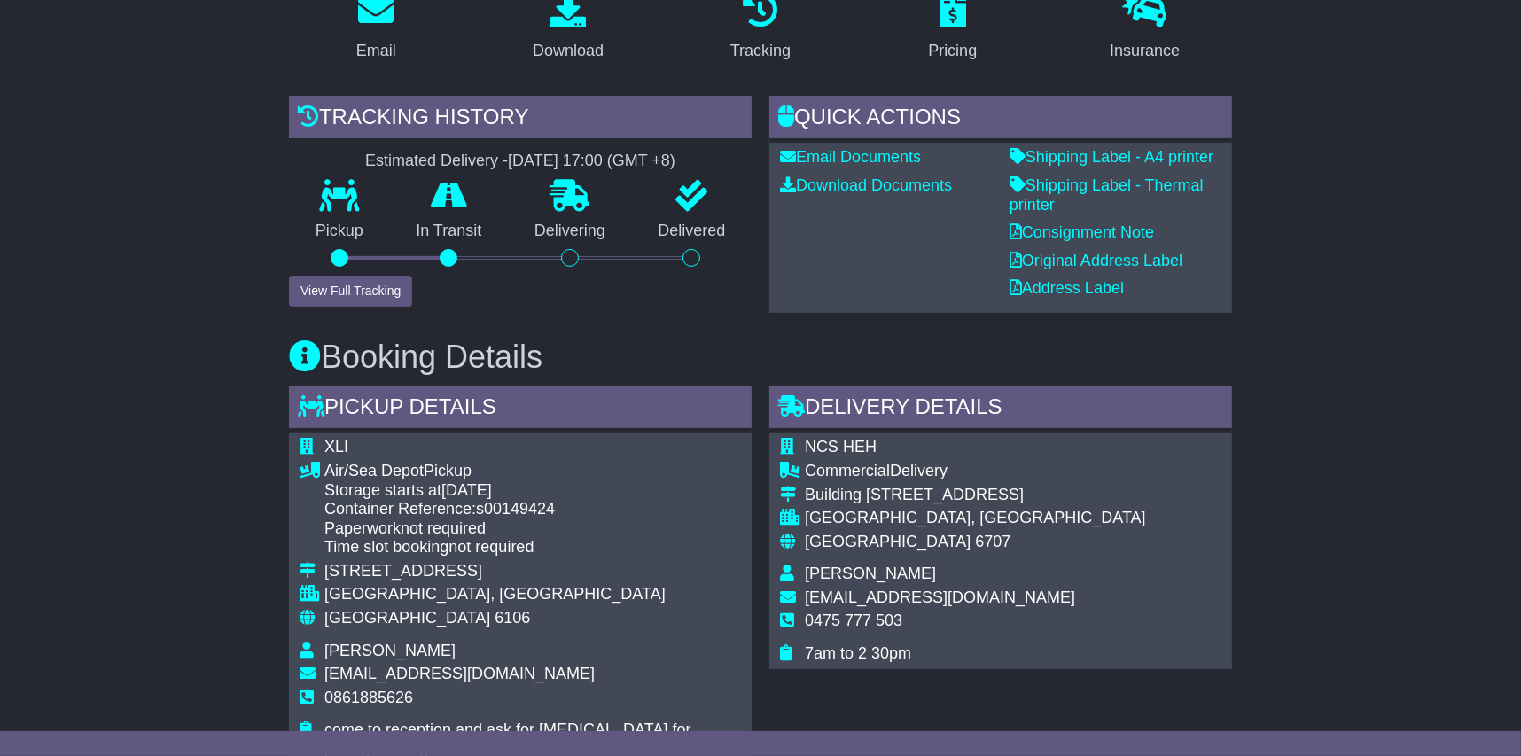
click at [547, 152] on div "16 Sep 2025 - 17:00 (GMT +8)" at bounding box center [592, 162] width 168 height 20
drag, startPoint x: 704, startPoint y: 137, endPoint x: 348, endPoint y: 133, distance: 356.4
click at [348, 152] on div "Estimated Delivery - 16 Sep 2025 - 17:00 (GMT +8)" at bounding box center [520, 162] width 463 height 20
drag, startPoint x: 348, startPoint y: 133, endPoint x: 412, endPoint y: 148, distance: 66.5
click at [412, 152] on div "Estimated Delivery - 16 Sep 2025 - 17:00 (GMT +8)" at bounding box center [520, 162] width 463 height 20
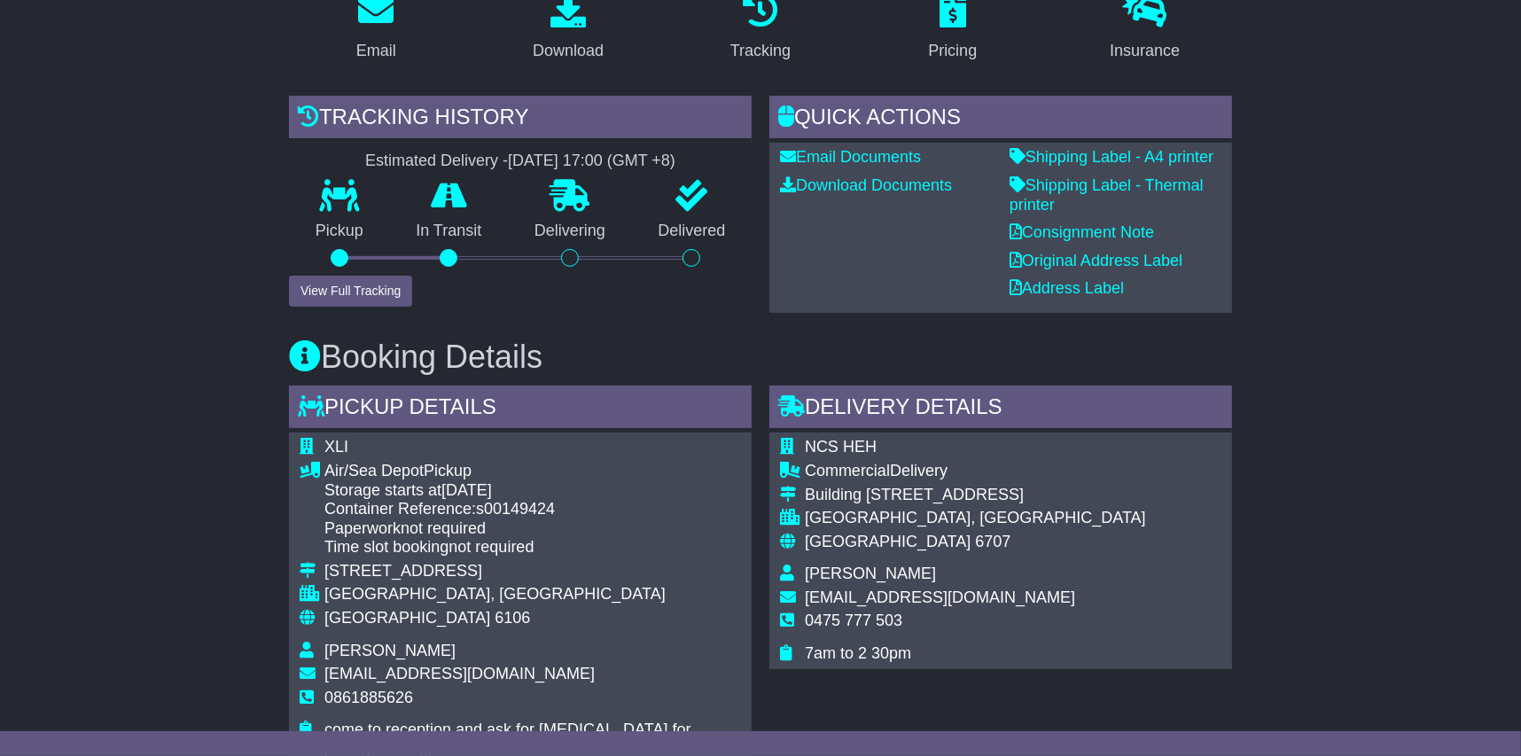
click at [613, 152] on div "16 Sep 2025 - 17:00 (GMT +8)" at bounding box center [592, 162] width 168 height 20
click at [699, 152] on div "Estimated Delivery - 16 Sep 2025 - 17:00 (GMT +8)" at bounding box center [520, 162] width 463 height 20
drag, startPoint x: 710, startPoint y: 141, endPoint x: 343, endPoint y: 137, distance: 367.1
click at [343, 152] on div "Estimated Delivery - 16 Sep 2025 - 17:00 (GMT +8)" at bounding box center [520, 162] width 463 height 20
drag, startPoint x: 343, startPoint y: 137, endPoint x: 474, endPoint y: 140, distance: 131.2
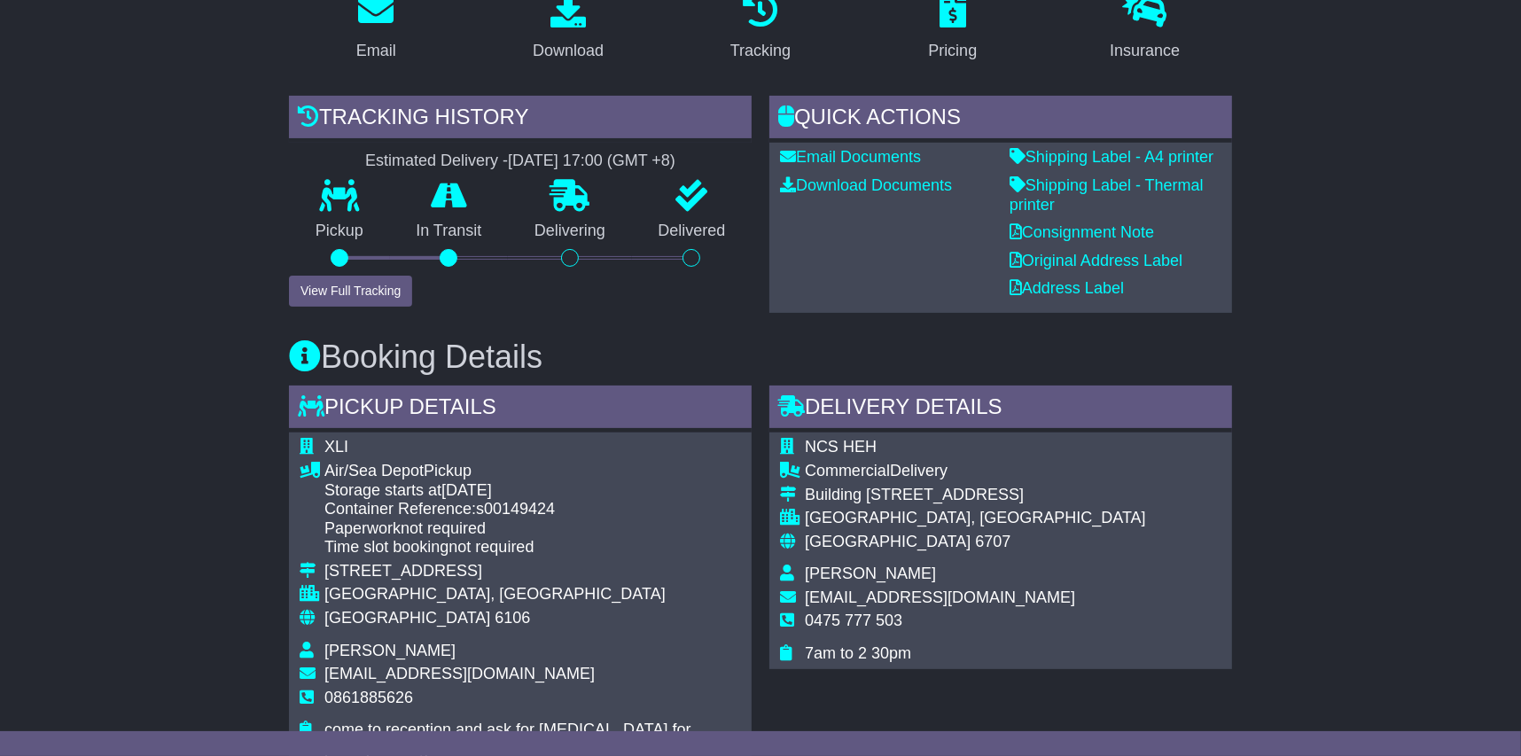
click at [474, 152] on div "Estimated Delivery - 16 Sep 2025 - 17:00 (GMT +8)" at bounding box center [520, 162] width 463 height 20
drag
click at [604, 152] on div "16 Sep 2025 - 17:00 (GMT +8)" at bounding box center [592, 162] width 168 height 20
click at [676, 152] on div "16 Sep 2025 - 17:00 (GMT +8)" at bounding box center [592, 162] width 168 height 20
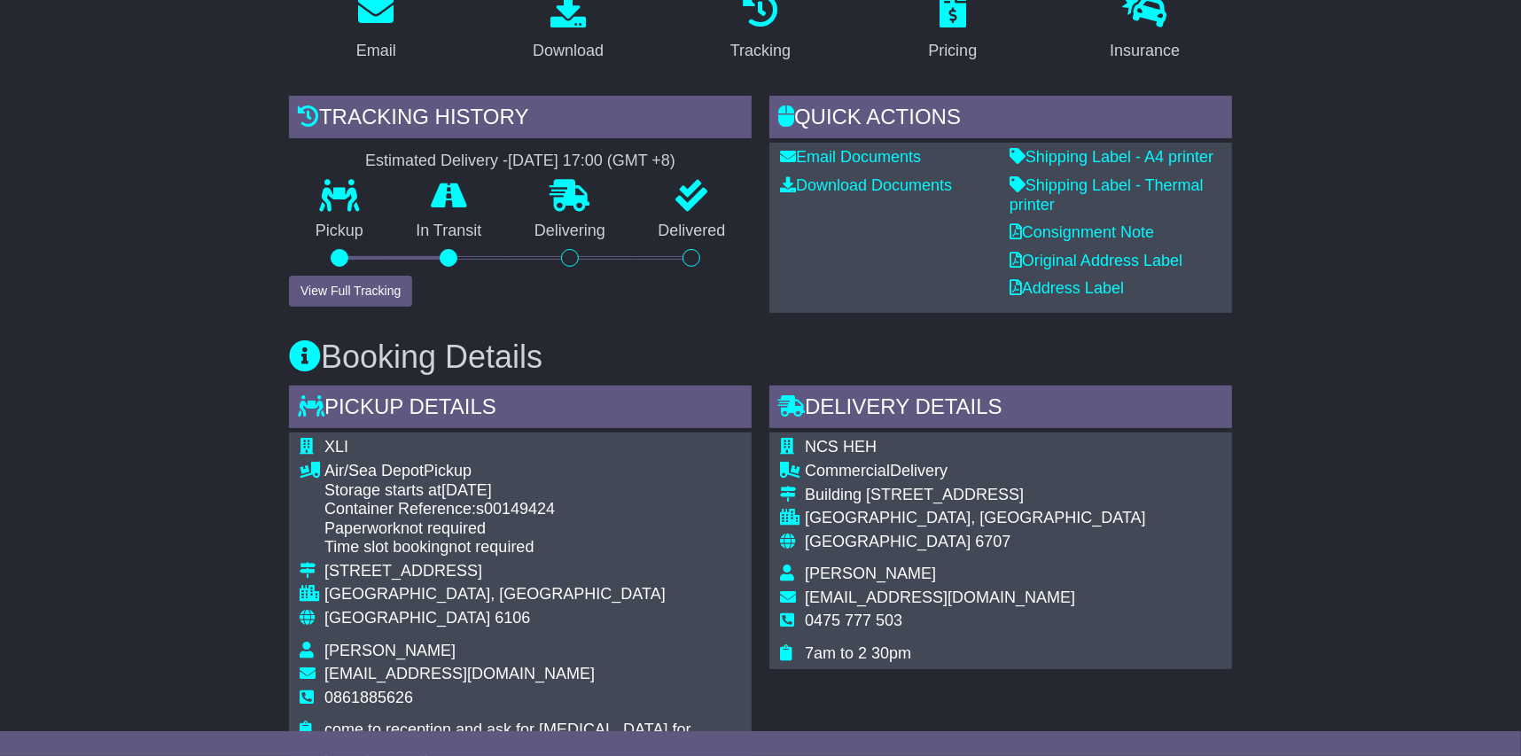
click at [337, 152] on div "Estimated Delivery - 16 Sep 2025 - 17:00 (GMT +8)" at bounding box center [520, 162] width 463 height 20
click at [575, 152] on div "16 Sep 2025 - 17:00 (GMT +8)" at bounding box center [592, 162] width 168 height 20
click at [676, 152] on div "16 Sep 2025 - 17:00 (GMT +8)" at bounding box center [592, 162] width 168 height 20
click at [716, 152] on div "Estimated Delivery - 16 Sep 2025 - 17:00 (GMT +8)" at bounding box center [520, 162] width 463 height 20
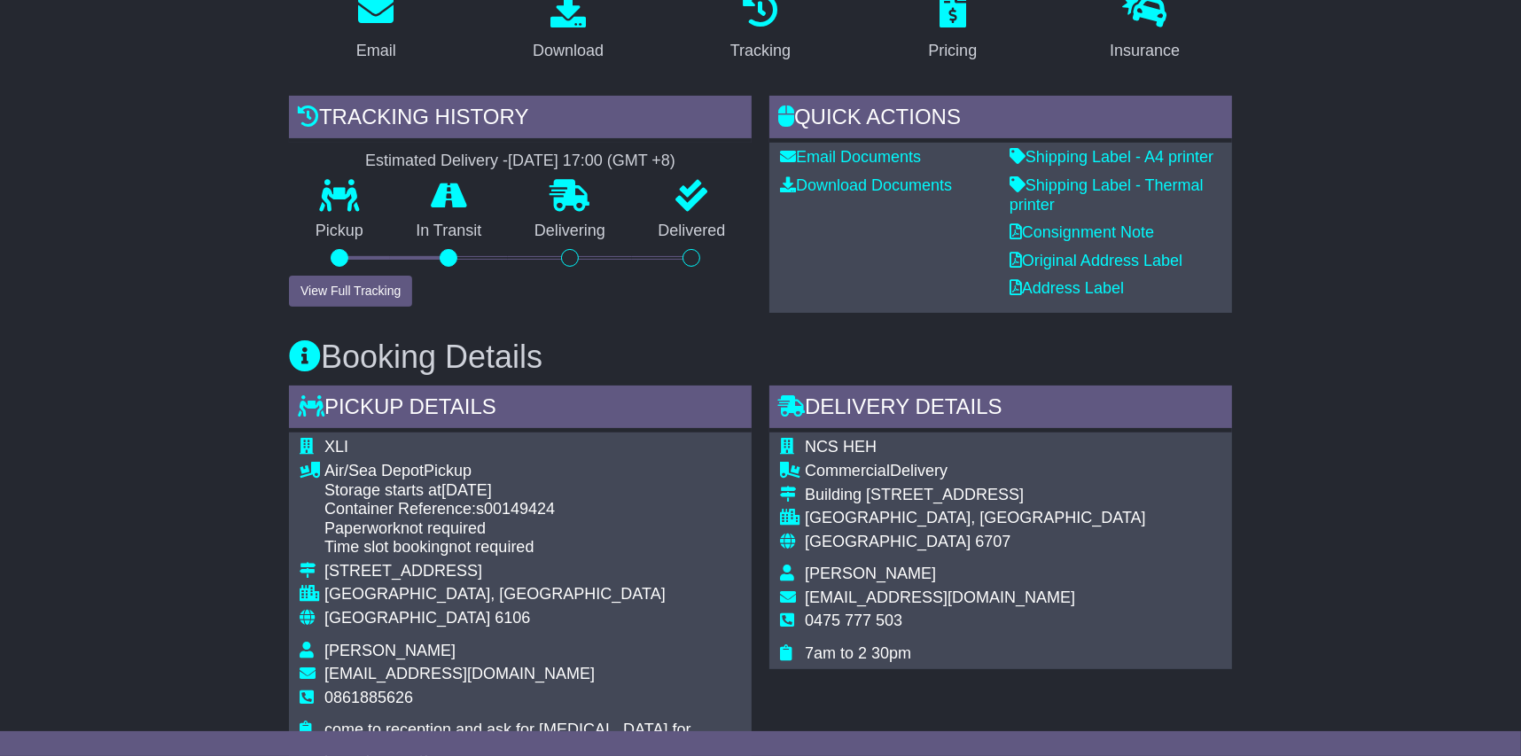
click at [316, 152] on div "Estimated Delivery - 16 Sep 2025 - 17:00 (GMT +8)" at bounding box center [520, 162] width 463 height 20
click at [529, 152] on div "16 Sep 2025 - 17:00 (GMT +8)" at bounding box center [592, 162] width 168 height 20
click at [541, 152] on div "16 Sep 2025 - 17:00 (GMT +8)" at bounding box center [592, 162] width 168 height 20
click at [345, 152] on div "Estimated Delivery - 16 Sep 2025 - 17:00 (GMT +8)" at bounding box center [520, 162] width 463 height 20
click at [452, 152] on div "Estimated Delivery - 16 Sep 2025 - 17:00 (GMT +8)" at bounding box center [520, 162] width 463 height 20
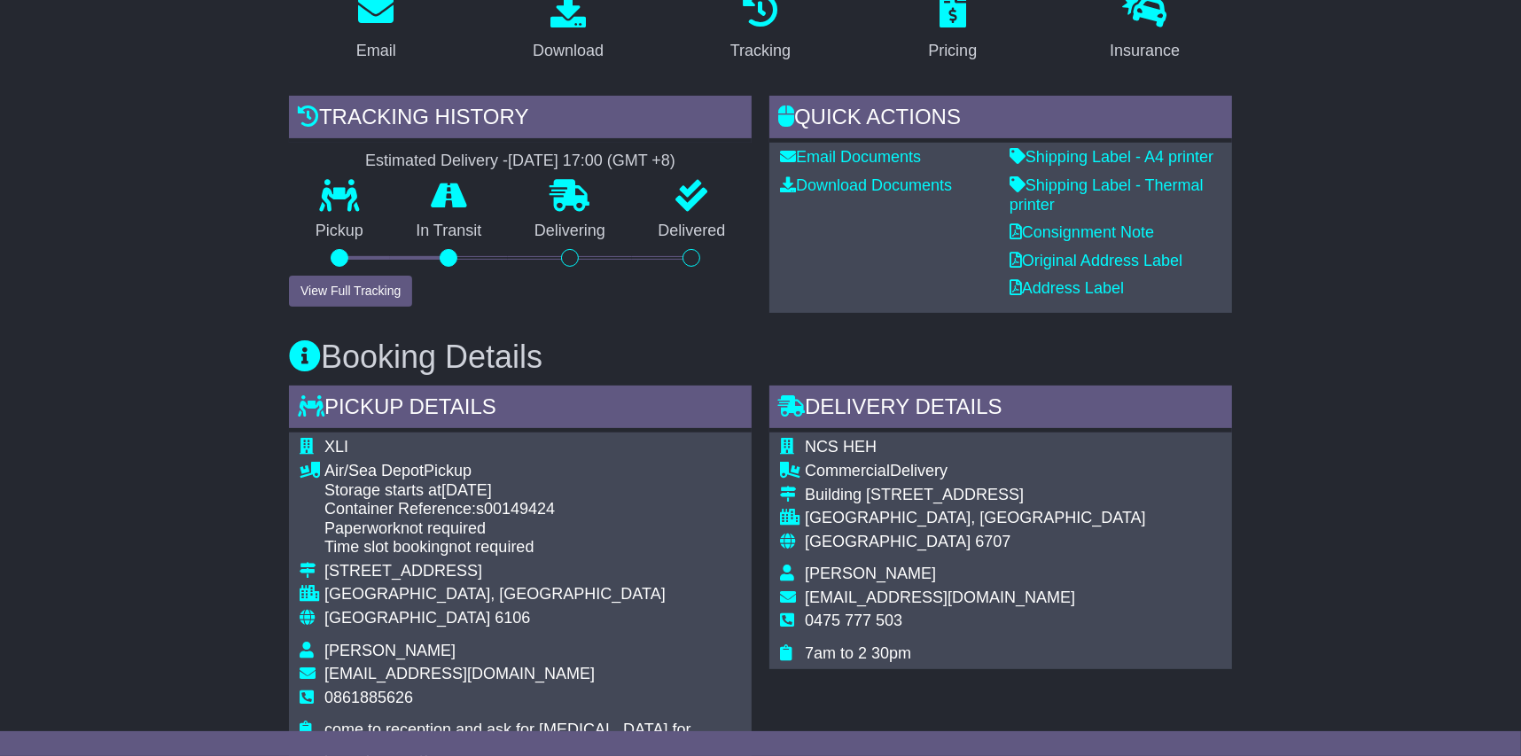
click at [521, 152] on div "16 Sep 2025 - 17:00 (GMT +8)" at bounding box center [592, 162] width 168 height 20
click at [317, 152] on div "Estimated Delivery - 16 Sep 2025 - 17:00 (GMT +8)" at bounding box center [520, 162] width 463 height 20
click at [423, 152] on div "Estimated Delivery - 16 Sep 2025 - 17:00 (GMT +8)" at bounding box center [520, 162] width 463 height 20
click at [461, 152] on div "Estimated Delivery - 16 Sep 2025 - 17:00 (GMT +8)" at bounding box center [520, 162] width 463 height 20
click at [411, 121] on div "Tracking history Estimated Delivery - 16 Sep 2025 - 17:00 (GMT +8) Pickup In Tr…" at bounding box center [520, 202] width 463 height 212
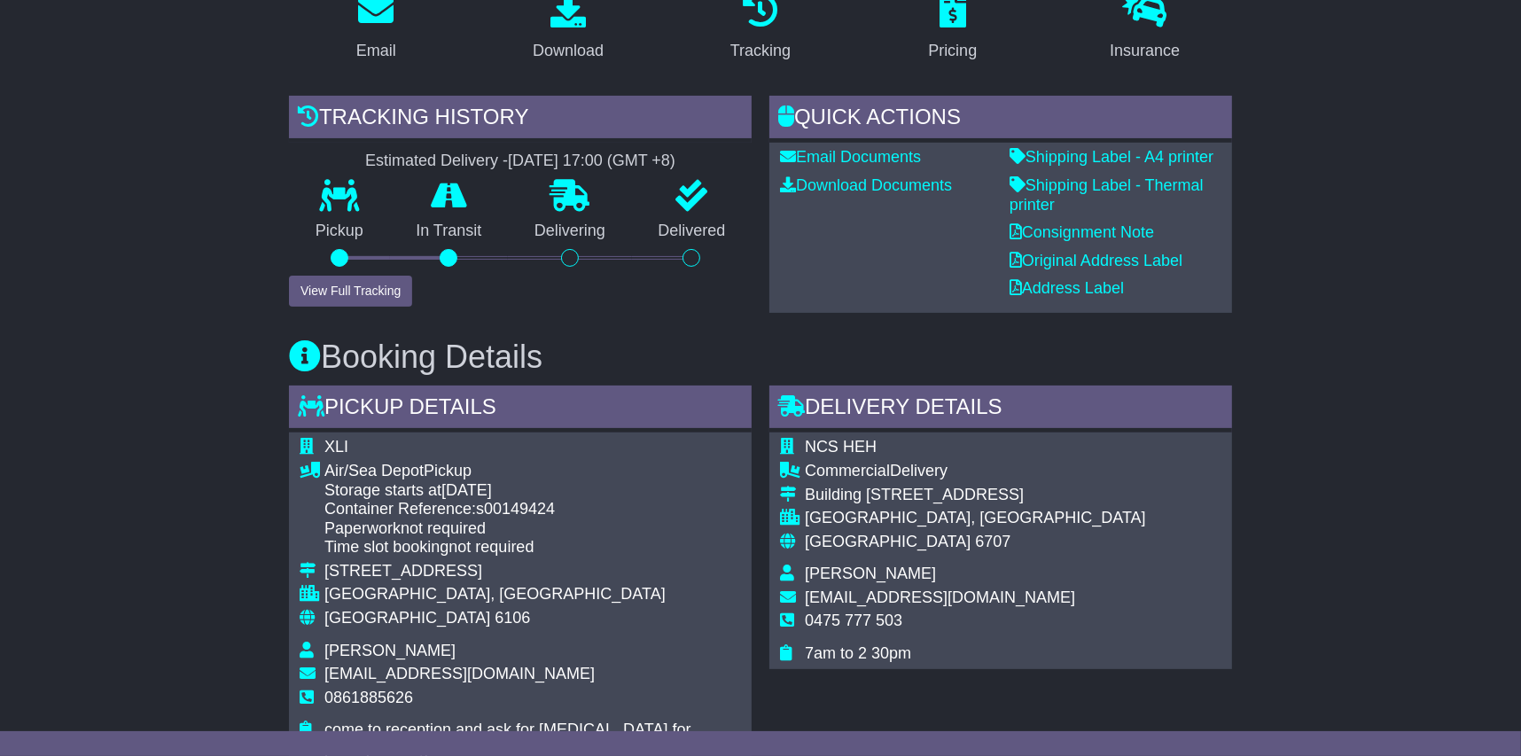
click at [387, 152] on div "Estimated Delivery - 16 Sep 2025 - 17:00 (GMT +8)" at bounding box center [520, 162] width 463 height 20
click at [393, 152] on div "Estimated Delivery - 16 Sep 2025 - 17:00 (GMT +8)" at bounding box center [520, 162] width 463 height 20
click at [342, 152] on div "Estimated Delivery - 16 Sep 2025 - 17:00 (GMT +8)" at bounding box center [520, 162] width 463 height 20
click at [456, 152] on div "Estimated Delivery - 16 Sep 2025 - 17:00 (GMT +8)" at bounding box center [520, 162] width 463 height 20
click at [528, 152] on div "16 Sep 2025 - 17:00 (GMT +8)" at bounding box center [592, 162] width 168 height 20
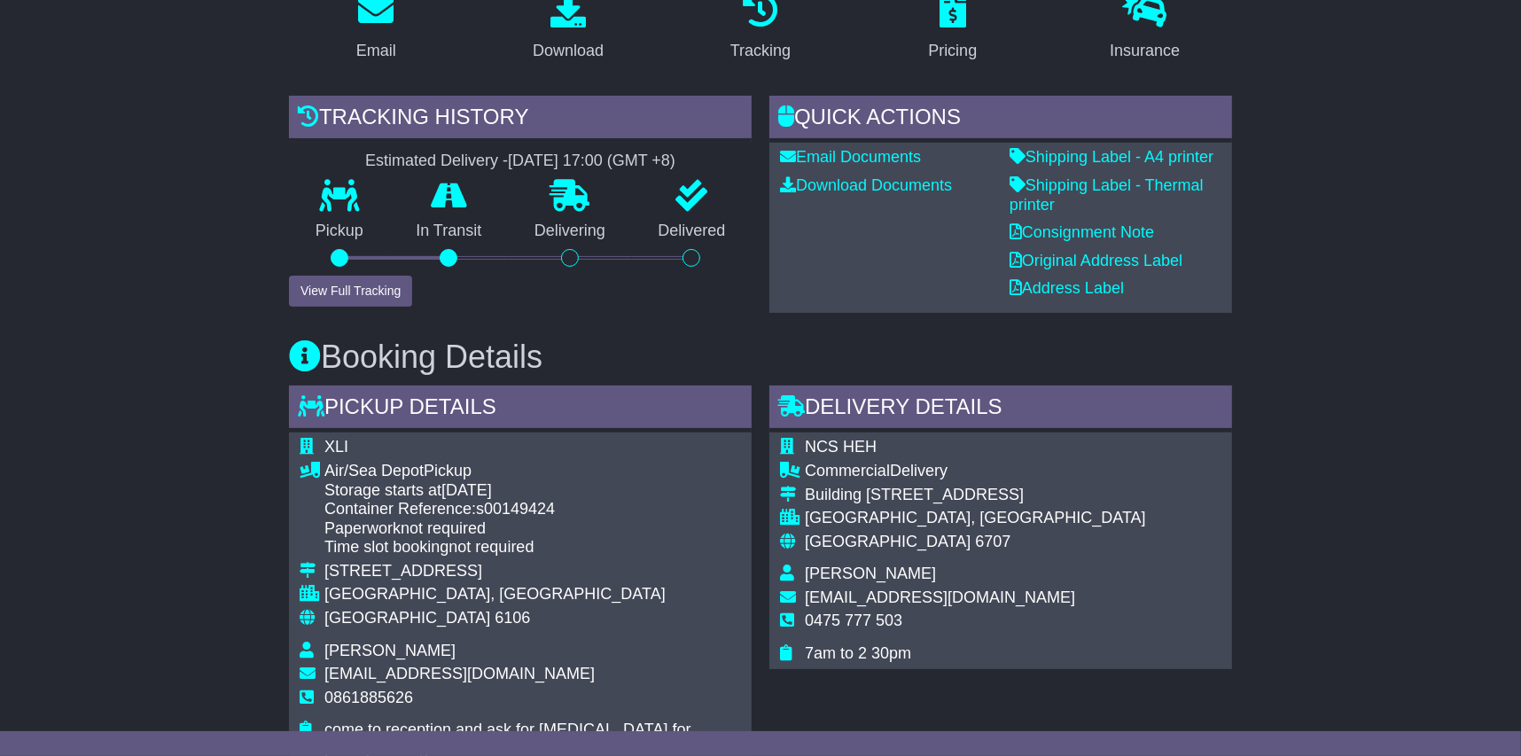
click at [345, 152] on div "Estimated Delivery - 16 Sep 2025 - 17:00 (GMT +8)" at bounding box center [520, 162] width 463 height 20
click at [417, 152] on div "Estimated Delivery - 16 Sep 2025 - 17:00 (GMT +8)" at bounding box center [520, 162] width 463 height 20
click at [732, 152] on div "Estimated Delivery - 16 Sep 2025 - 17:00 (GMT +8)" at bounding box center [520, 162] width 463 height 20
click at [365, 152] on div "Estimated Delivery - 16 Sep 2025 - 17:00 (GMT +8)" at bounding box center [520, 162] width 463 height 20
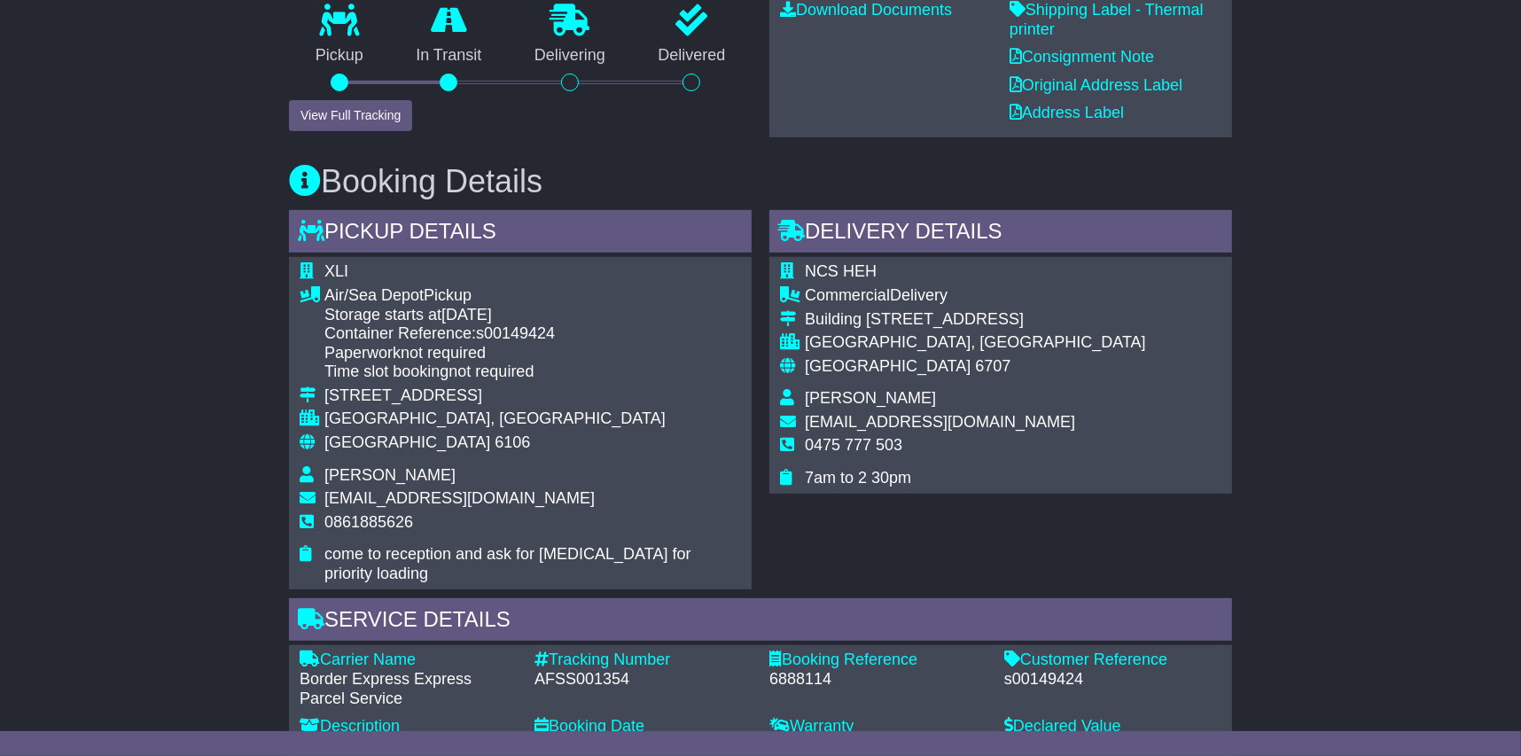
scroll to position [532, 0]
